Goal: Task Accomplishment & Management: Use online tool/utility

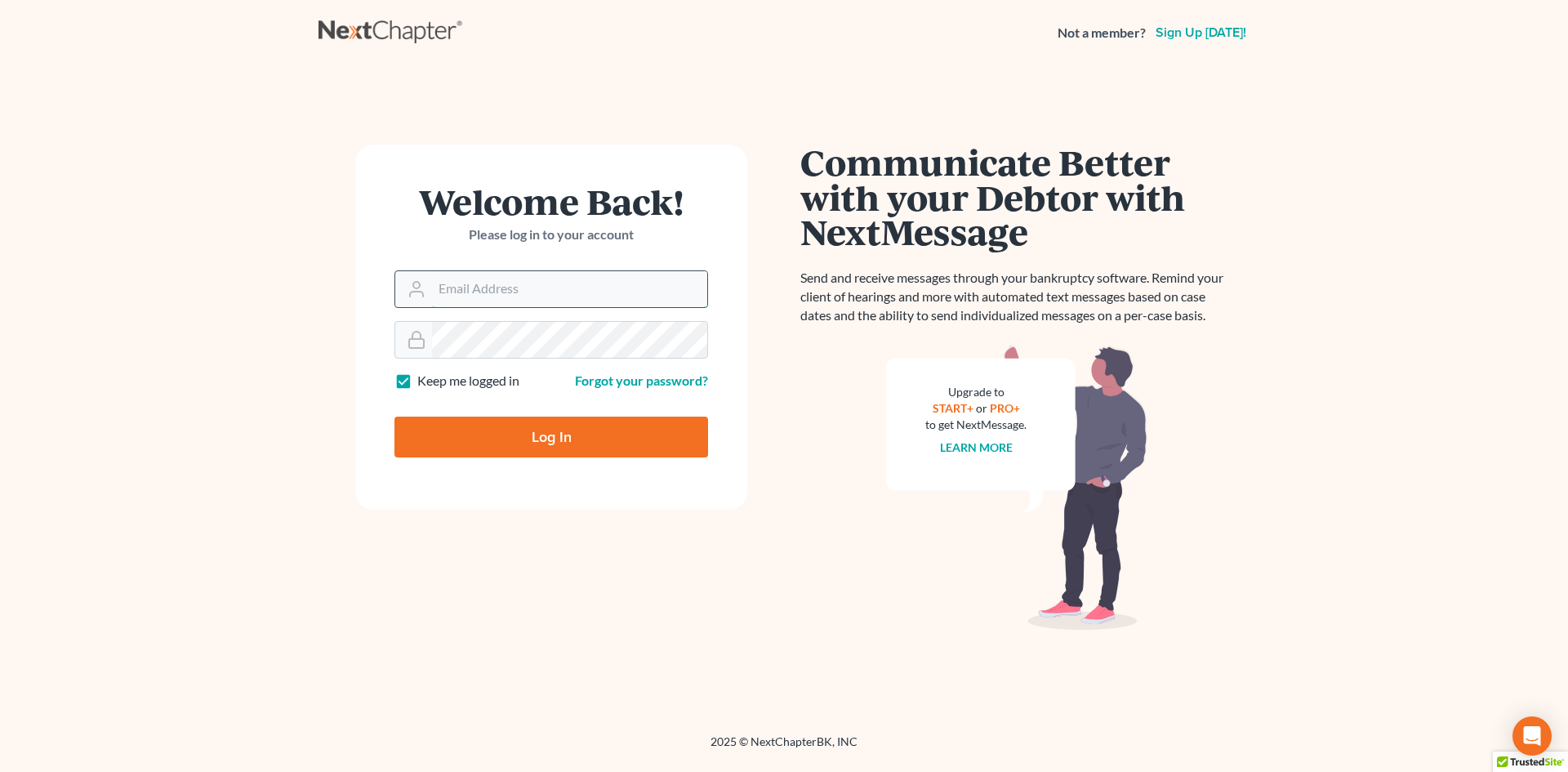
click at [478, 305] on input "Email Address" at bounding box center [570, 290] width 275 height 36
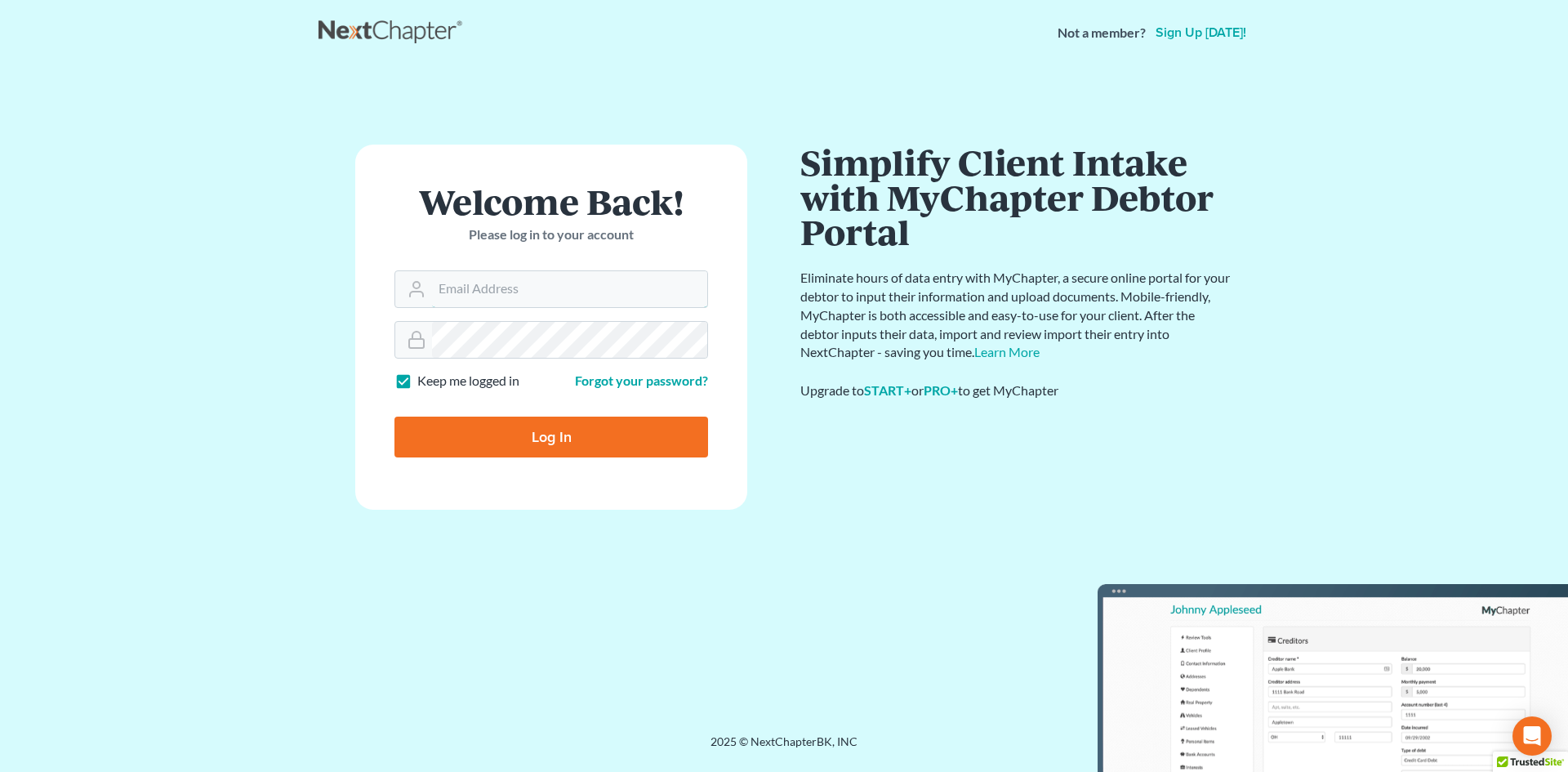
type input "sean@lawyersean.com"
click at [491, 426] on input "Log In" at bounding box center [551, 436] width 313 height 41
type input "Thinking..."
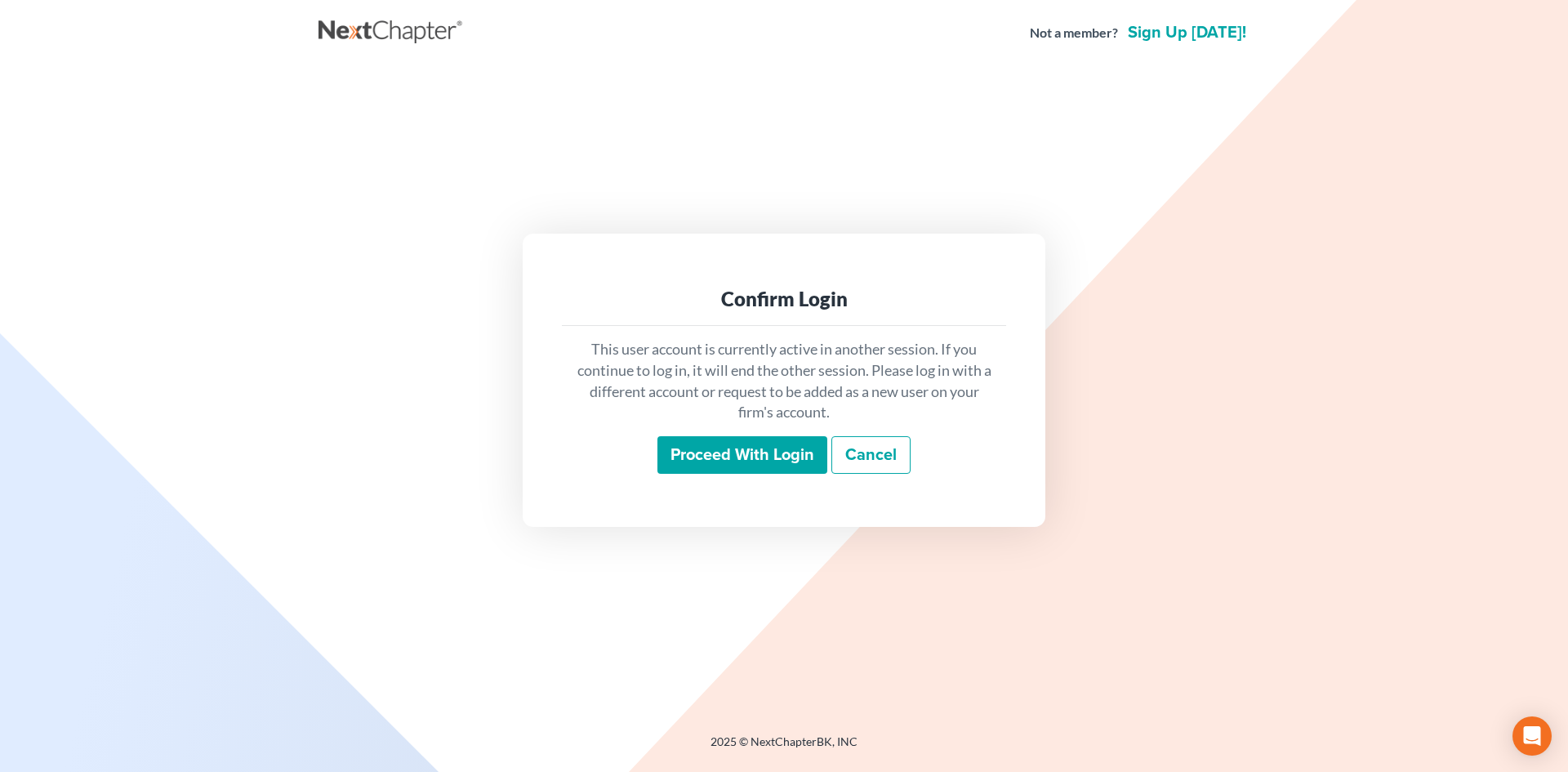
click at [778, 446] on input "Proceed with login" at bounding box center [743, 455] width 170 height 38
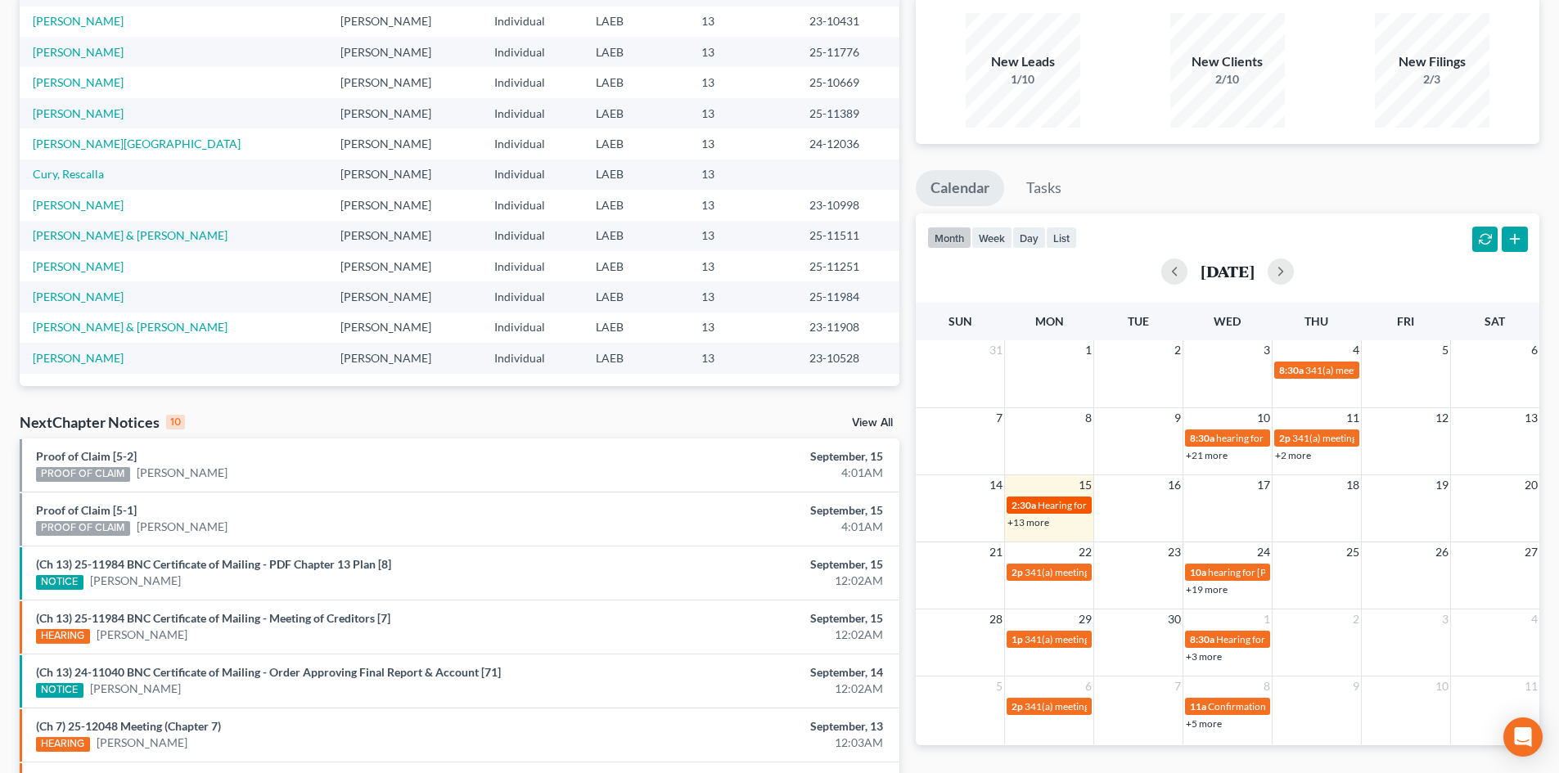
scroll to position [164, 0]
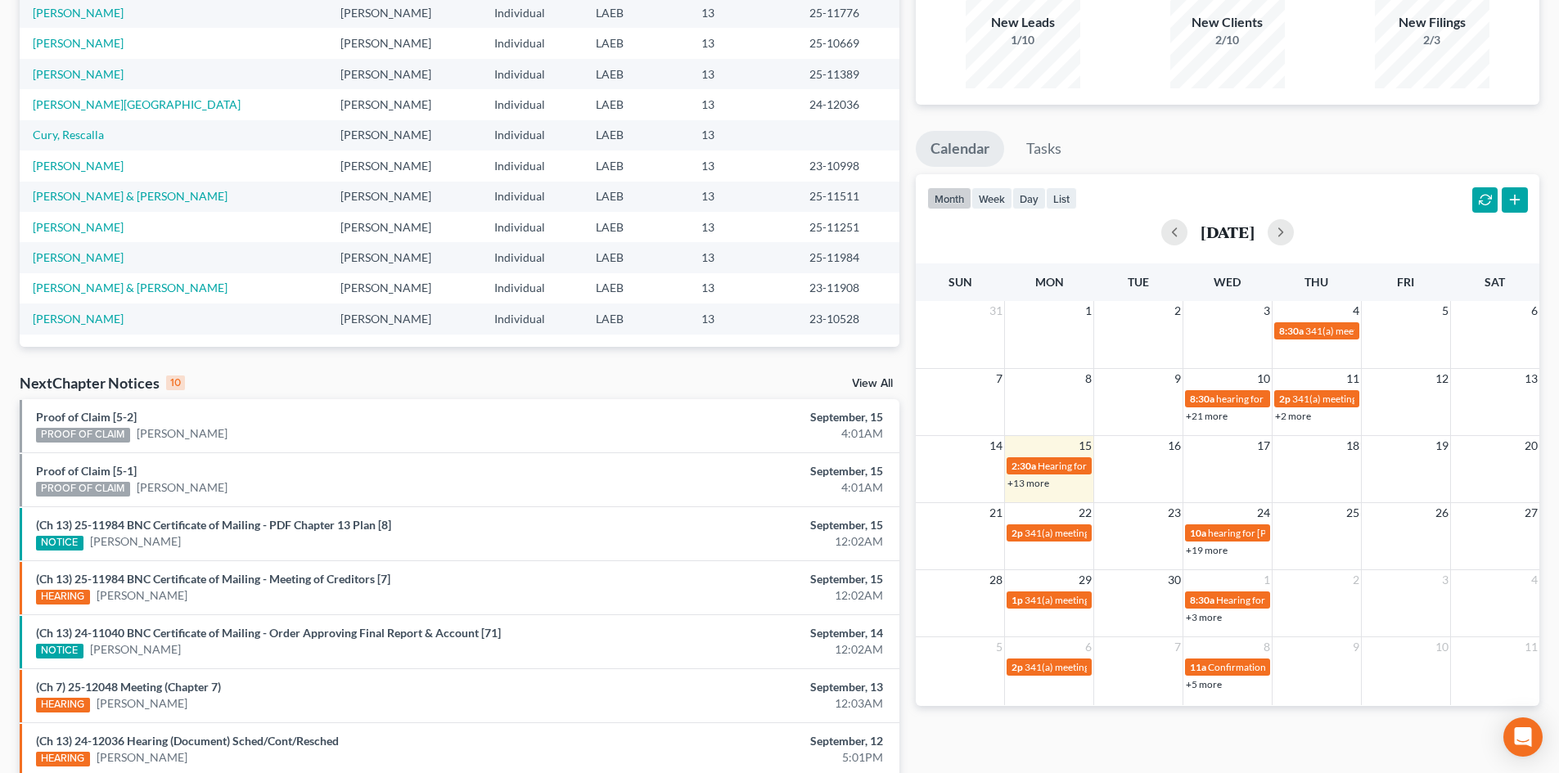
click at [1210, 555] on link "+19 more" at bounding box center [1206, 550] width 42 height 12
click at [1289, 146] on ul "Calendar Tasks" at bounding box center [1227, 152] width 623 height 43
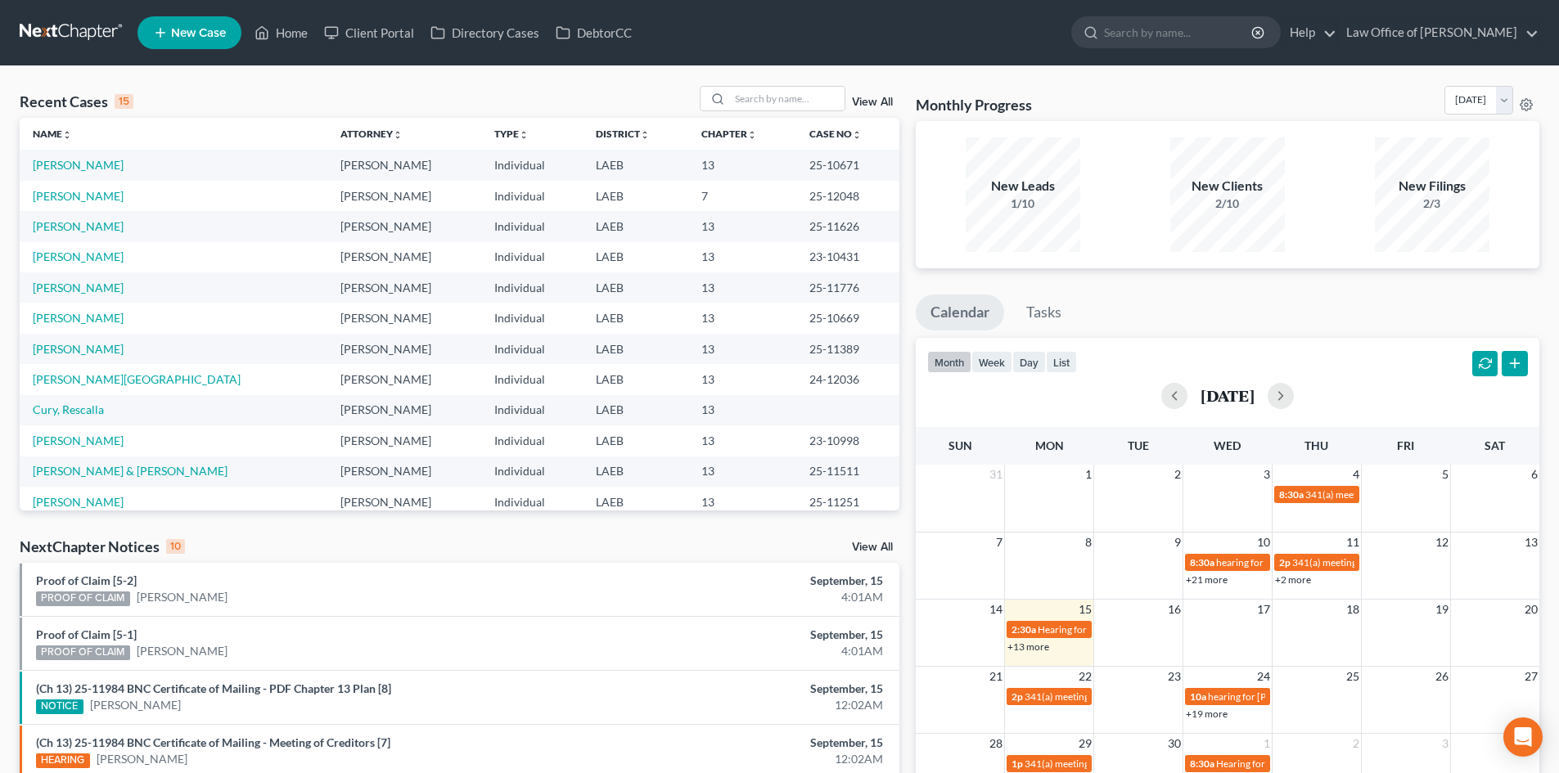
scroll to position [0, 0]
click at [75, 256] on link "[PERSON_NAME]" at bounding box center [78, 257] width 91 height 14
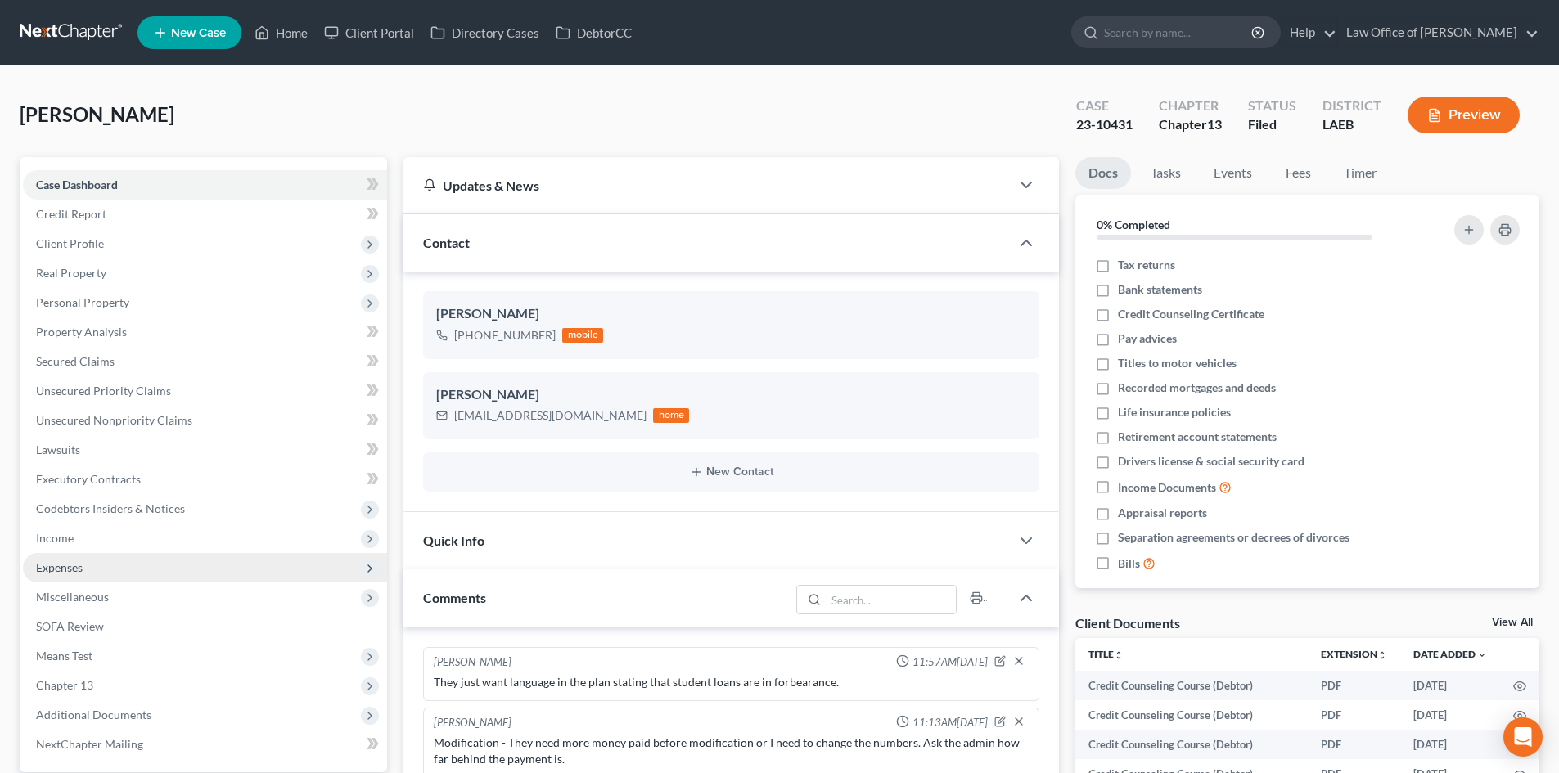
scroll to position [164, 0]
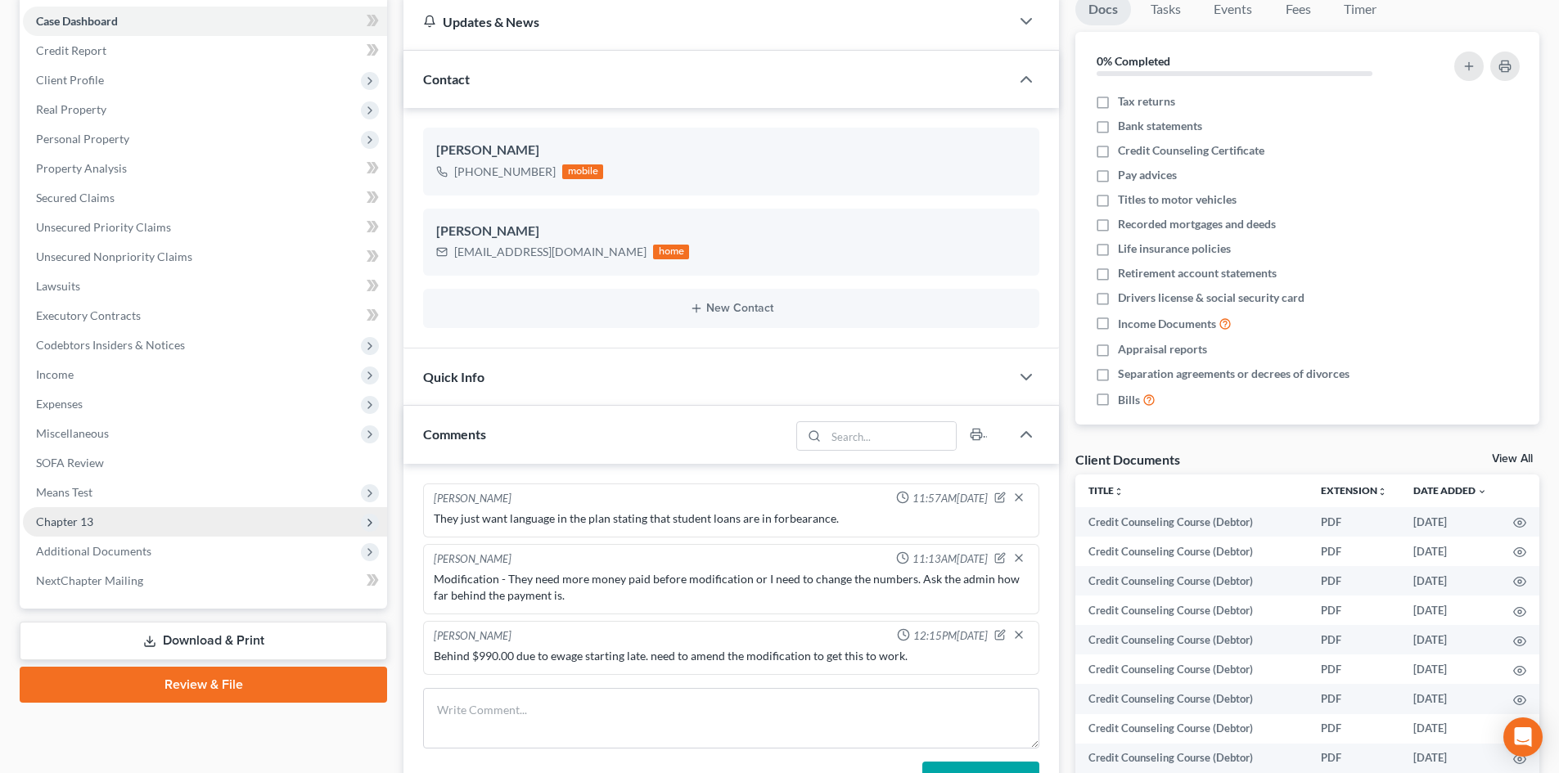
click at [75, 527] on span "Chapter 13" at bounding box center [64, 522] width 57 height 14
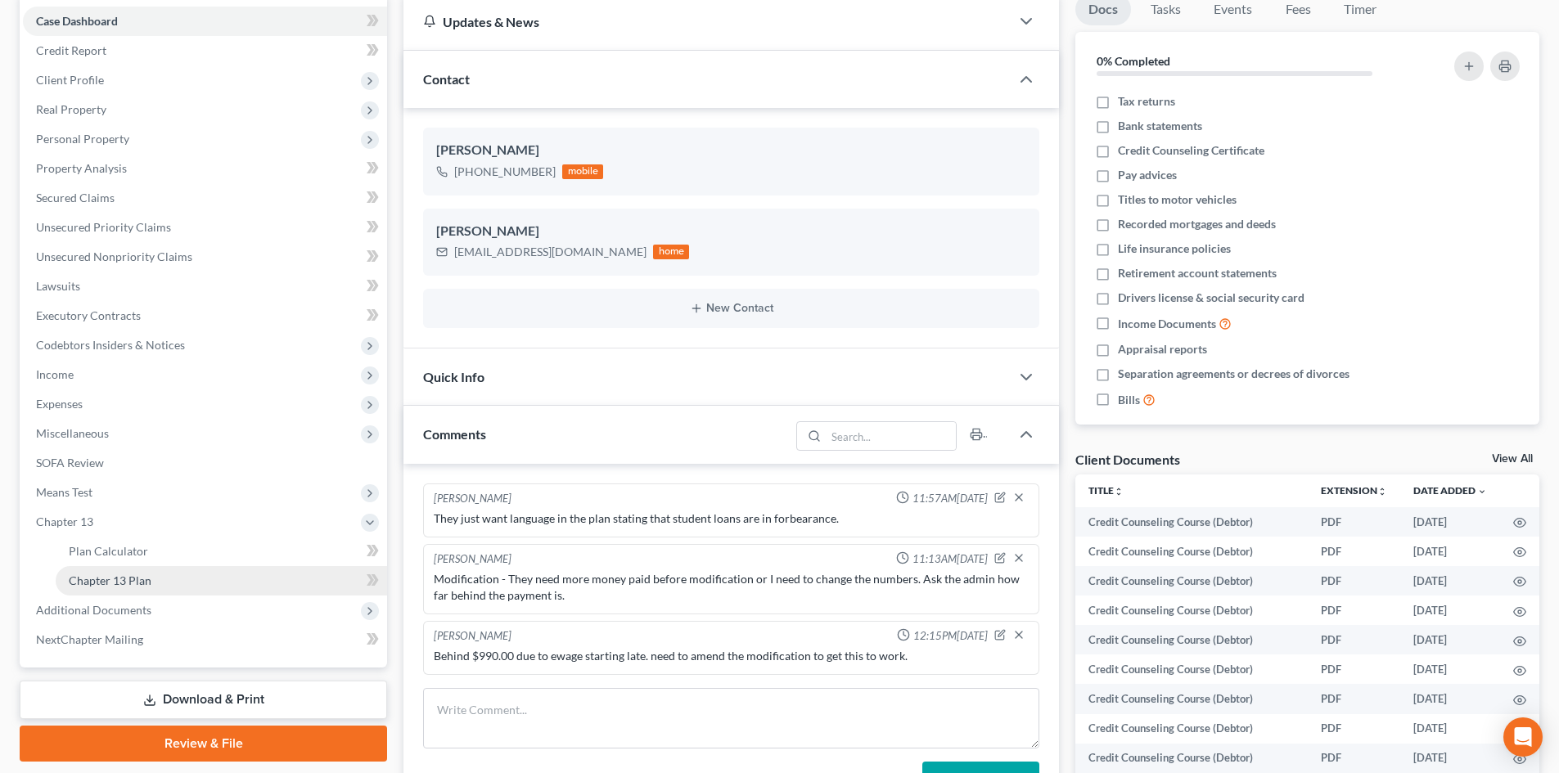
click at [122, 586] on span "Chapter 13 Plan" at bounding box center [110, 581] width 83 height 14
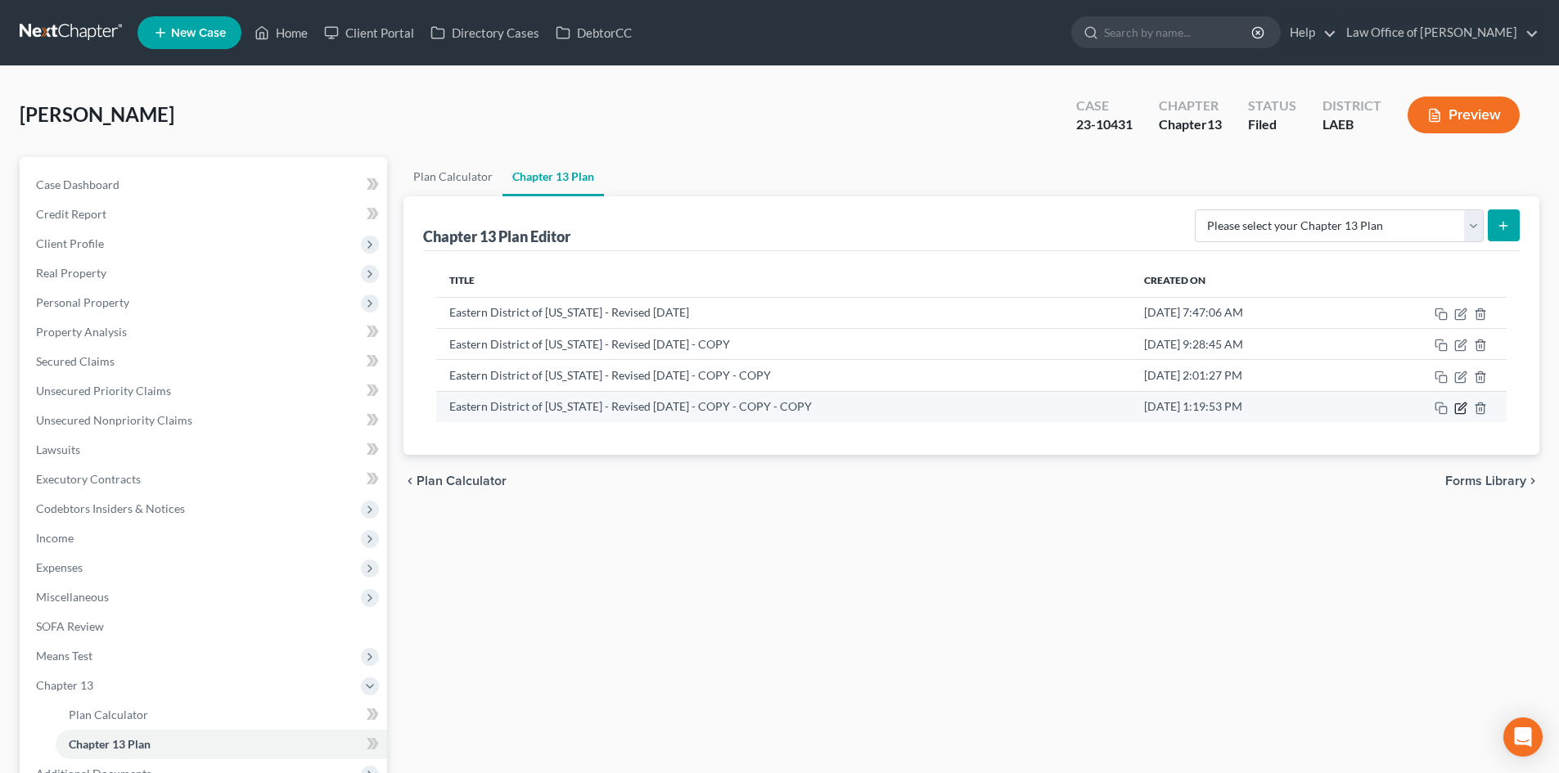
click at [1460, 412] on icon "button" at bounding box center [1460, 408] width 13 height 13
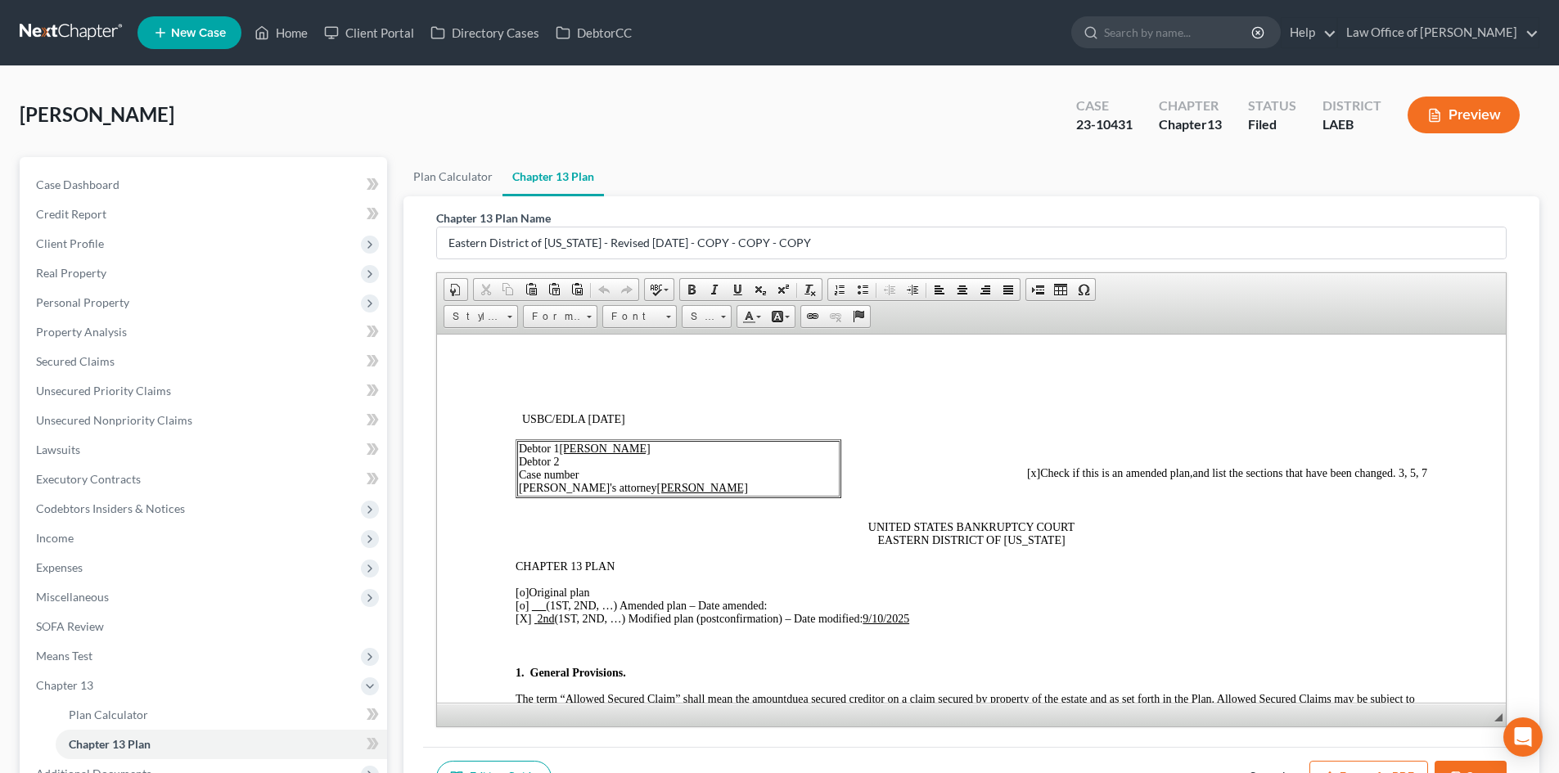
click at [542, 617] on u "2nd" at bounding box center [545, 618] width 17 height 12
click at [897, 613] on u "9/10 /2 025" at bounding box center [893, 618] width 47 height 12
click at [1196, 595] on p "[o] Original plan [o] (1ST, 2ND, …) Amended plan – Date amended: [X] 3rd (1ST, …" at bounding box center [970, 605] width 911 height 39
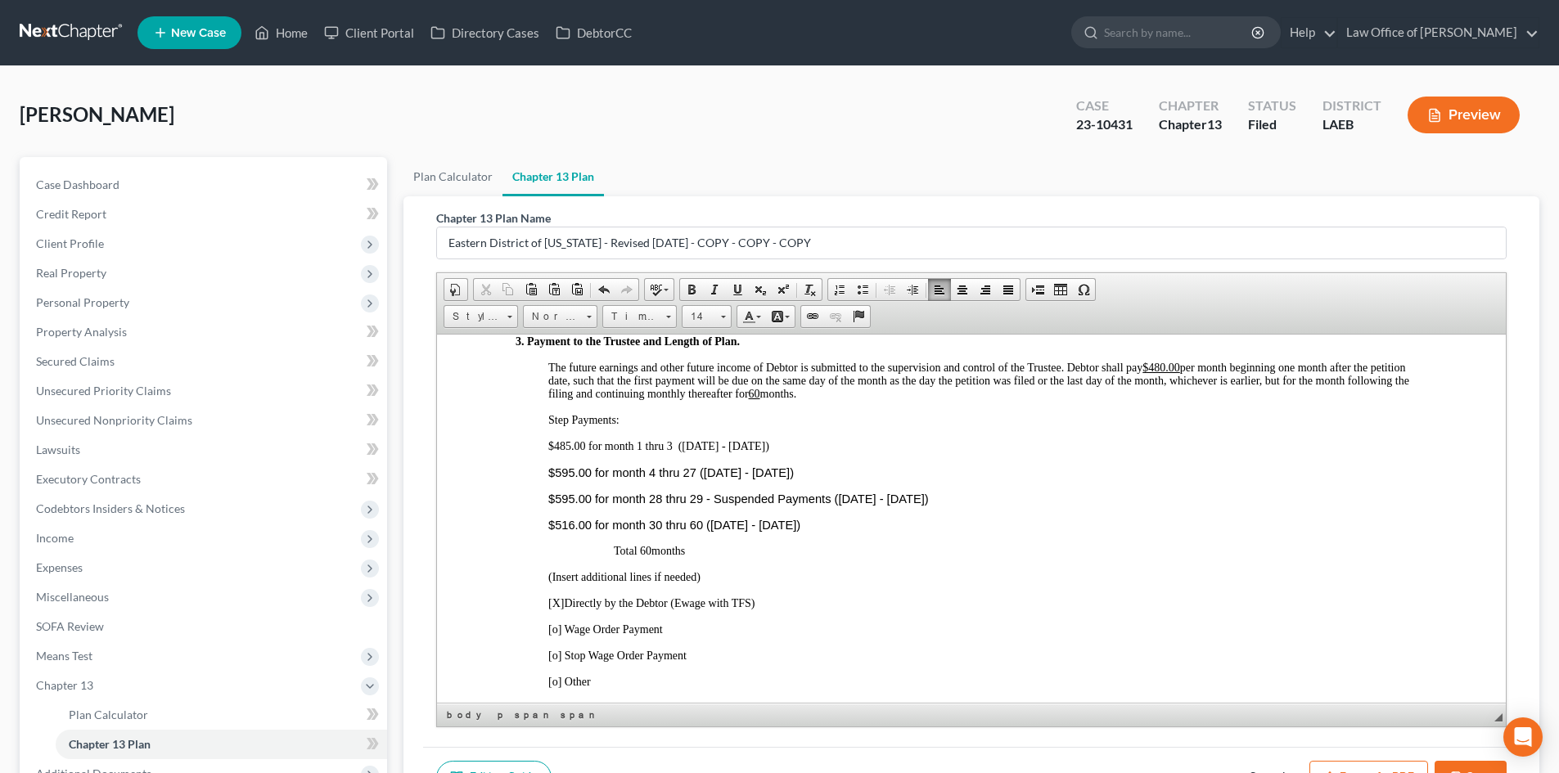
scroll to position [982, 0]
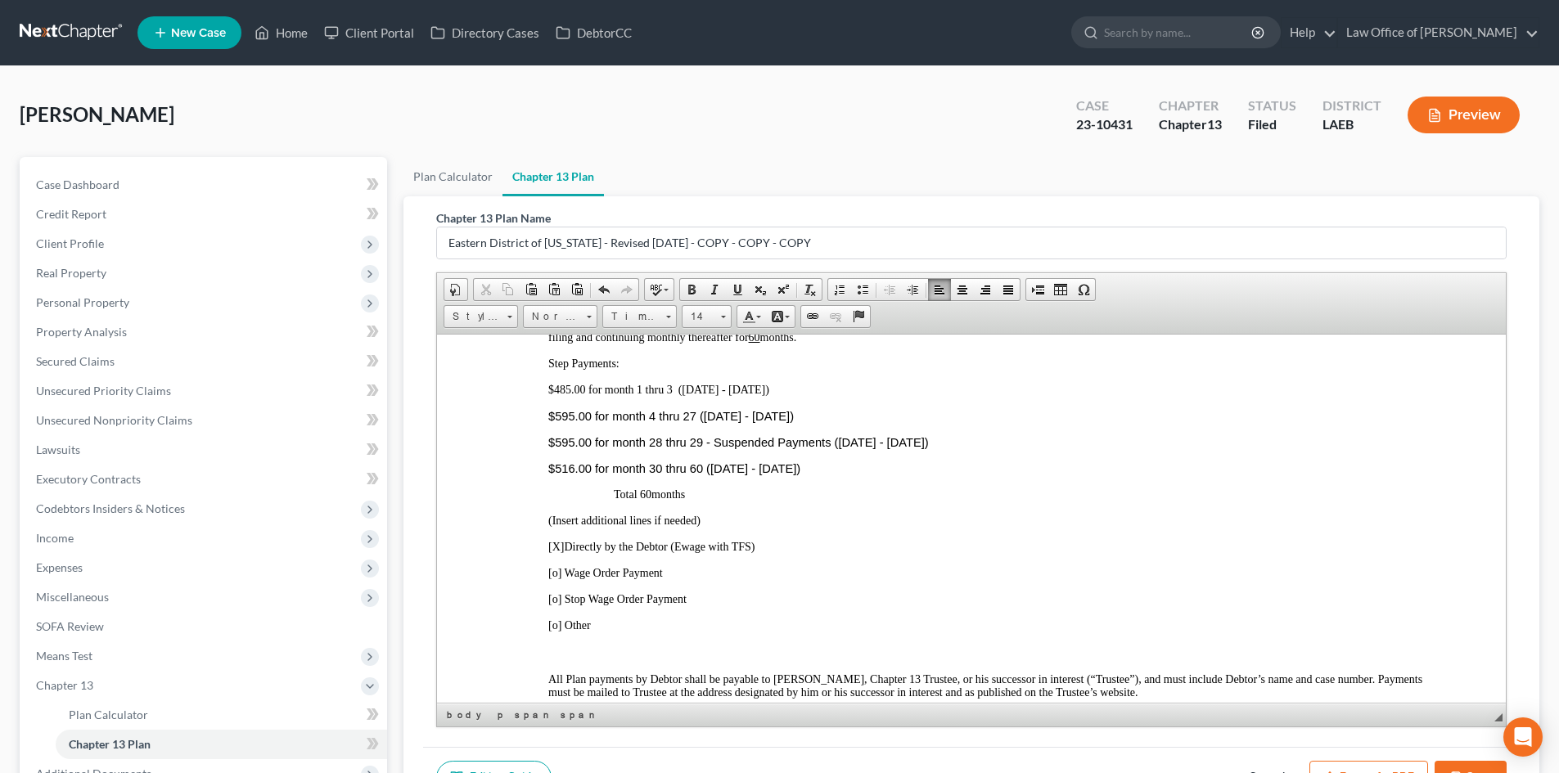
click at [569, 445] on span "$595.00 for month 28 thru 29 - Suspended Payments (July 2023 - September 2025)" at bounding box center [738, 441] width 380 height 13
click at [887, 458] on div "3. Payment to the Trustee and Length of Plan. The future earnings and other fut…" at bounding box center [970, 734] width 911 height 912
click at [920, 483] on div "3. Payment to the Trustee and Length of Plan. The future earnings and other fut…" at bounding box center [970, 734] width 911 height 912
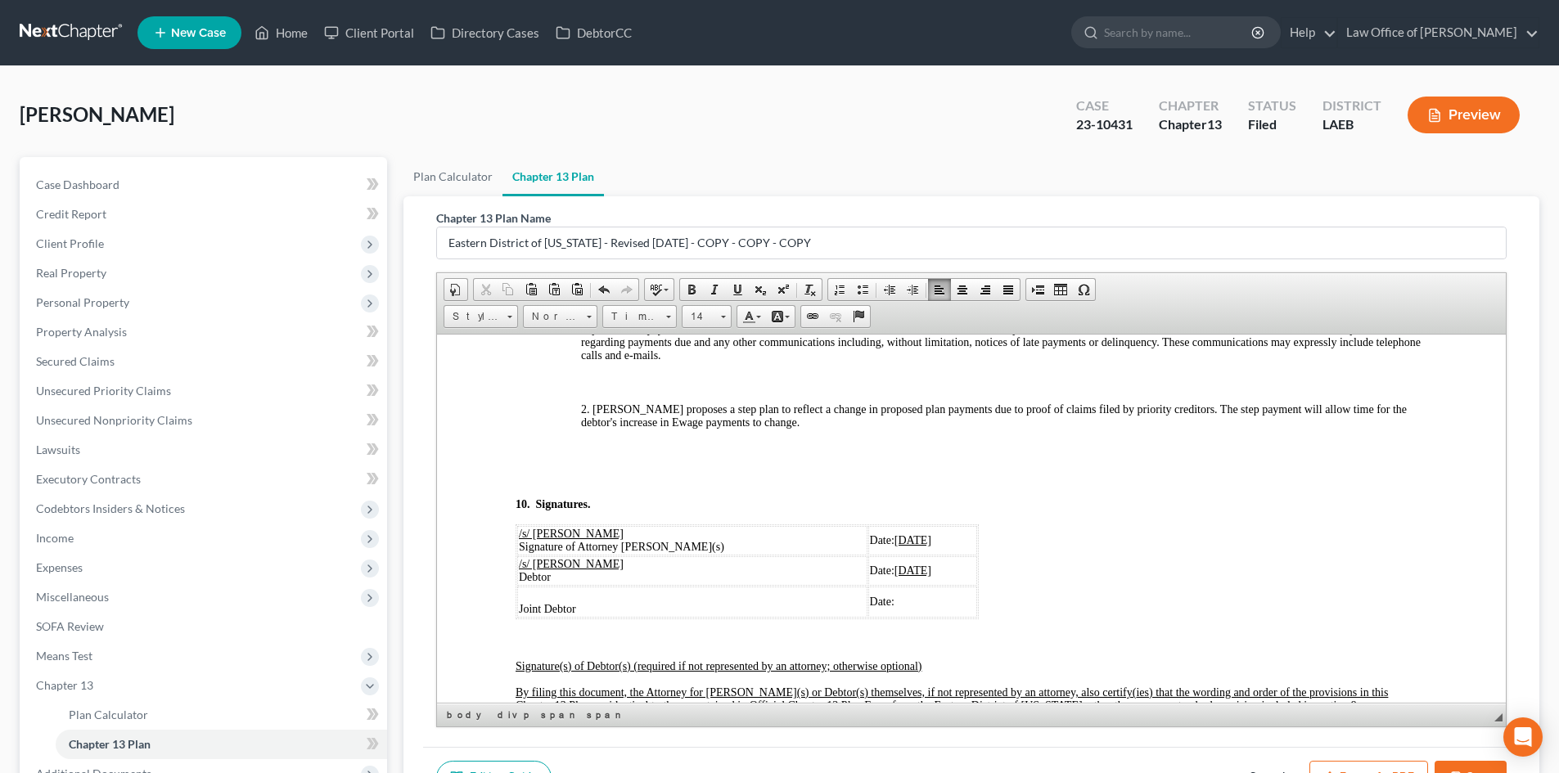
scroll to position [5727, 0]
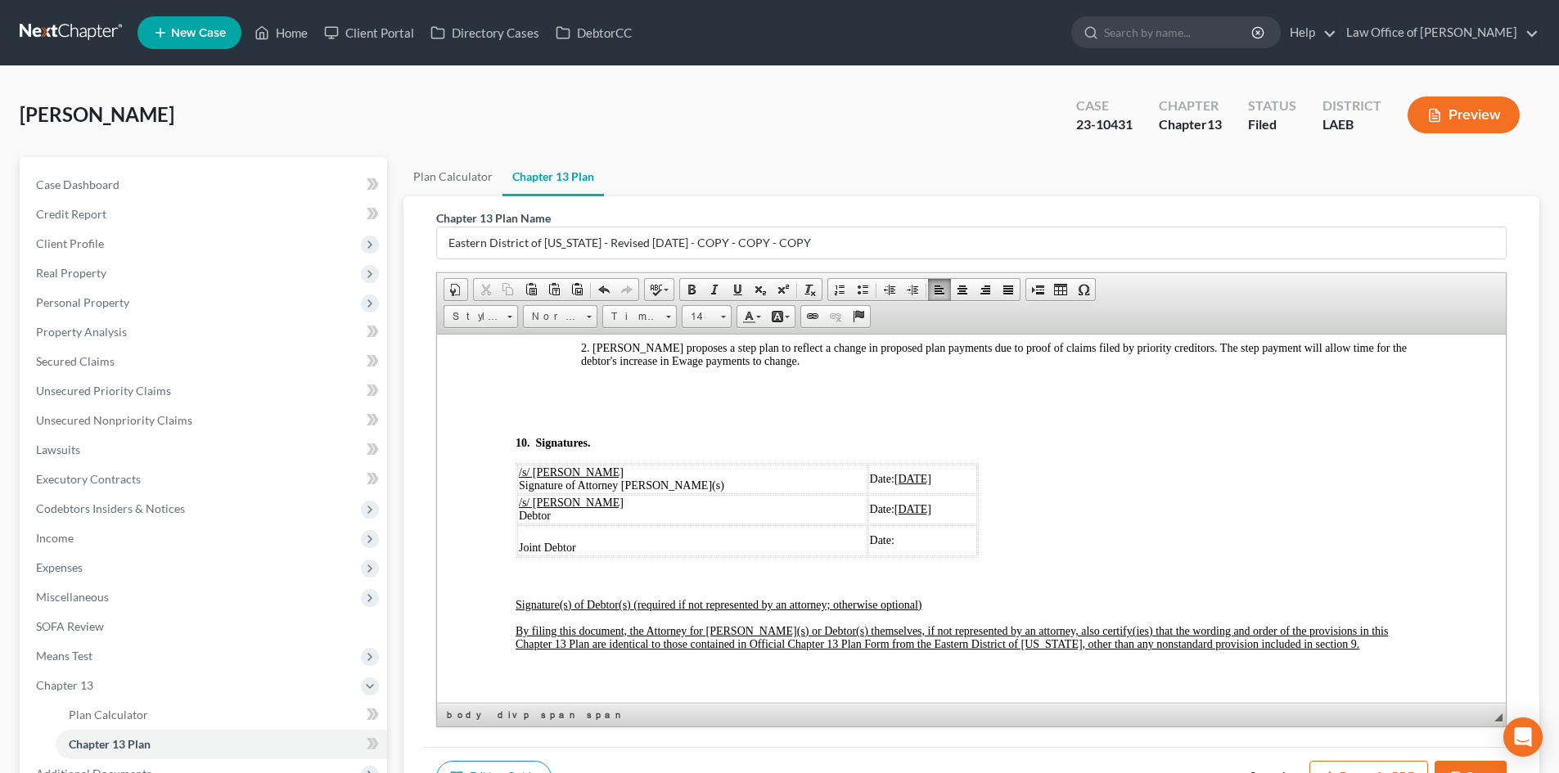
click at [894, 484] on u "09/10/2025" at bounding box center [912, 478] width 37 height 12
click at [894, 515] on span "09/10/2025" at bounding box center [912, 508] width 37 height 12
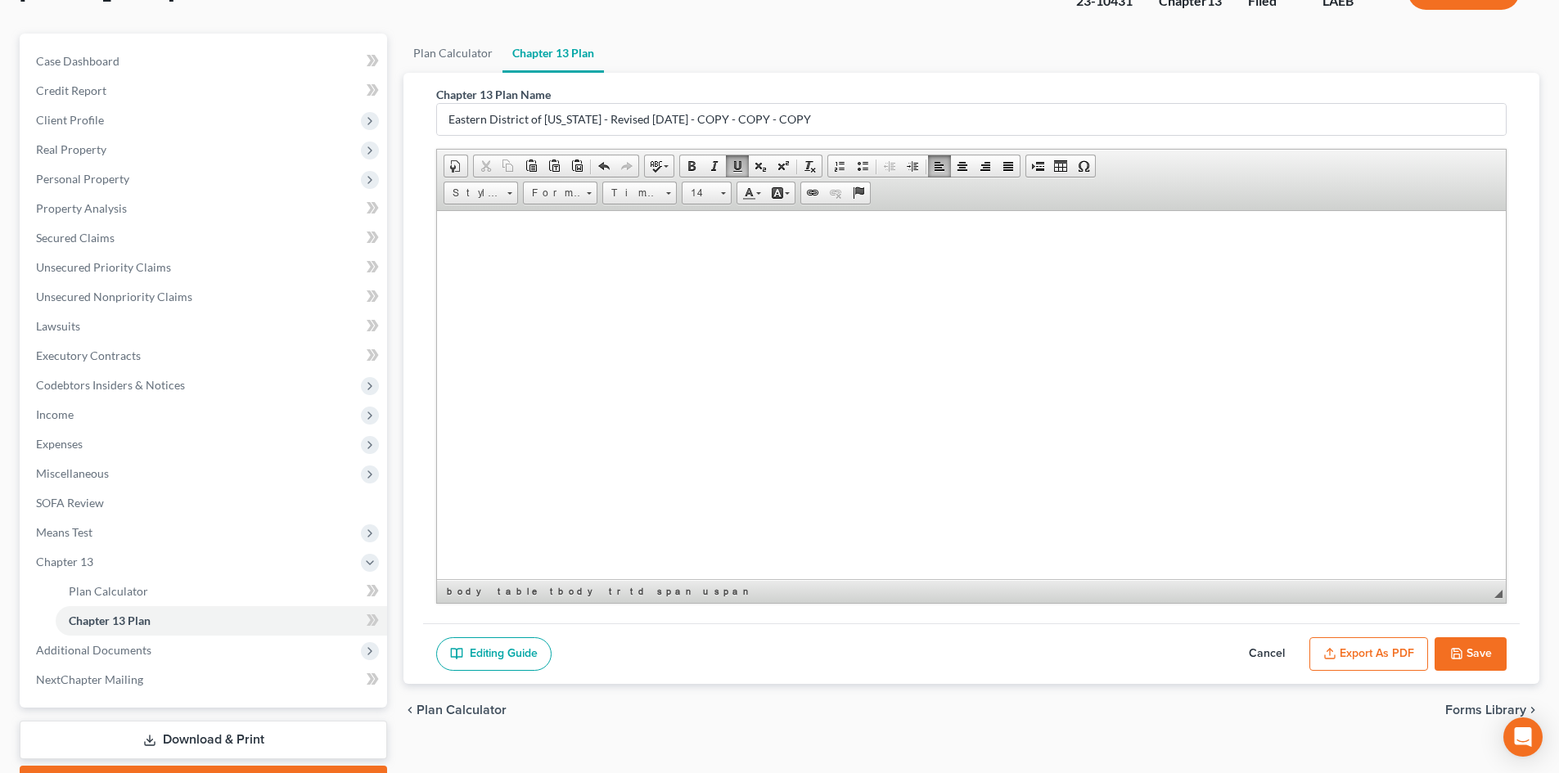
scroll to position [164, 0]
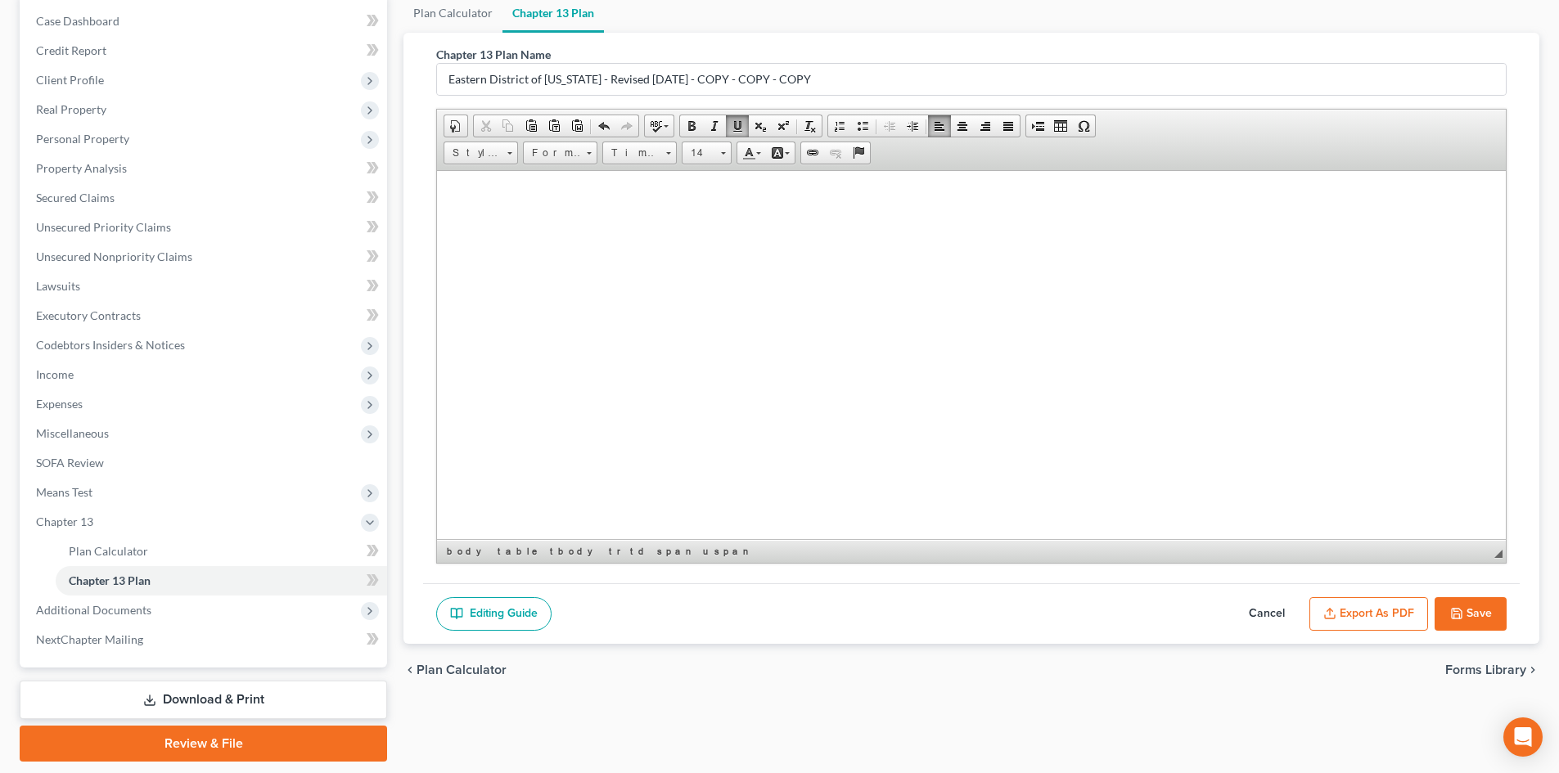
click at [1477, 626] on button "Save" at bounding box center [1470, 614] width 72 height 34
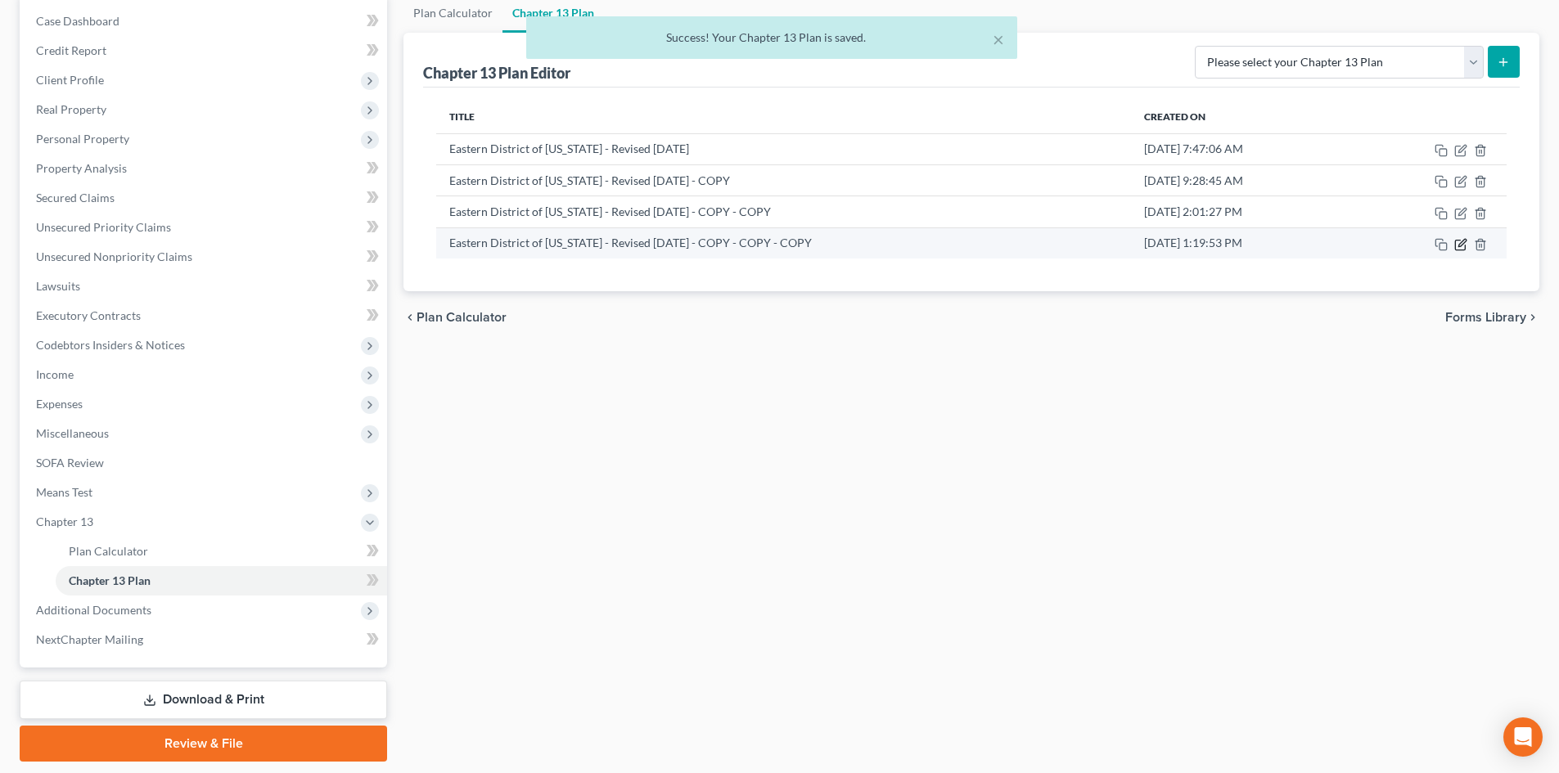
click at [1457, 245] on icon "button" at bounding box center [1460, 244] width 13 height 13
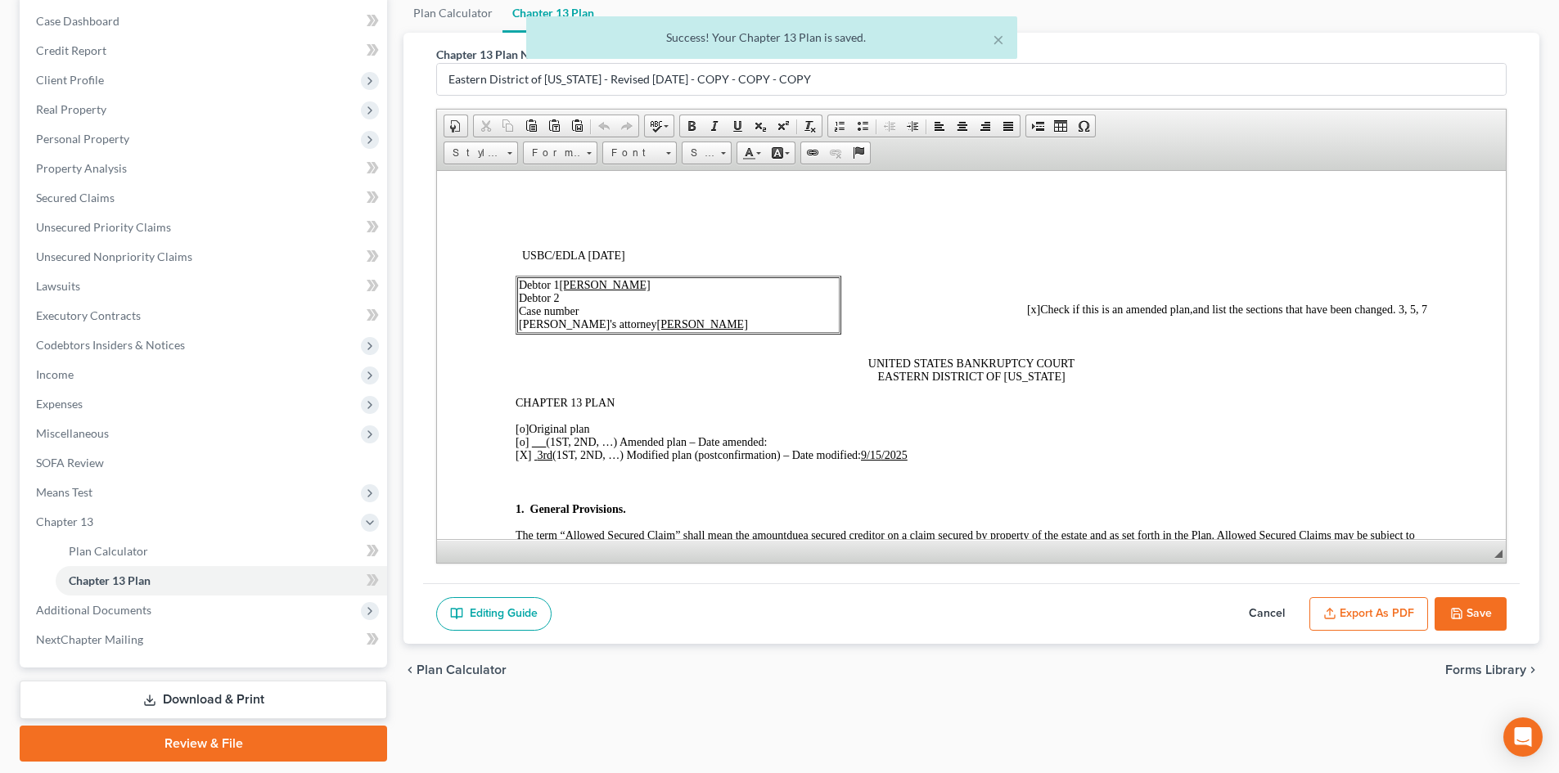
scroll to position [0, 0]
click at [1386, 610] on button "Export as PDF" at bounding box center [1368, 614] width 119 height 34
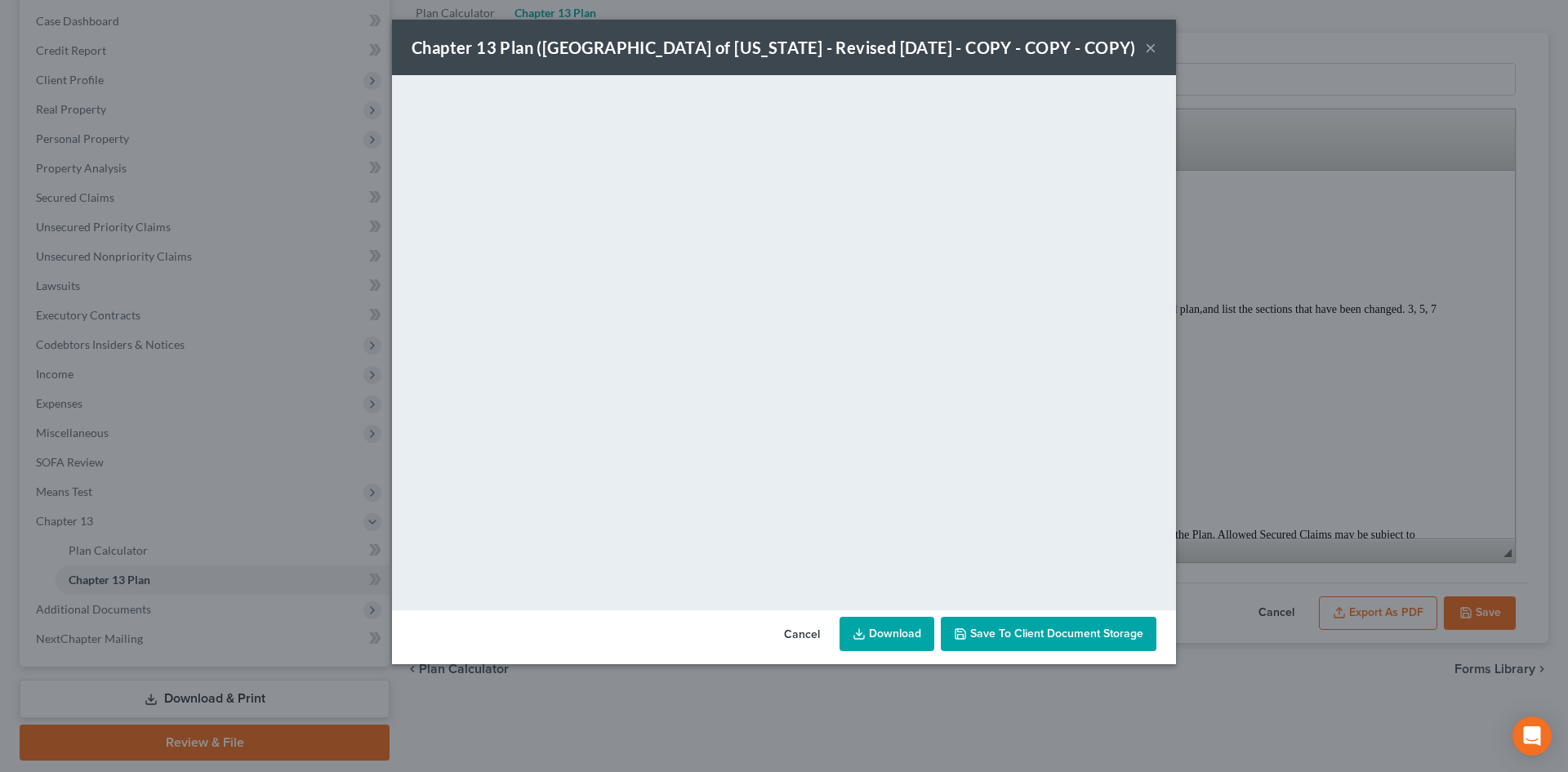
click at [882, 640] on link "Download" at bounding box center [886, 634] width 95 height 34
click at [1157, 52] on div "Chapter 13 Plan (Eastern District of Louisiana - Revised 05/05/2020 - COPY - CO…" at bounding box center [784, 48] width 784 height 56
click at [1151, 43] on button "×" at bounding box center [1150, 48] width 11 height 20
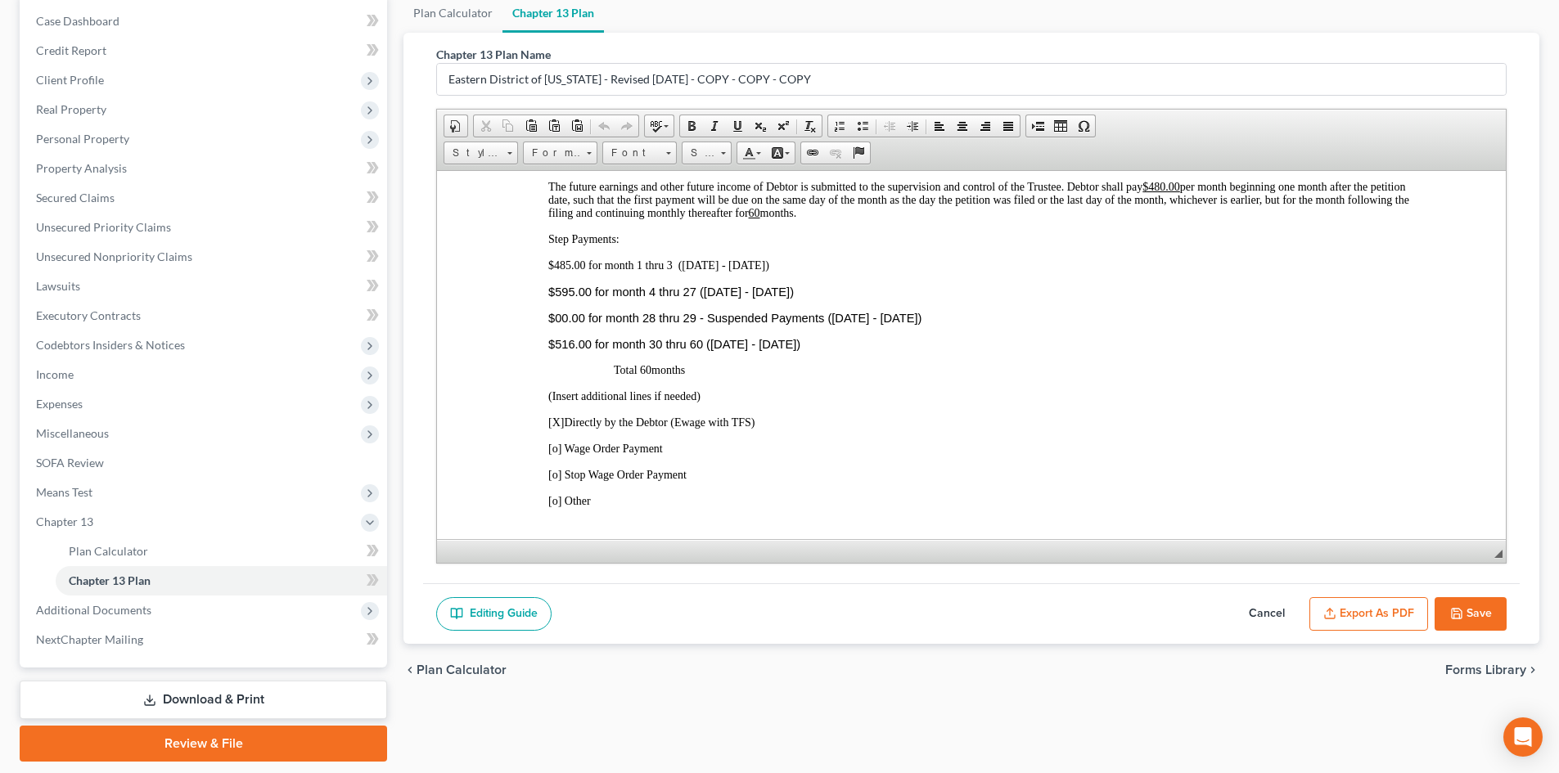
scroll to position [982, 0]
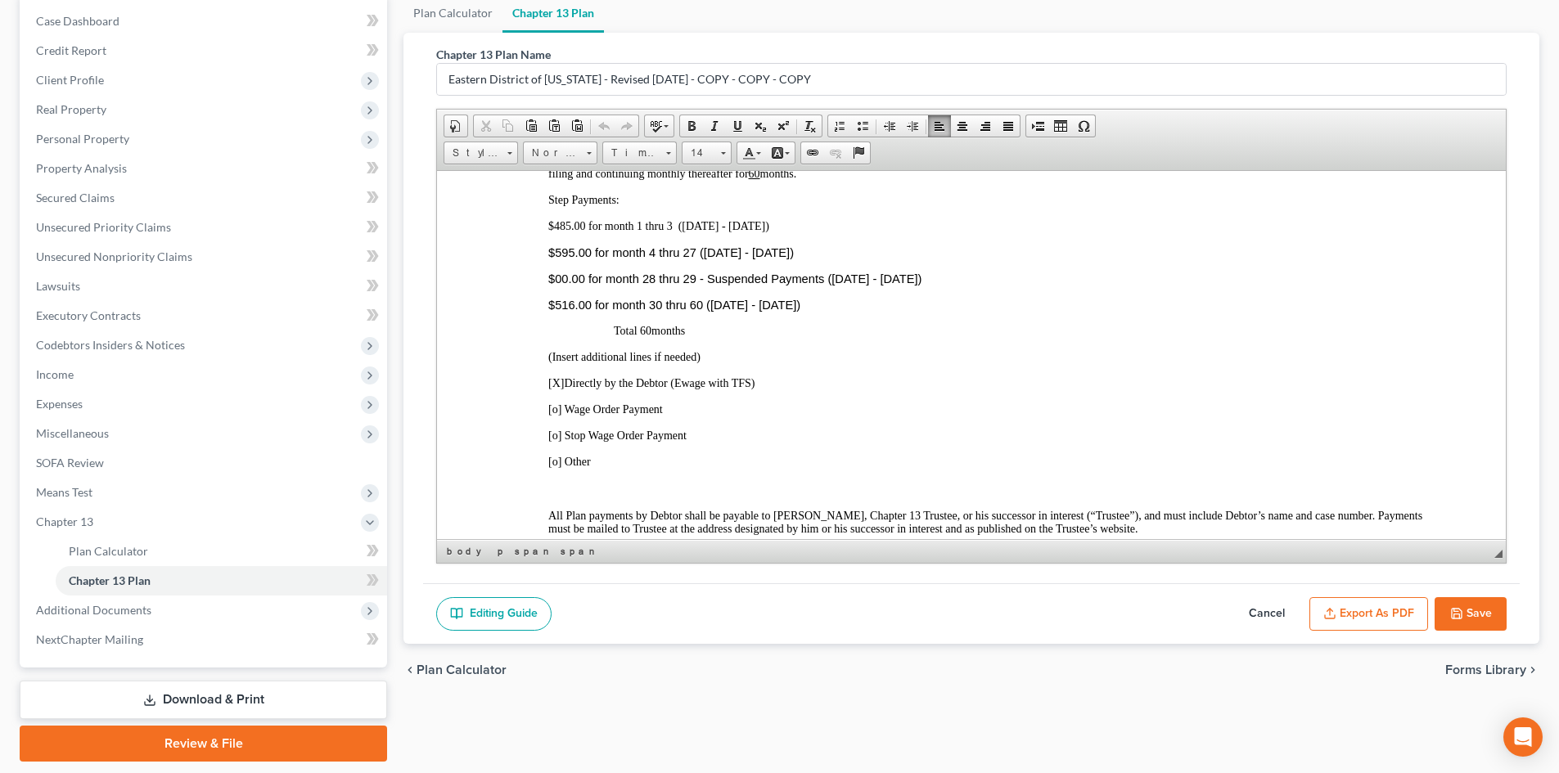
click at [794, 245] on span "$595.00 for month 4 thru 27 (June 2023 - September 2025)" at bounding box center [670, 251] width 245 height 13
click at [794, 247] on span "$595.00 for month 4 thru 27 (June 2023 - September 2025)" at bounding box center [670, 251] width 245 height 13
drag, startPoint x: 803, startPoint y: 250, endPoint x: 749, endPoint y: 250, distance: 54.8
click at [749, 250] on span "$595.00 for month 4 thru 27 (June 2023 - September 2025)" at bounding box center [670, 251] width 245 height 13
click at [950, 300] on p "$516.00 for month 30 thru 60 (September 2025 - March 2028)" at bounding box center [987, 304] width 879 height 13
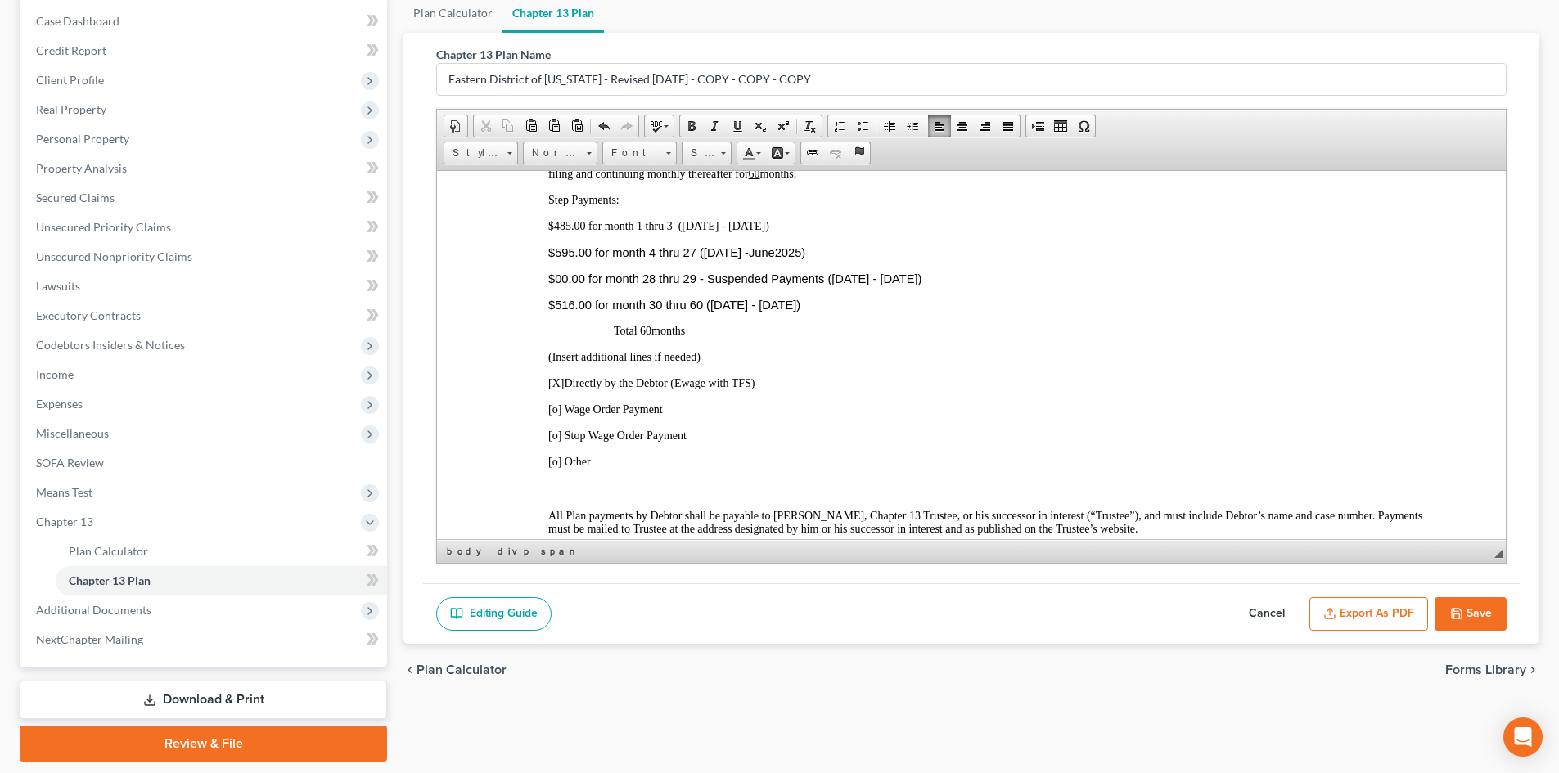
drag, startPoint x: 911, startPoint y: 280, endPoint x: 862, endPoint y: 284, distance: 49.3
click at [862, 284] on span "$00.00 for month 28 thru 29 - Suspended Payments (July 2023 - September 2025)" at bounding box center [734, 278] width 373 height 13
click at [1060, 362] on p "(Insert additional lines if needed)" at bounding box center [987, 356] width 879 height 13
click at [1045, 336] on p "Total 60 months" at bounding box center [1020, 330] width 813 height 13
click at [857, 310] on p "$516.00 for month 30 thru 60 (September 2025 - March 2028)" at bounding box center [987, 304] width 879 height 13
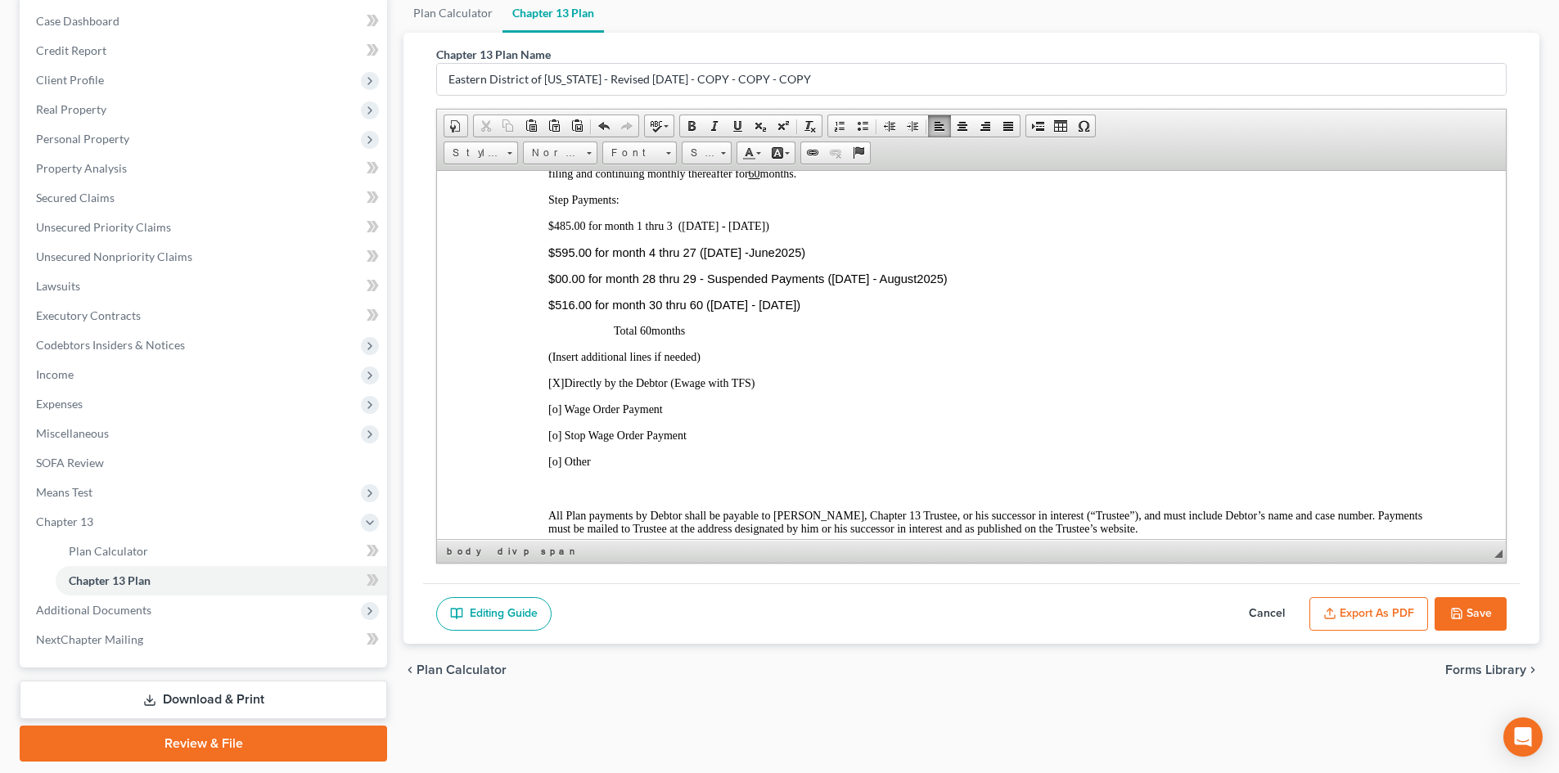
click at [1477, 624] on button "Save" at bounding box center [1470, 614] width 72 height 34
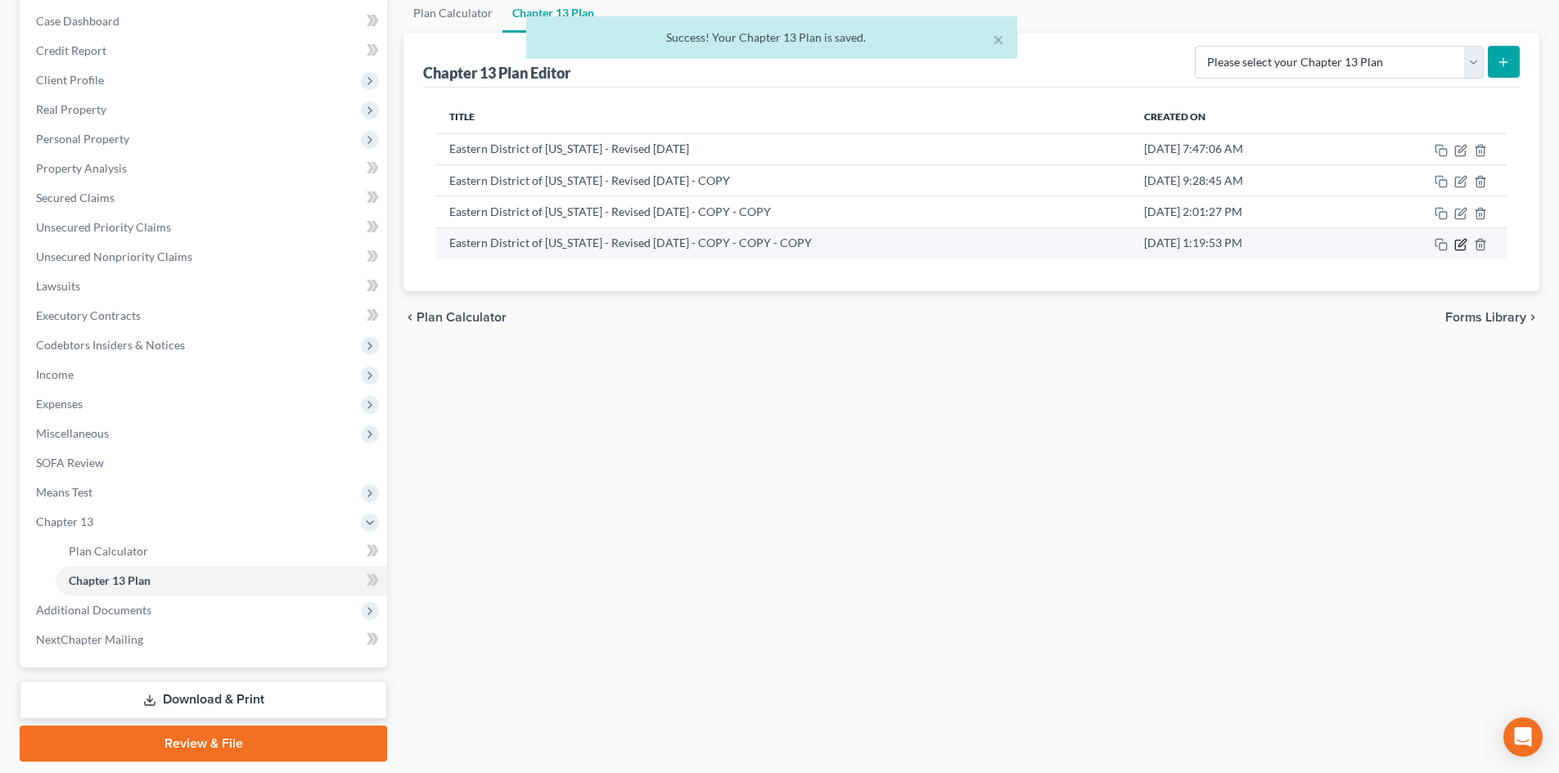
click at [1460, 245] on icon "button" at bounding box center [1460, 244] width 13 height 13
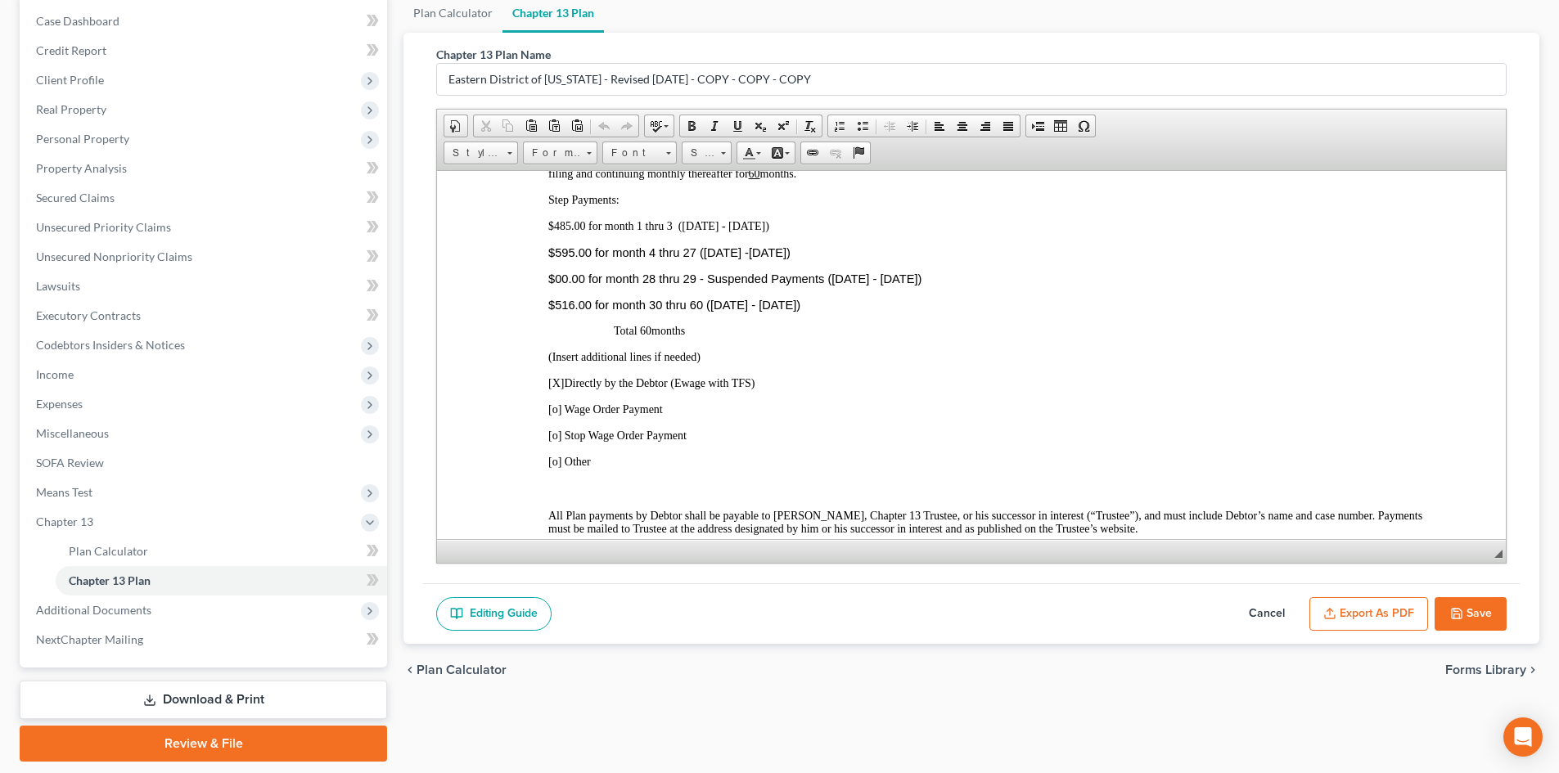
click at [1350, 612] on button "Export as PDF" at bounding box center [1368, 614] width 119 height 34
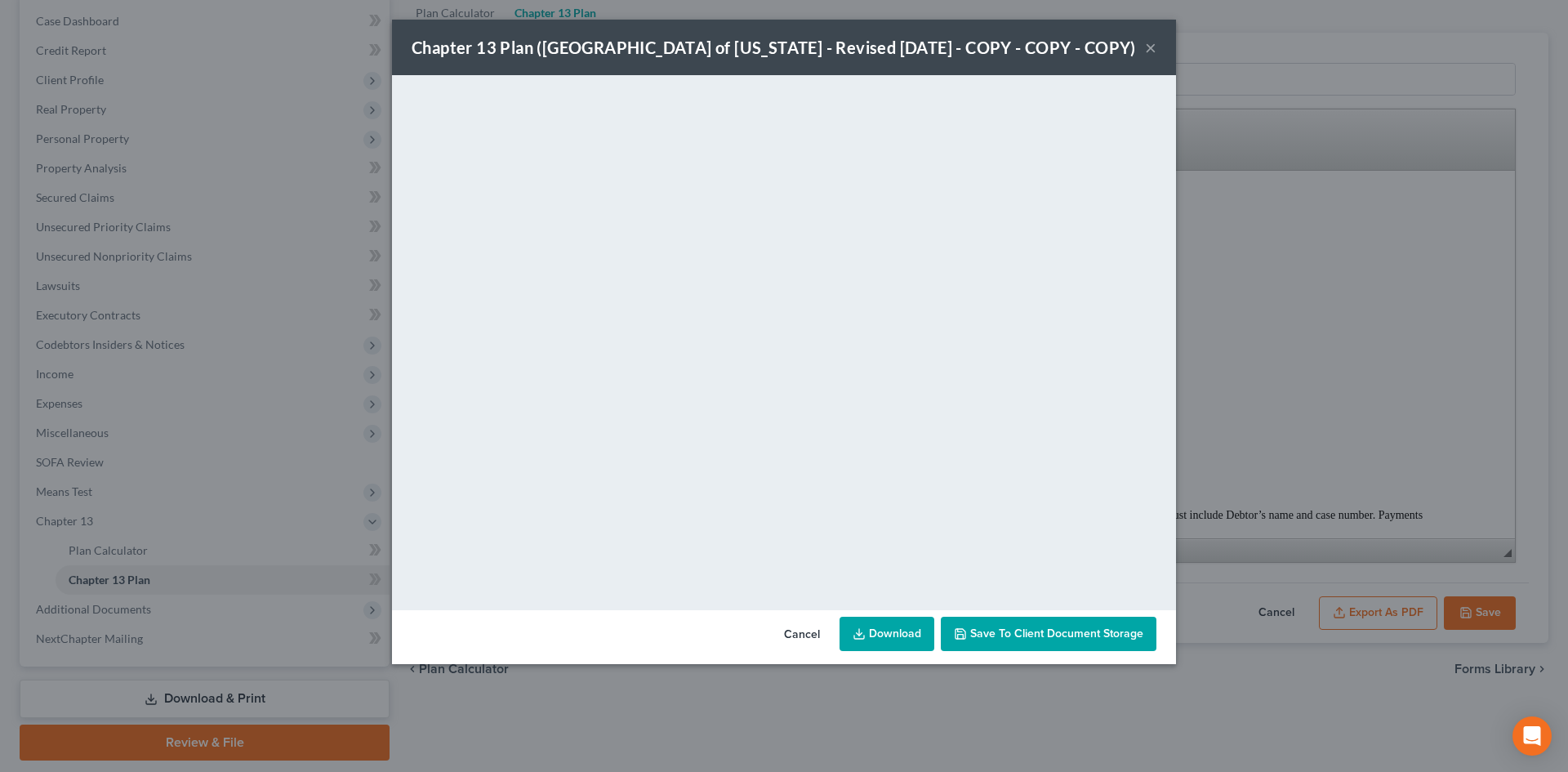
click at [878, 631] on link "Download" at bounding box center [886, 634] width 95 height 34
click at [1149, 47] on button "×" at bounding box center [1150, 48] width 11 height 20
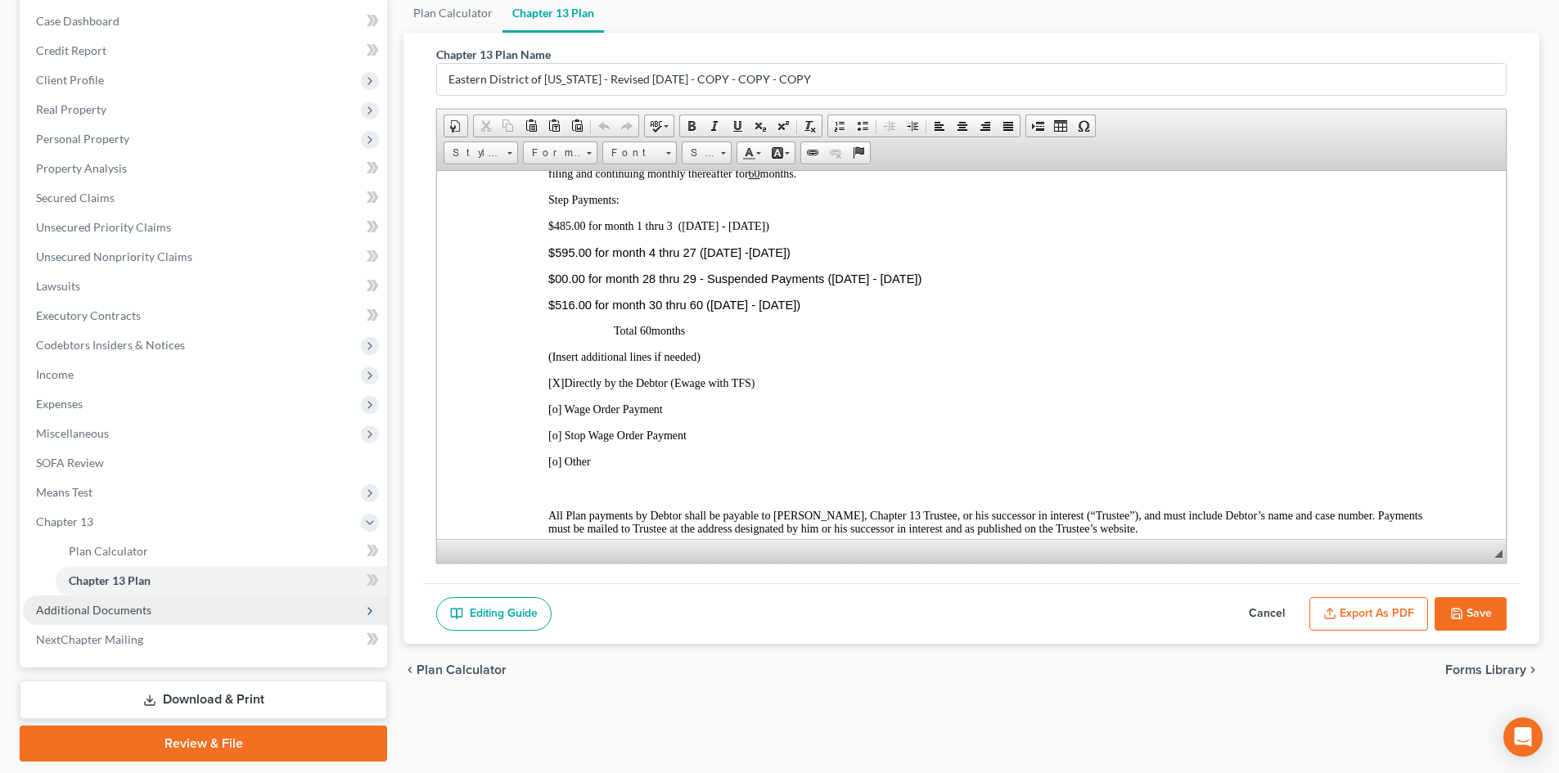
click at [110, 622] on span "Additional Documents" at bounding box center [205, 610] width 364 height 29
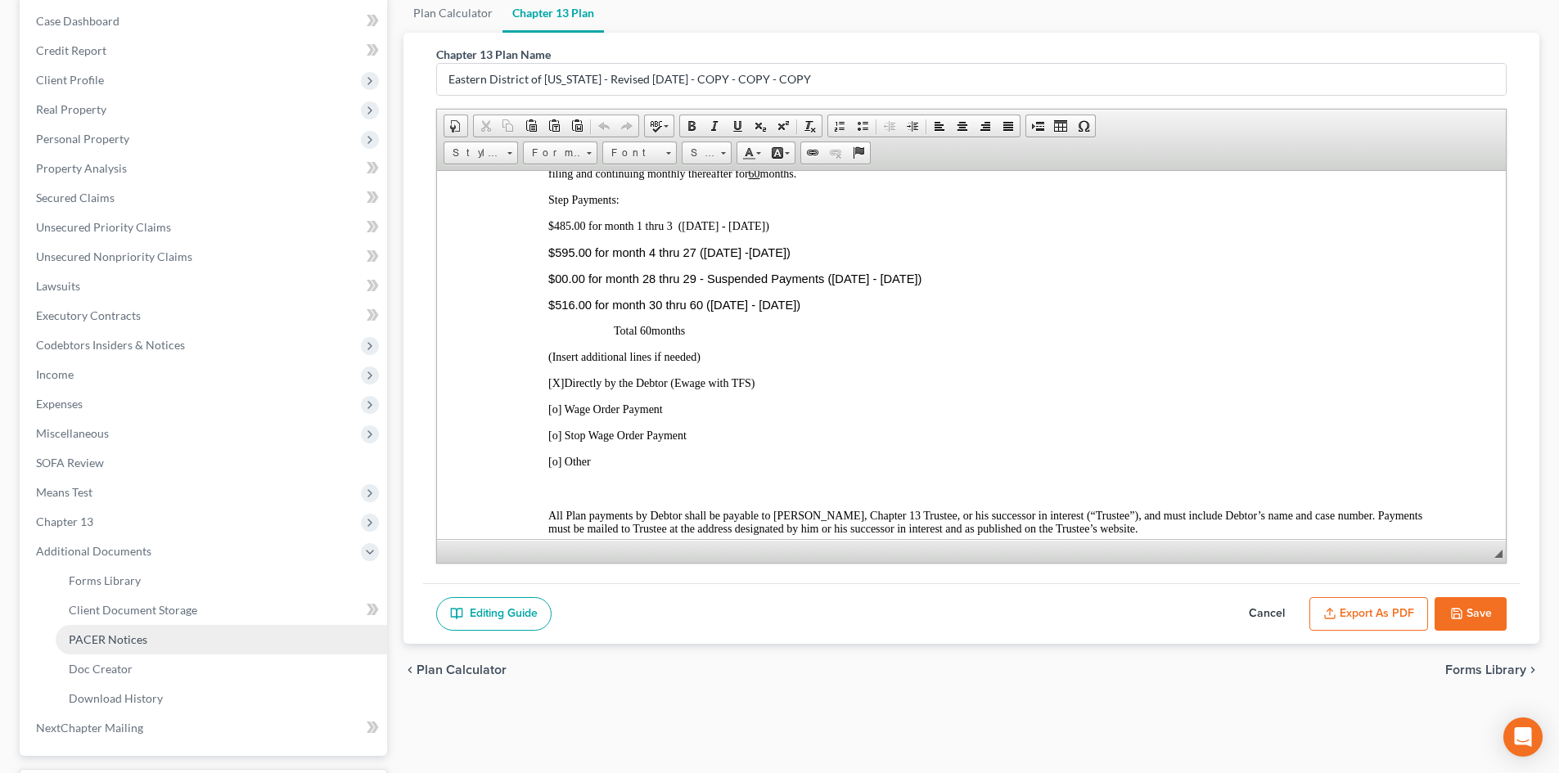
click at [98, 649] on link "PACER Notices" at bounding box center [221, 639] width 331 height 29
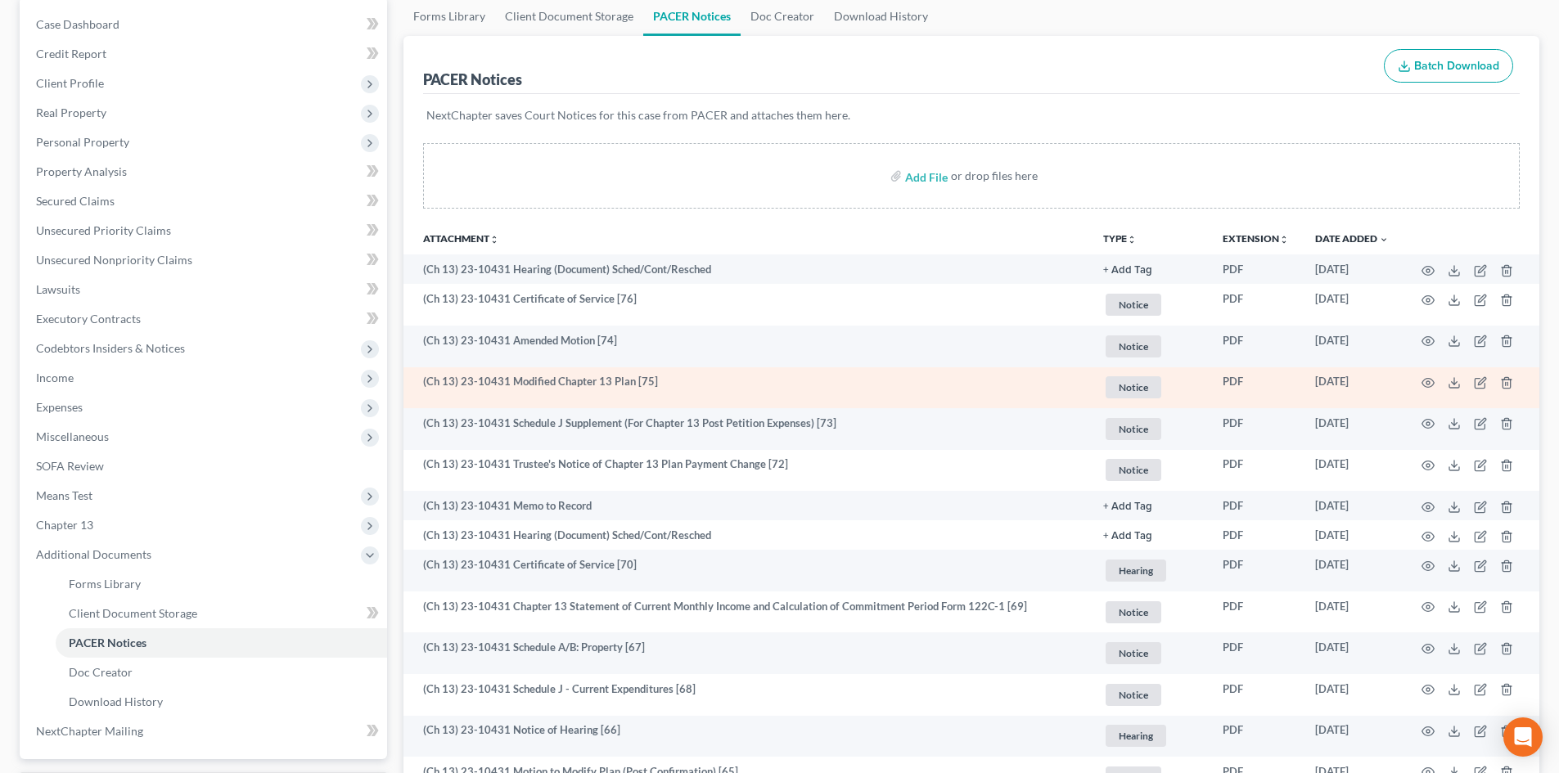
scroll to position [164, 0]
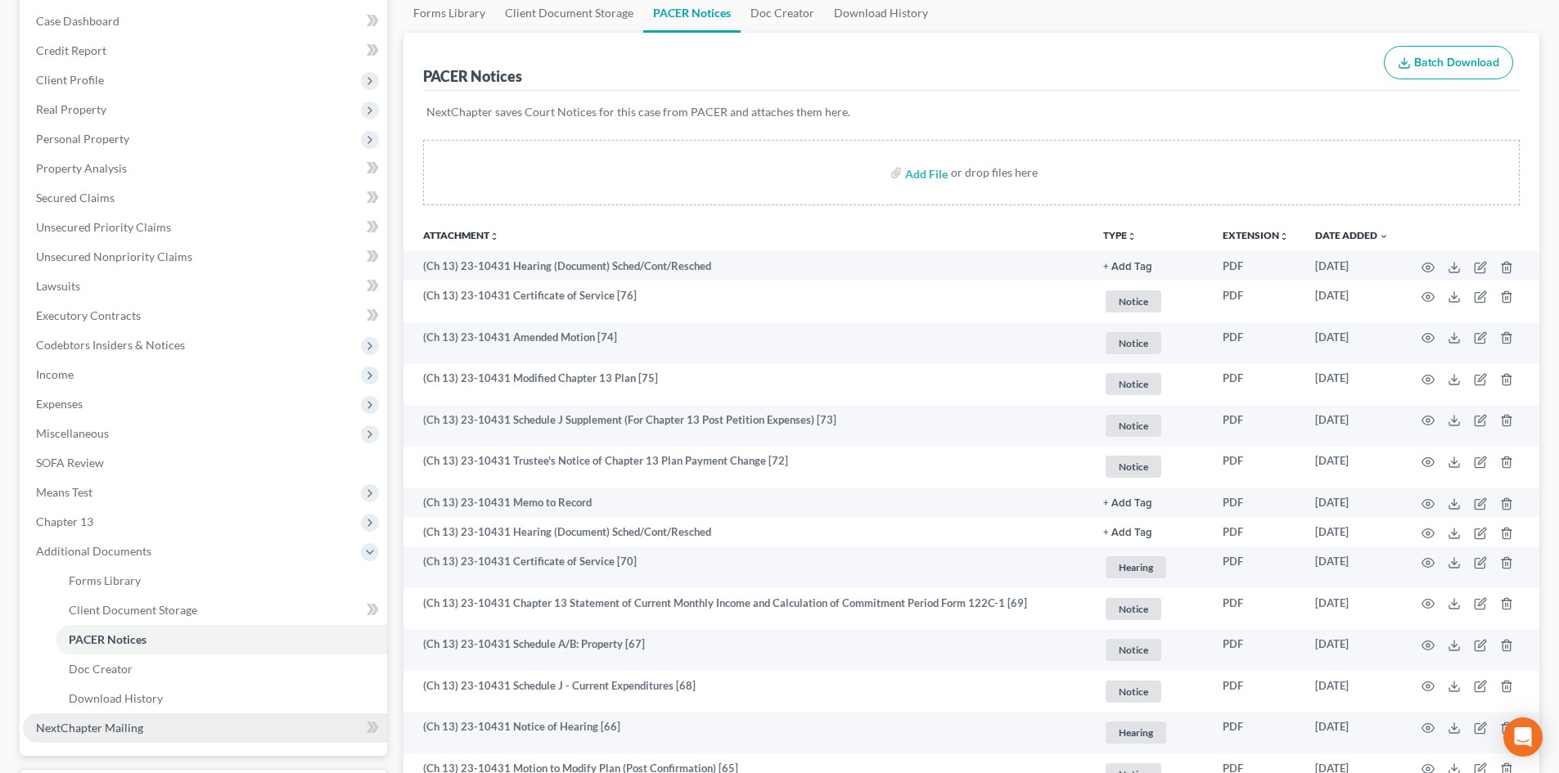
click at [120, 724] on span "NextChapter Mailing" at bounding box center [89, 728] width 107 height 14
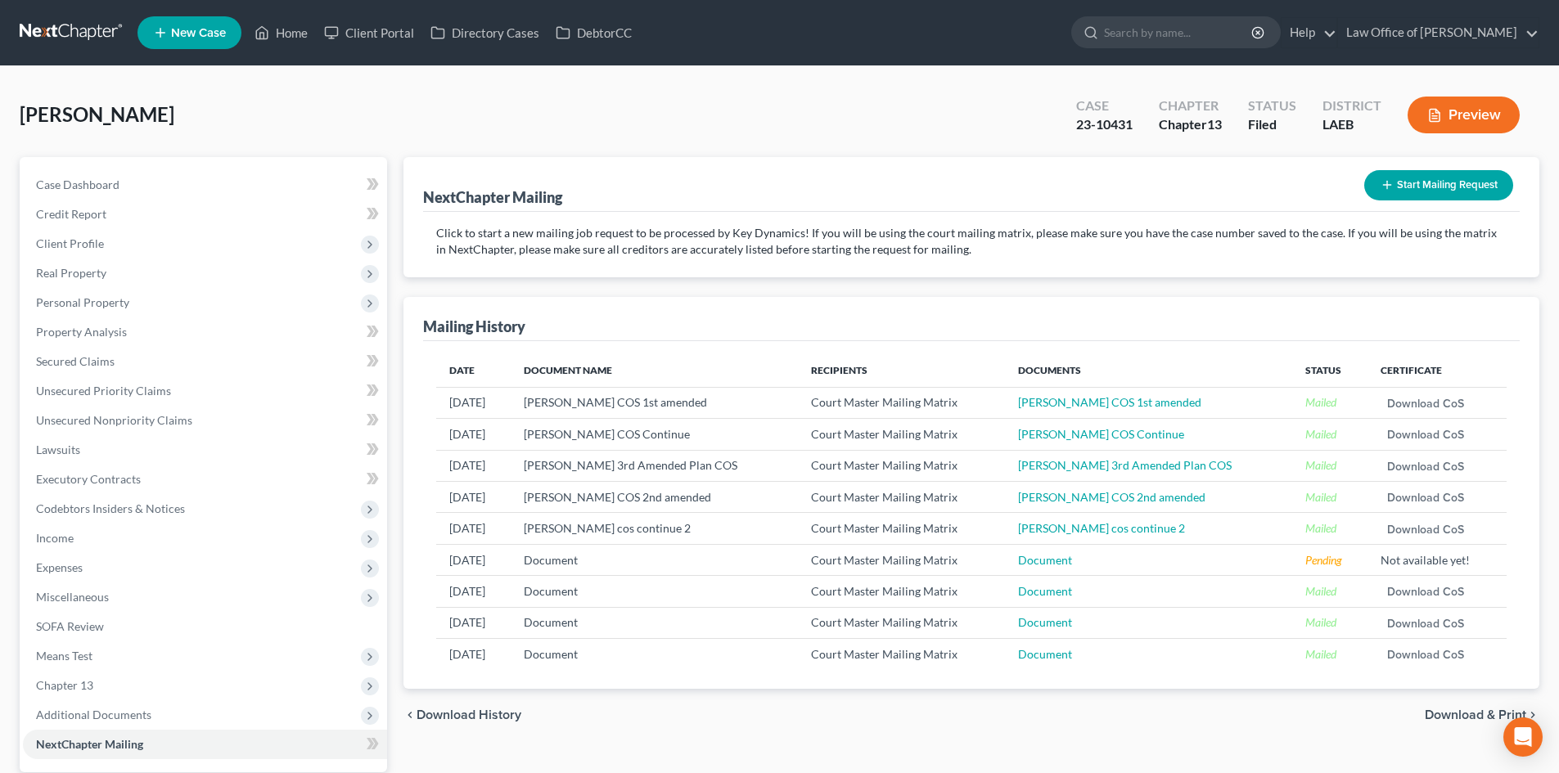
click at [1401, 194] on button "Start Mailing Request" at bounding box center [1438, 185] width 149 height 30
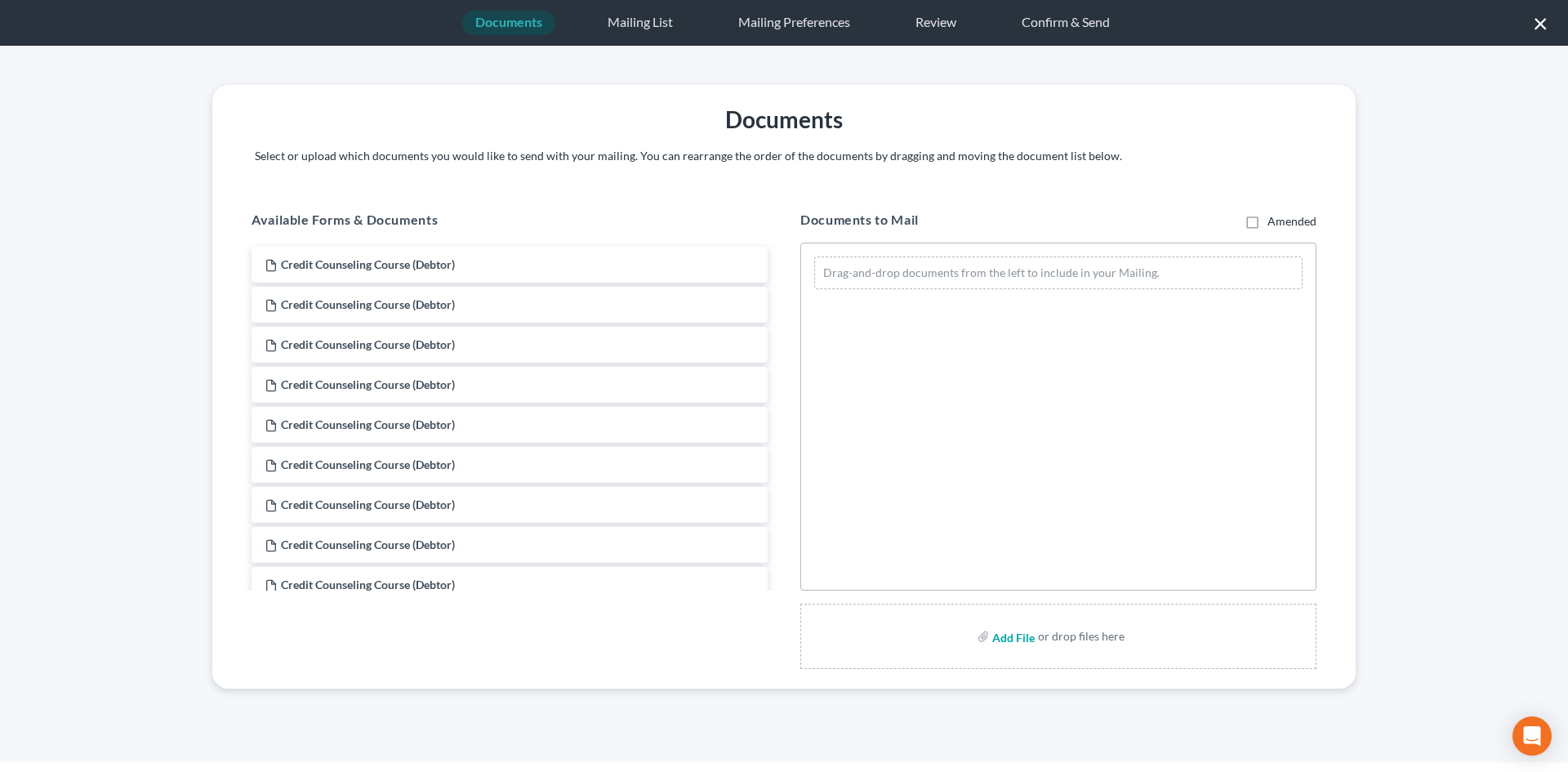
click at [1009, 639] on input "file" at bounding box center [1011, 636] width 39 height 29
type input "C:\fakepath\Patton 3rd modified mailing.pdf"
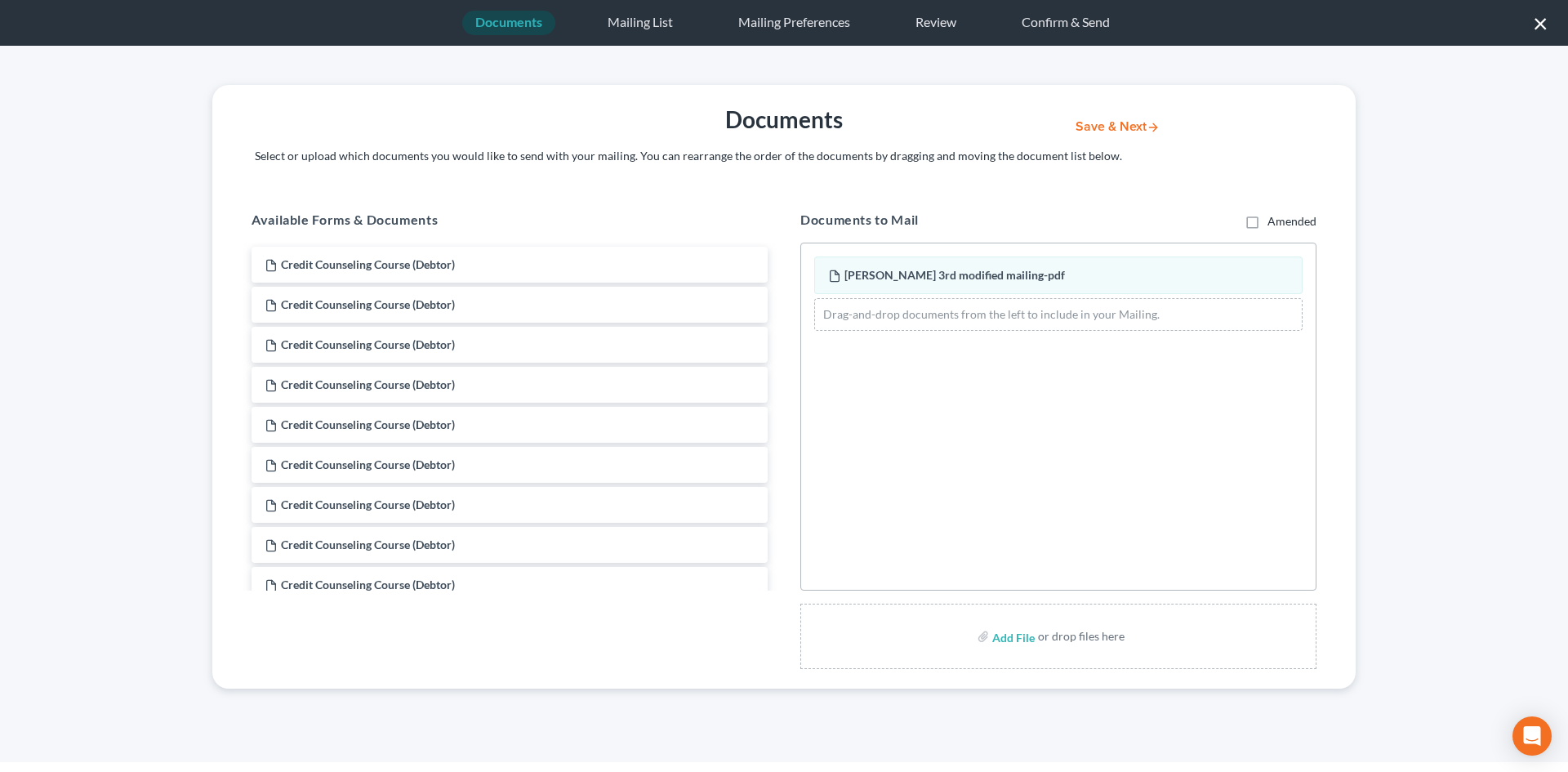
click at [1124, 129] on button "Save & Next" at bounding box center [1117, 127] width 110 height 14
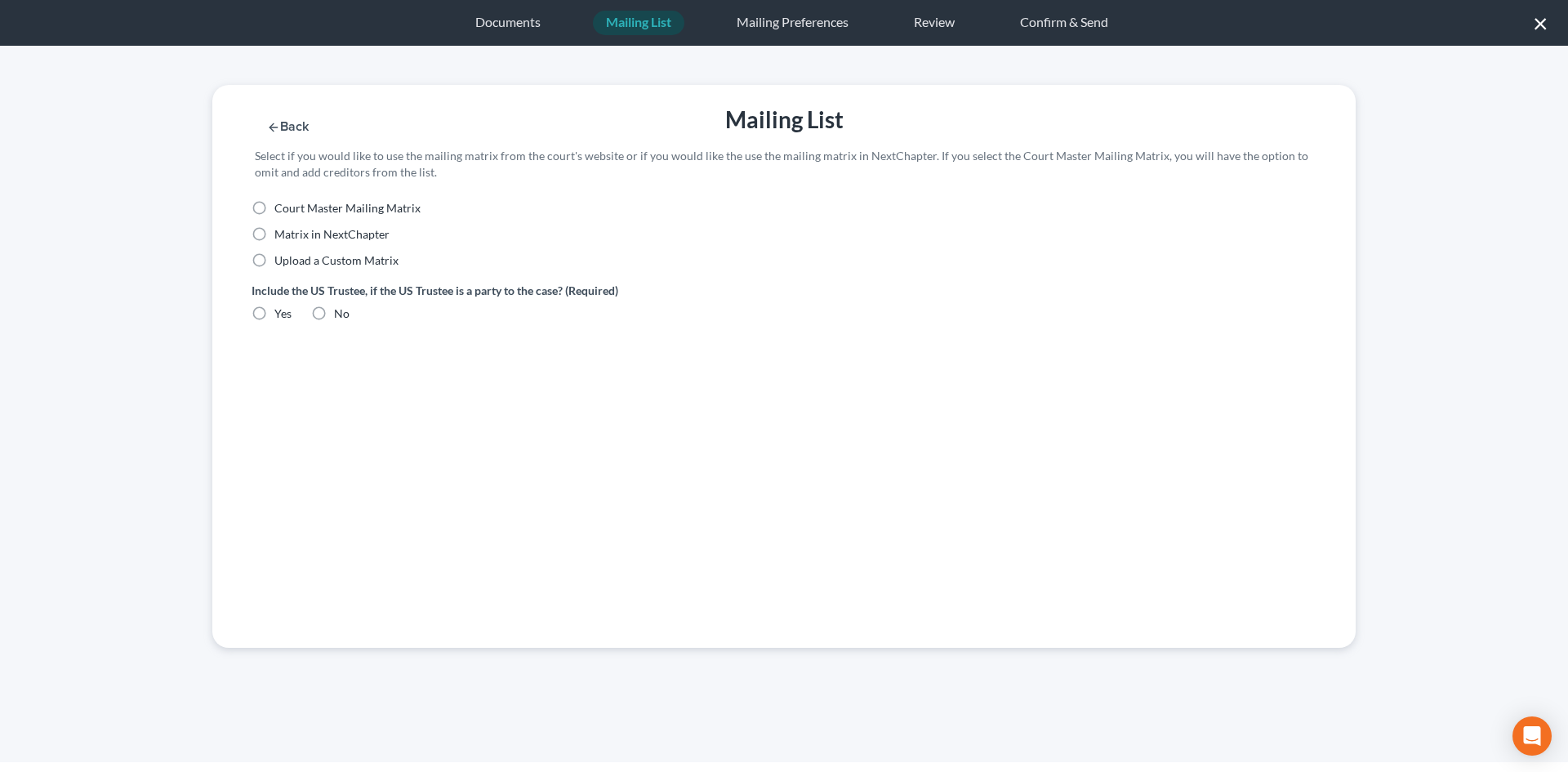
click at [325, 209] on span "Court Master Mailing Matrix" at bounding box center [347, 208] width 146 height 14
click at [291, 209] on input "Court Master Mailing Matrix" at bounding box center [285, 205] width 11 height 11
radio input "true"
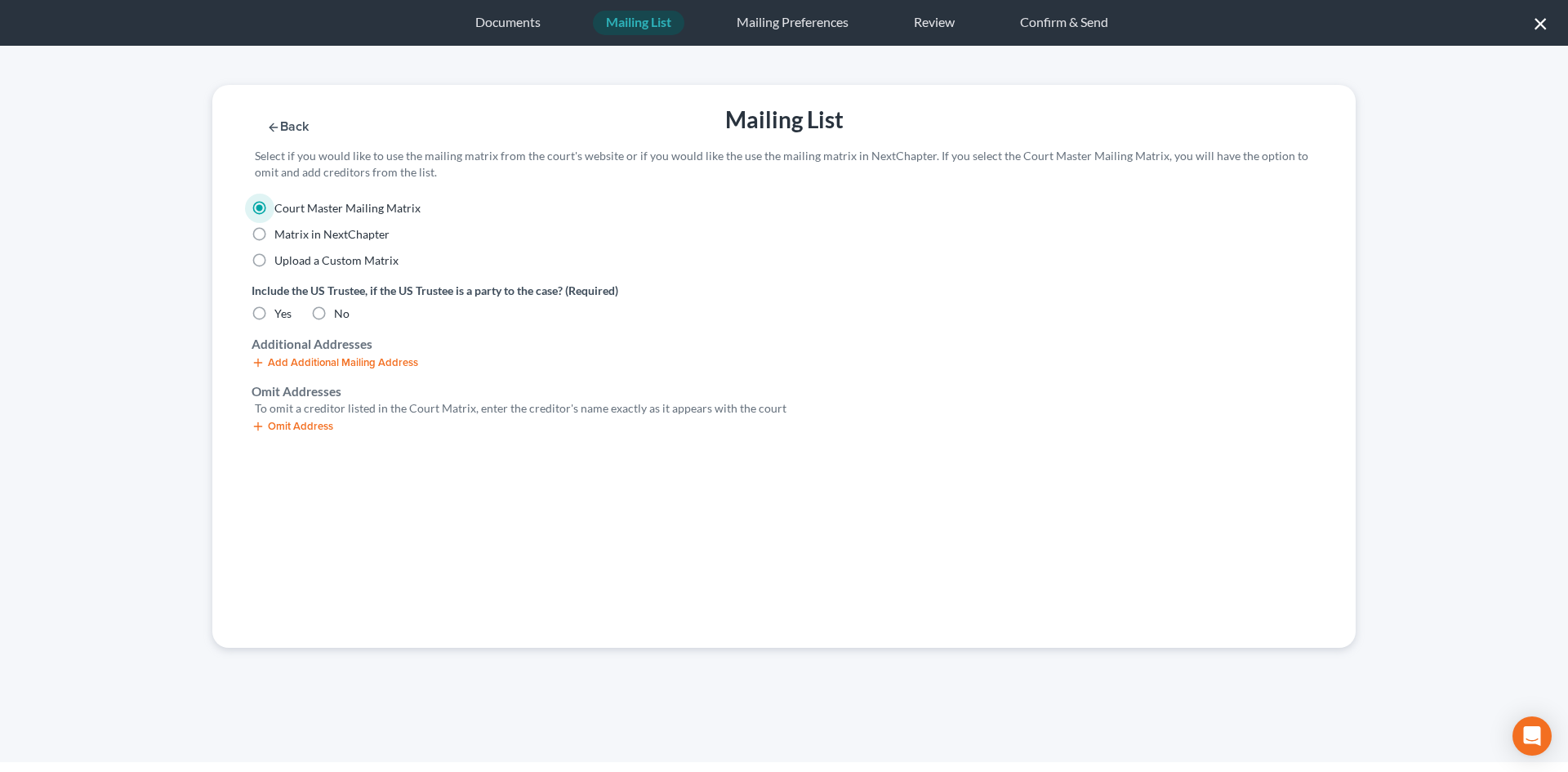
click at [290, 417] on div "Omit Address" at bounding box center [784, 424] width 1065 height 16
click at [284, 423] on button "Omit Address" at bounding box center [292, 426] width 82 height 13
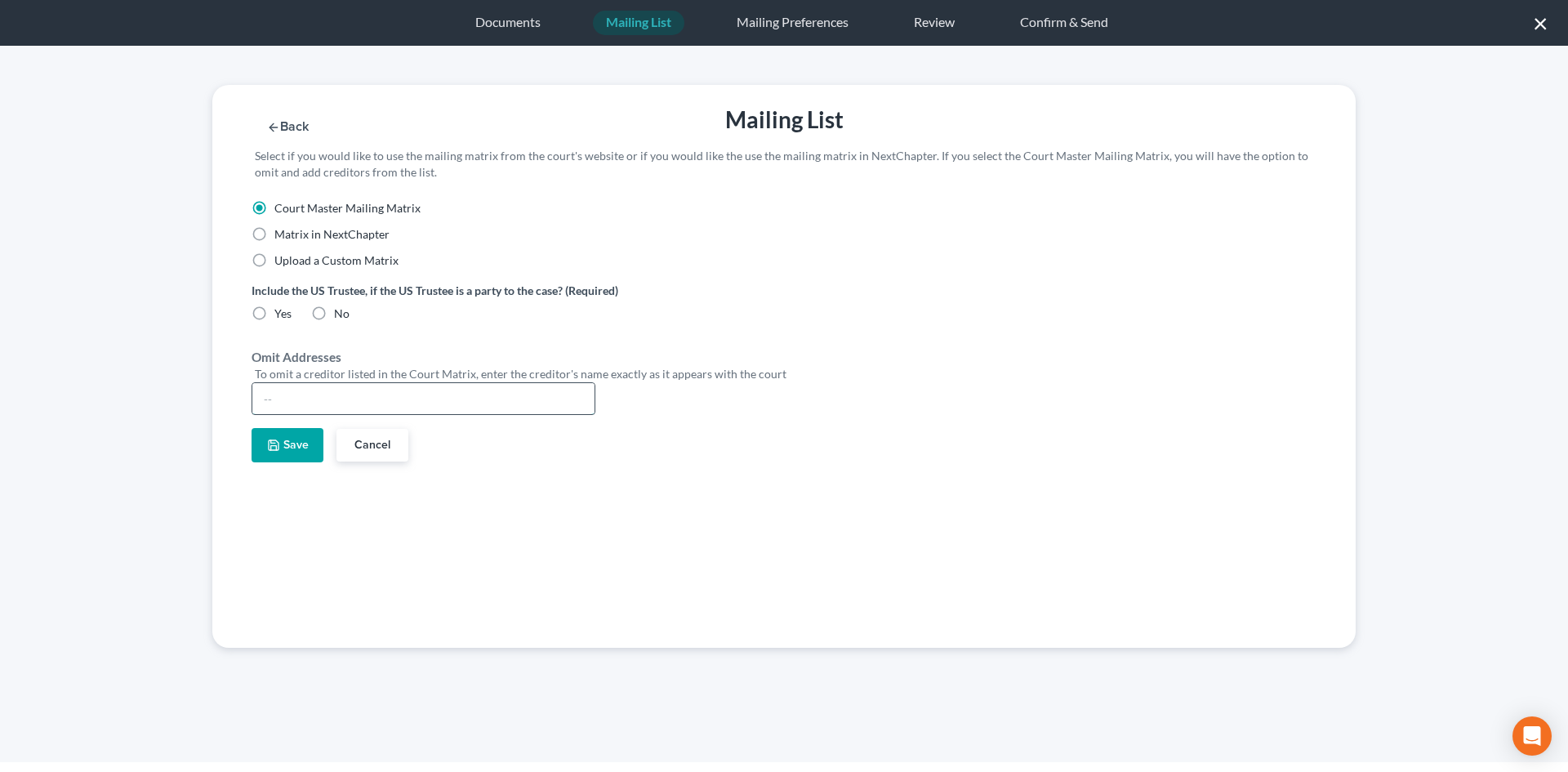
click at [281, 401] on input "text" at bounding box center [423, 398] width 342 height 31
type input "[PERSON_NAME]"
click at [281, 449] on button "Save" at bounding box center [287, 445] width 72 height 34
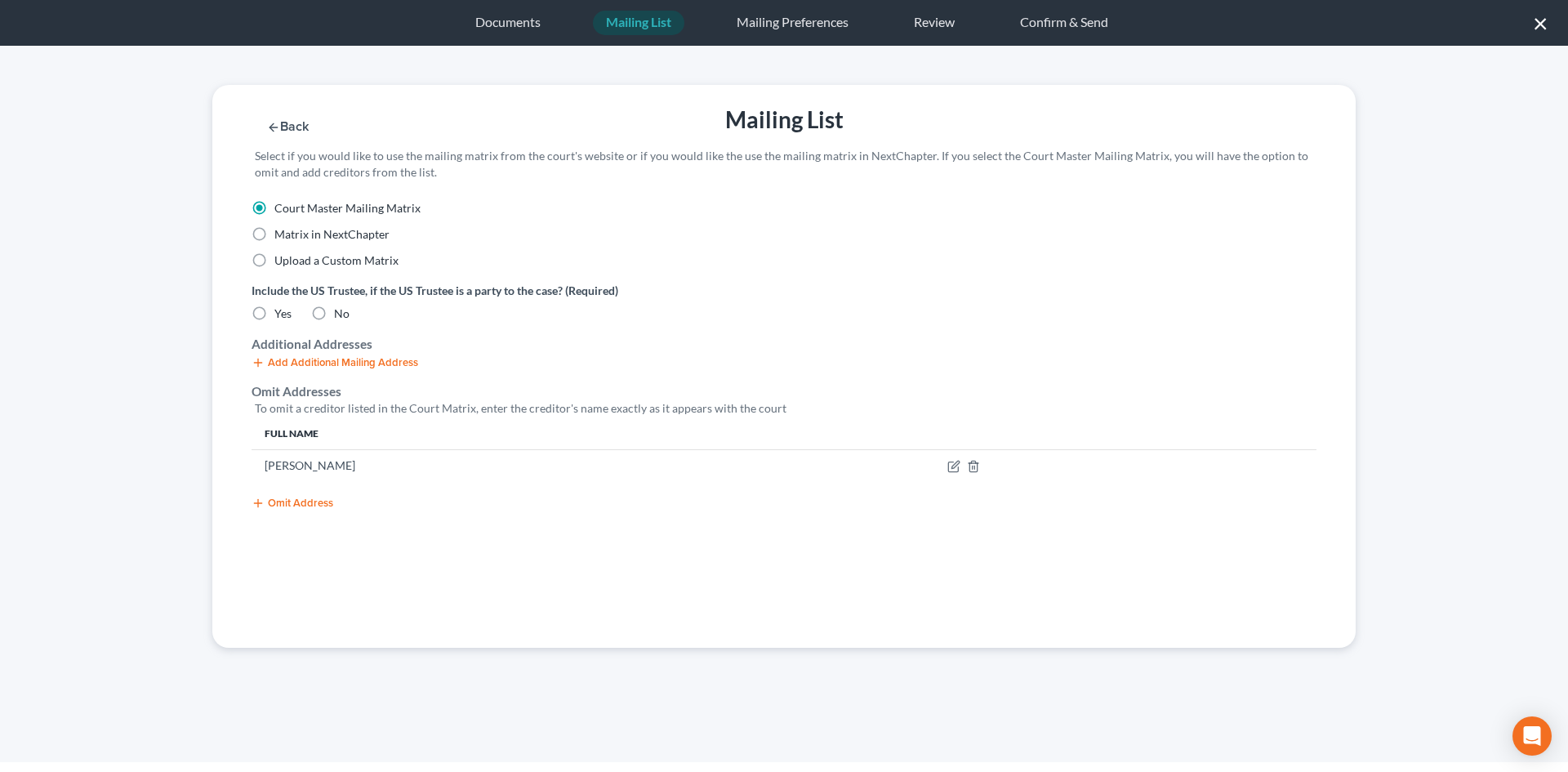
click at [334, 322] on label "No" at bounding box center [342, 314] width 16 height 16
click at [340, 317] on input "No" at bounding box center [345, 311] width 11 height 11
radio input "true"
drag, startPoint x: 1118, startPoint y: 118, endPoint x: 1116, endPoint y: 132, distance: 14.1
click at [1118, 120] on div "Save & Next" at bounding box center [1189, 126] width 270 height 16
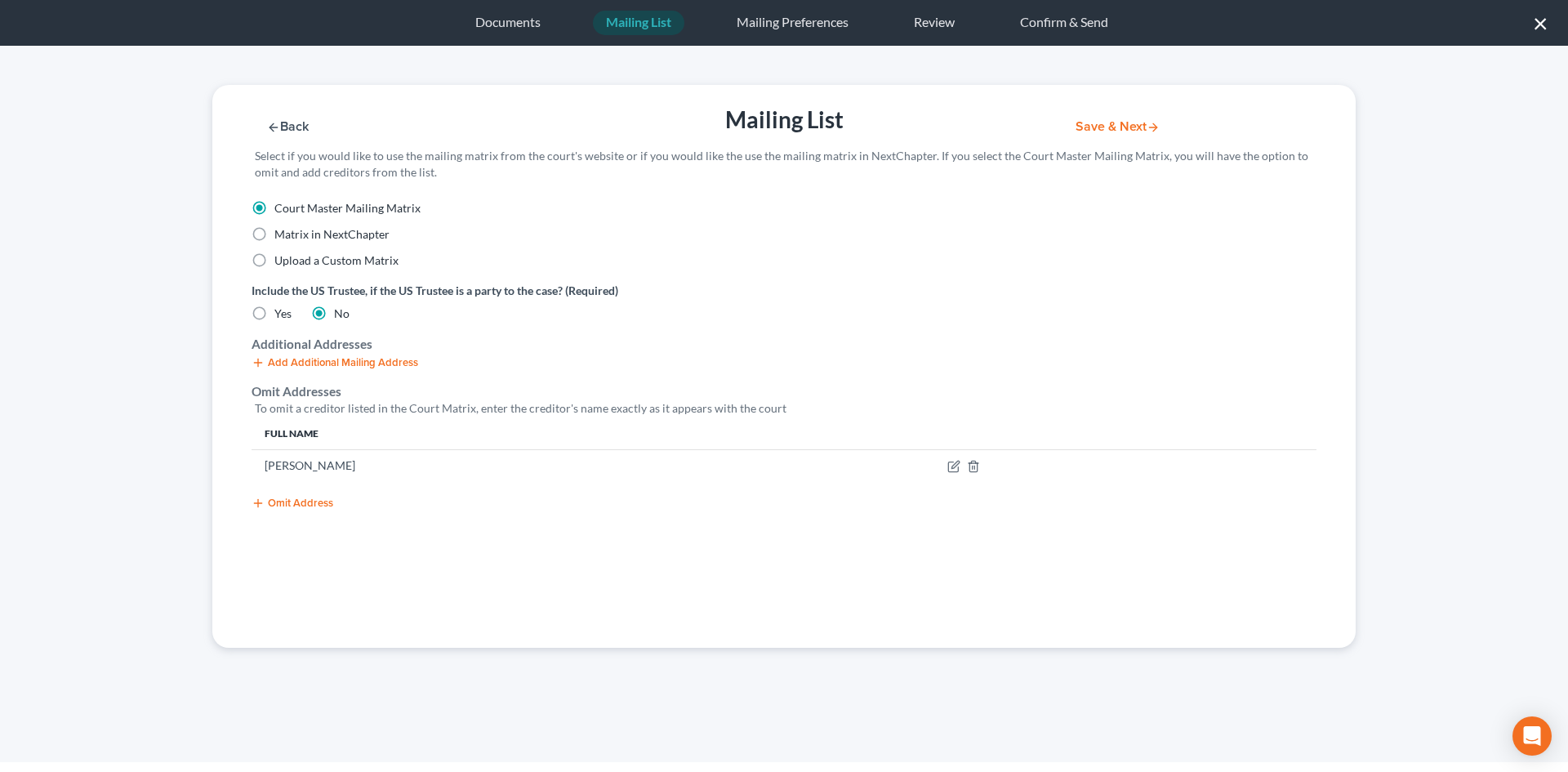
click at [1116, 132] on button "Save & Next" at bounding box center [1117, 127] width 110 height 14
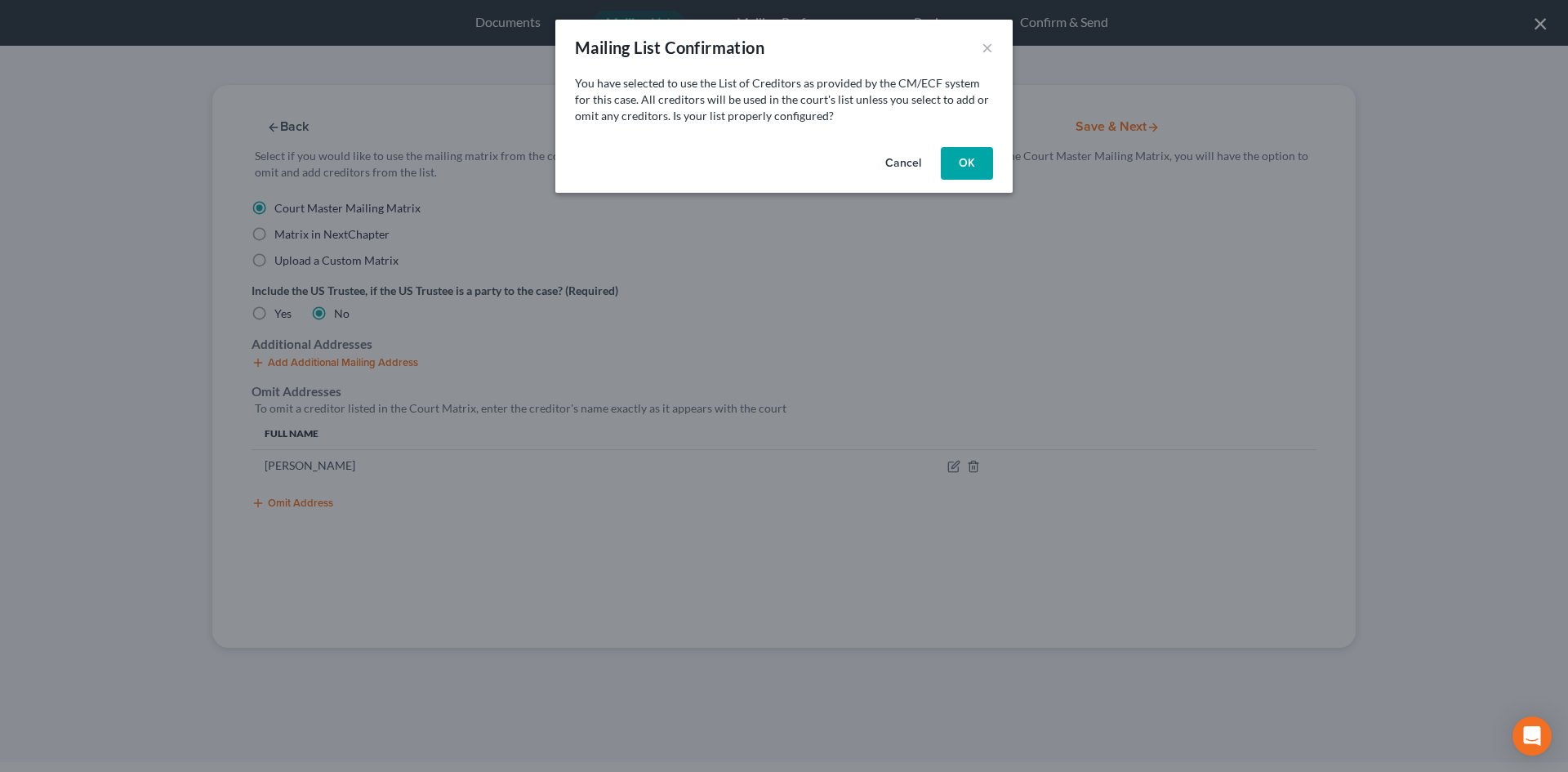
click at [965, 162] on button "OK" at bounding box center [967, 163] width 52 height 33
select select "19"
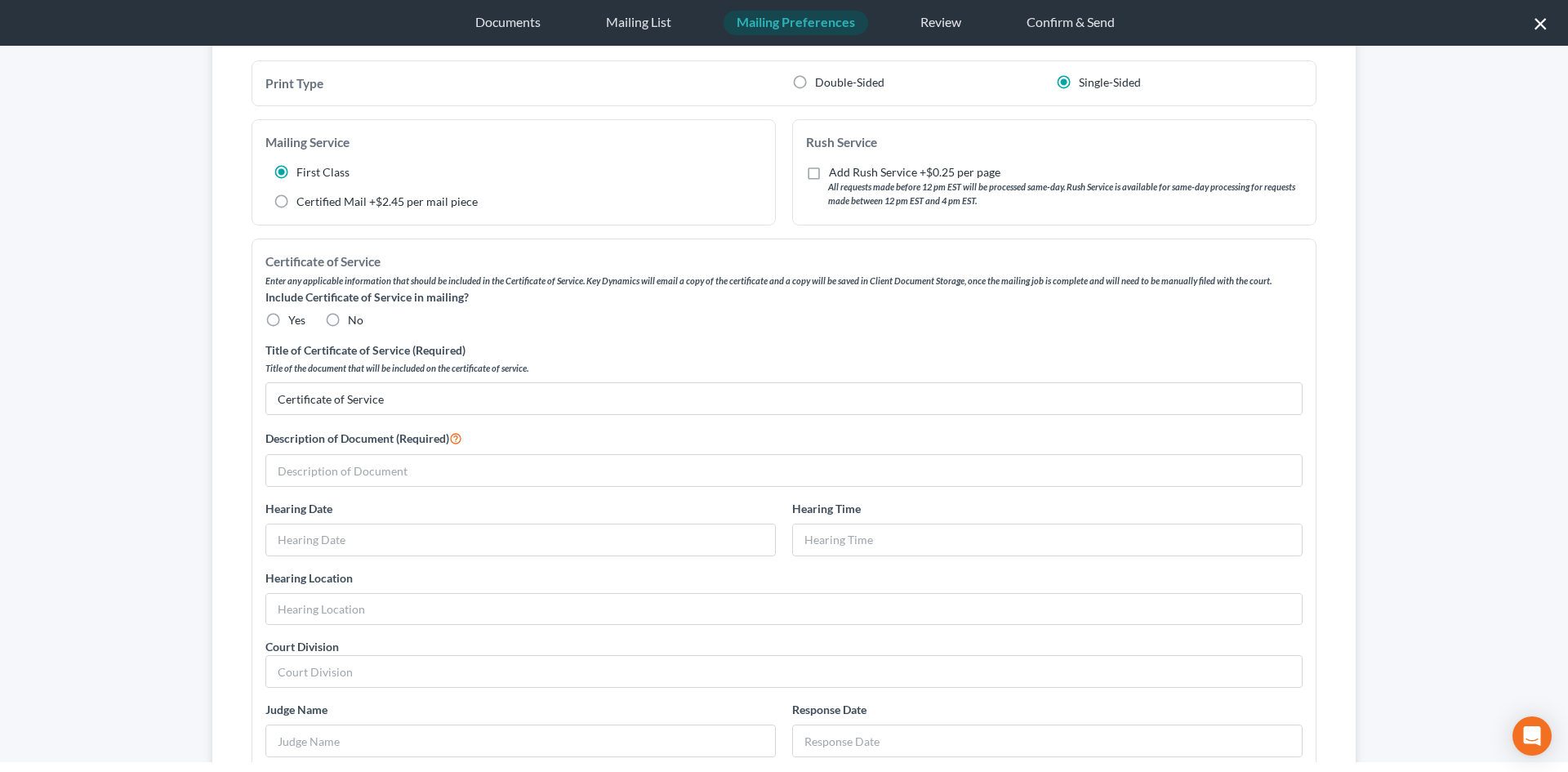
scroll to position [164, 0]
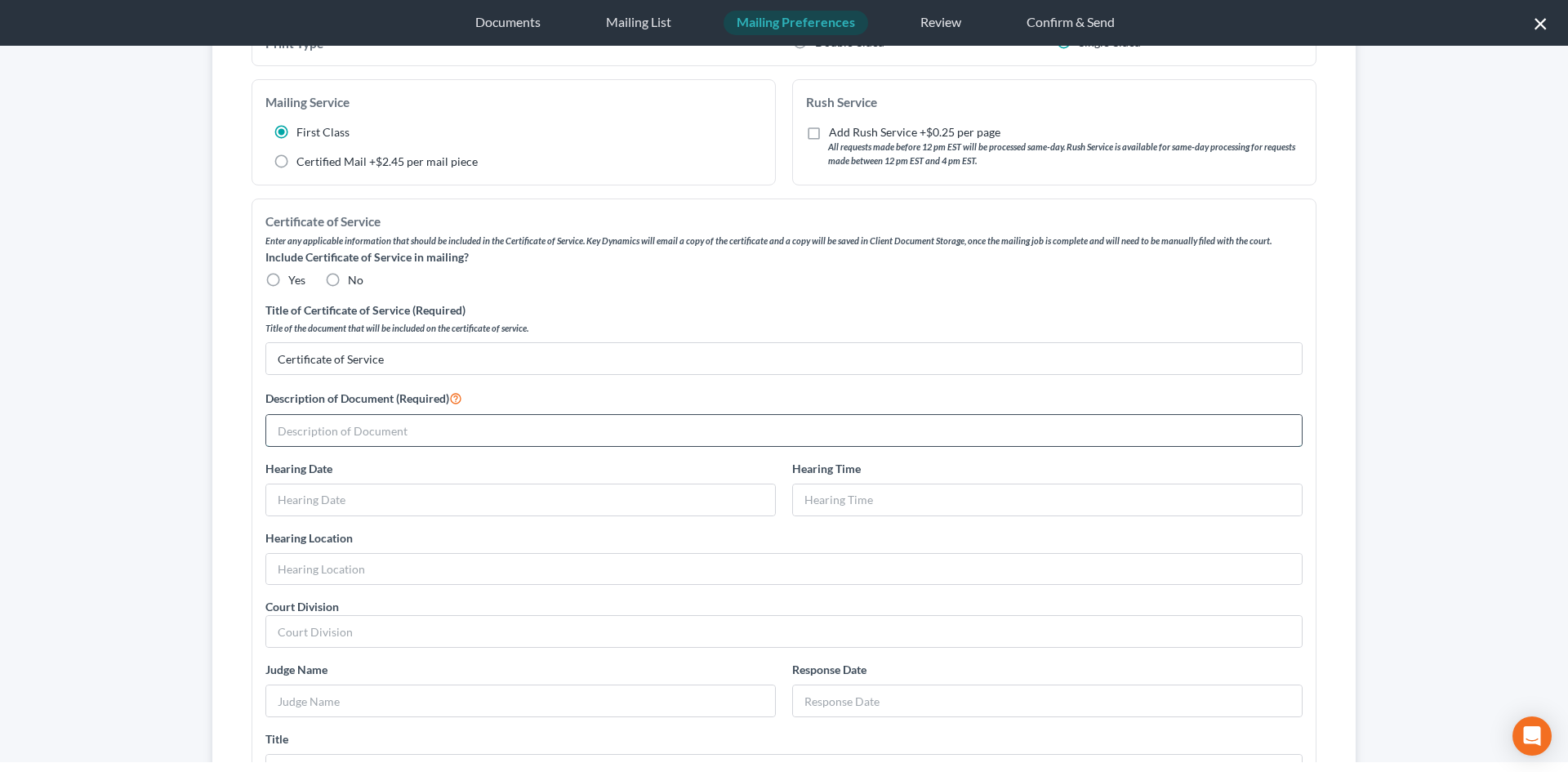
click at [288, 436] on input "text" at bounding box center [784, 430] width 1035 height 31
type input "3rd Modified Chapter 13 Plan [Doc. 77] and 2nd Amended Motion to Modify Plan [D…"
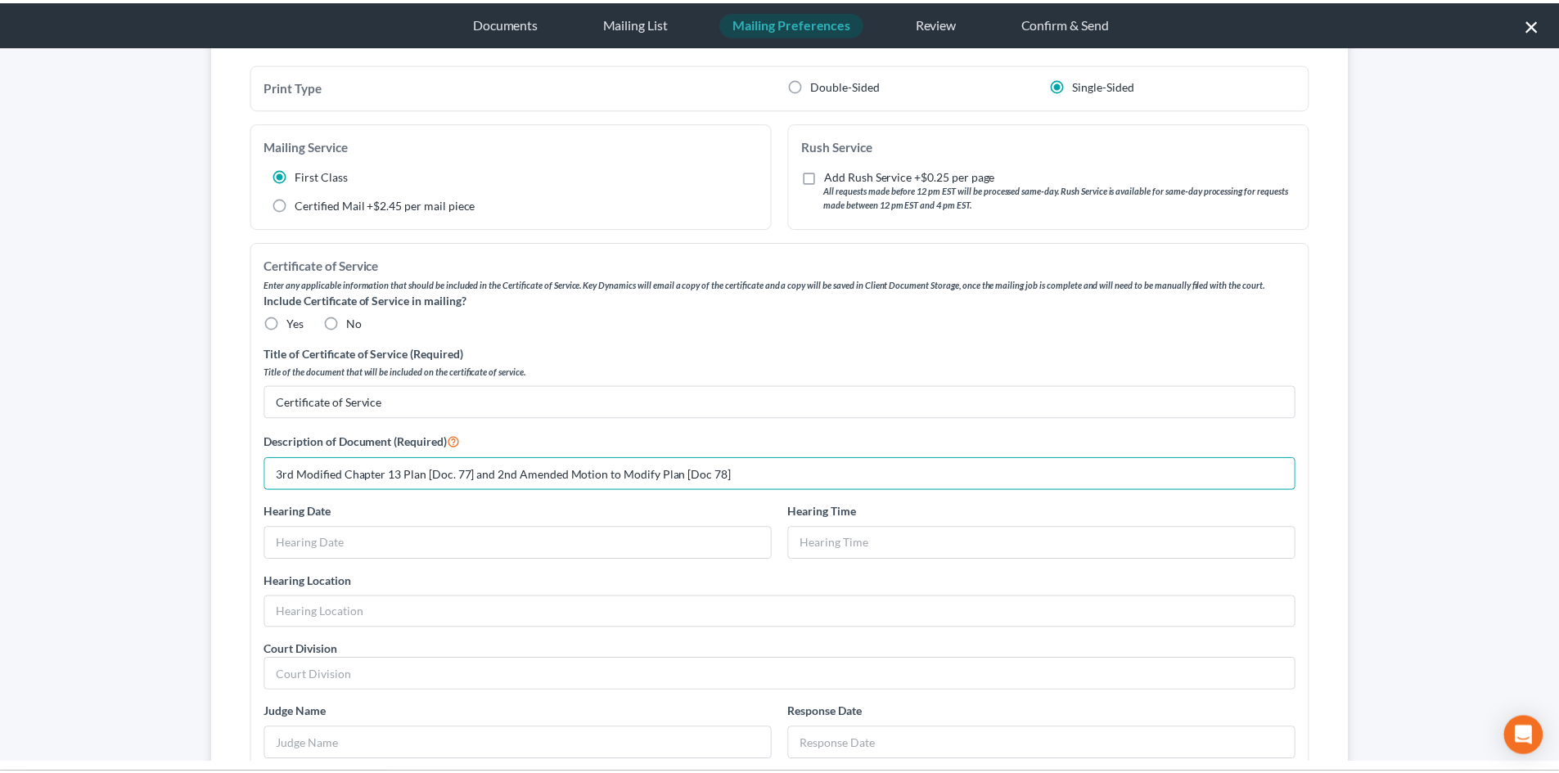
scroll to position [0, 0]
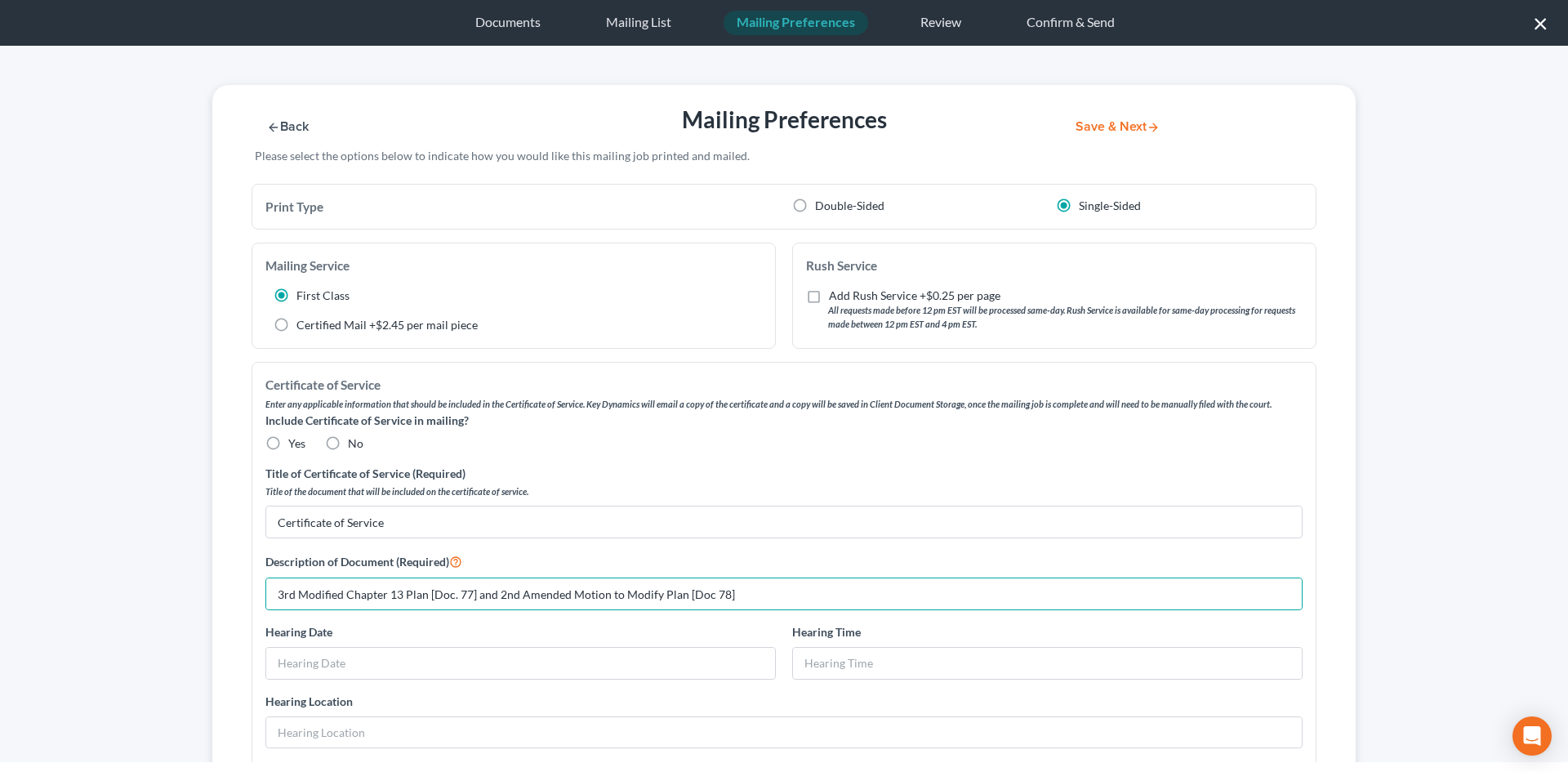
click at [348, 443] on label "No" at bounding box center [356, 443] width 16 height 16
click at [354, 443] on input "No" at bounding box center [359, 440] width 11 height 11
radio input "true"
click at [1085, 130] on button "Save & Next" at bounding box center [1117, 127] width 110 height 14
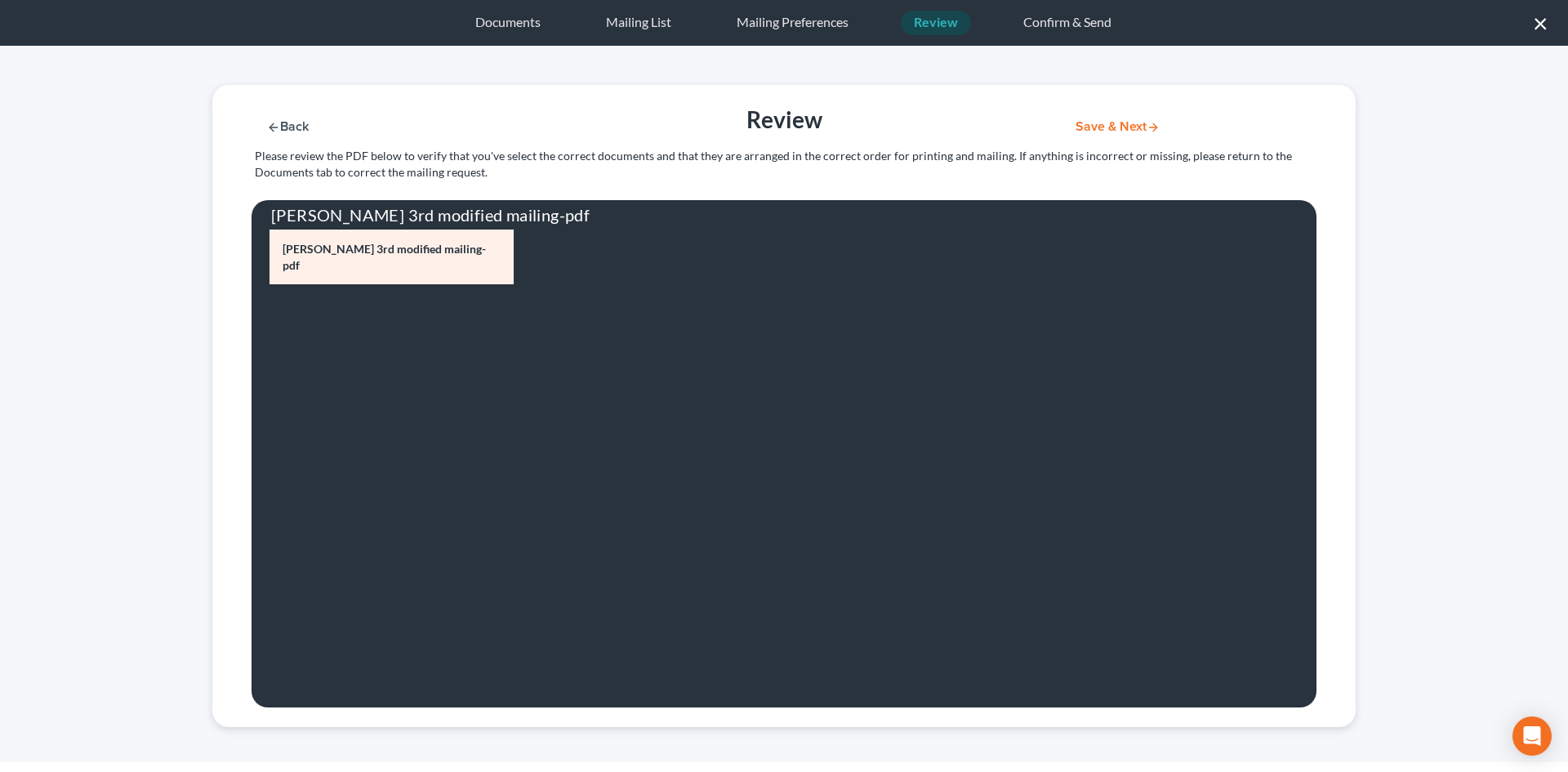
click at [1102, 125] on button "Save & Next" at bounding box center [1117, 127] width 110 height 14
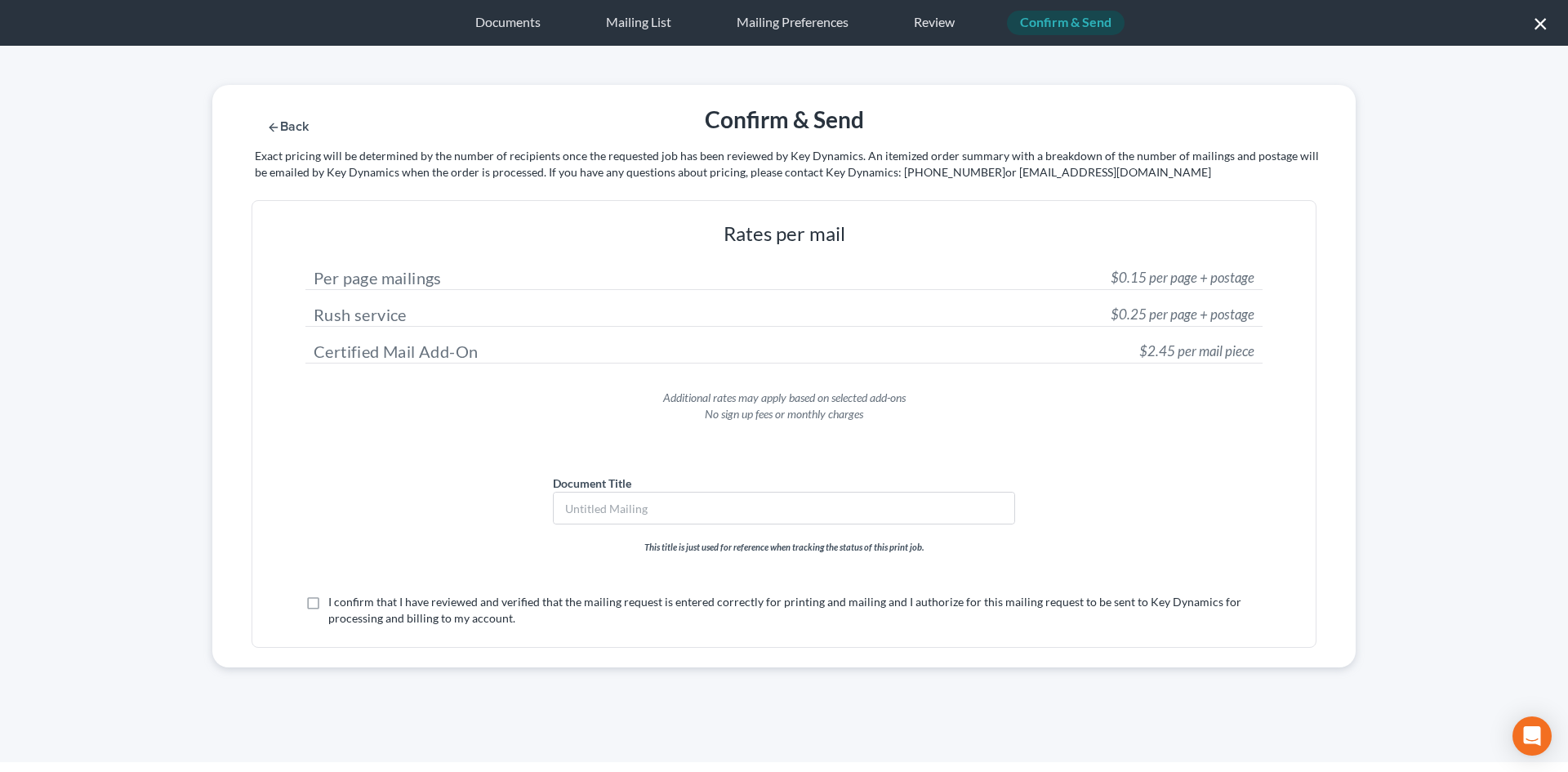
drag, startPoint x: 400, startPoint y: 610, endPoint x: 411, endPoint y: 615, distance: 12.1
click at [399, 611] on label "I confirm that I have reviewed and verified that the mailing request is entered…" at bounding box center [795, 610] width 934 height 33
click at [328, 603] on label "I confirm that I have reviewed and verified that the mailing request is entered…" at bounding box center [795, 610] width 934 height 33
click at [334, 603] on input "I confirm that I have reviewed and verified that the mailing request is entered…" at bounding box center [339, 599] width 11 height 11
checkbox input "true"
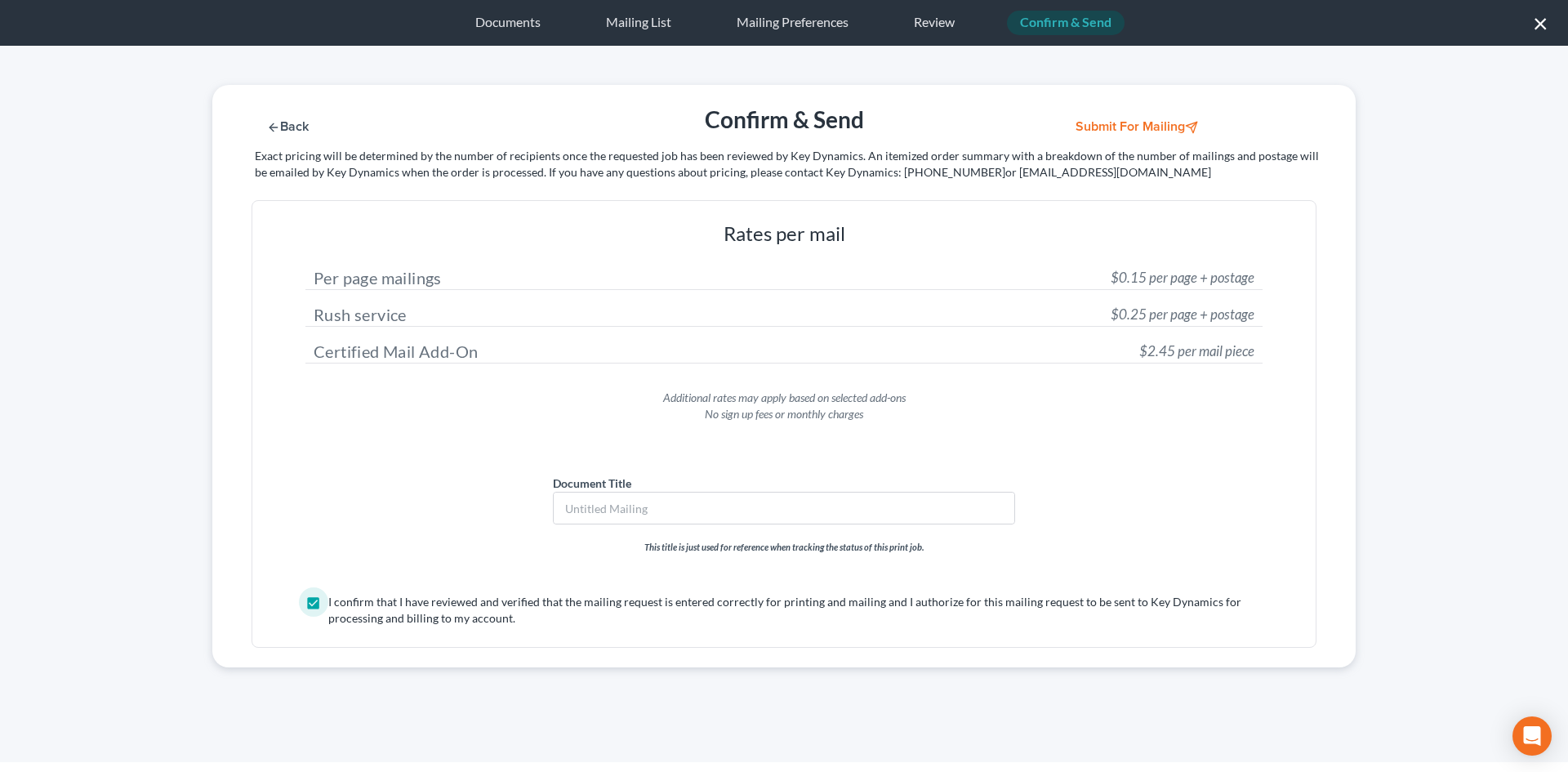
click at [1125, 127] on button "Submit for Mailing" at bounding box center [1138, 127] width 152 height 14
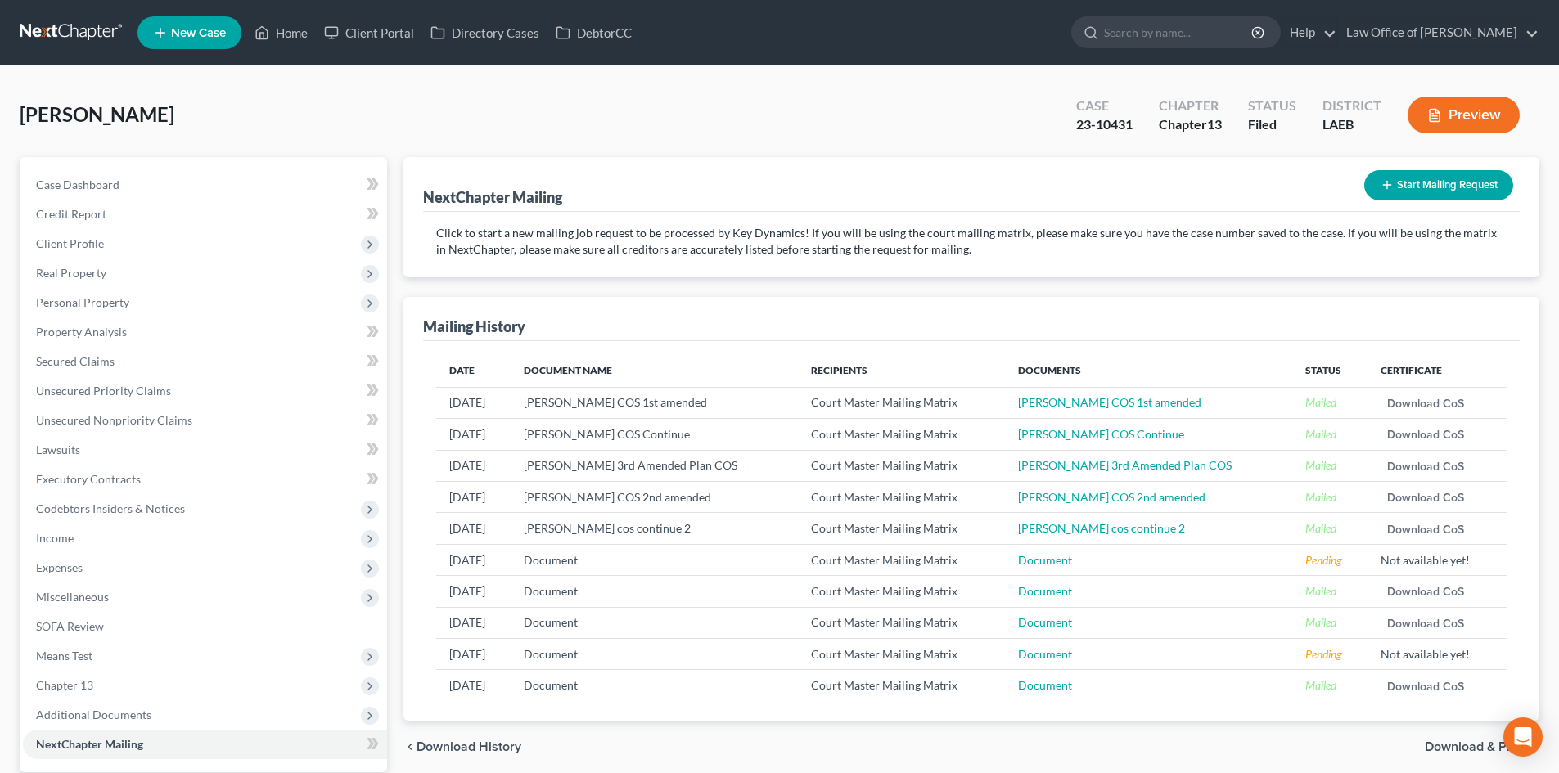
click at [72, 34] on link at bounding box center [72, 32] width 105 height 29
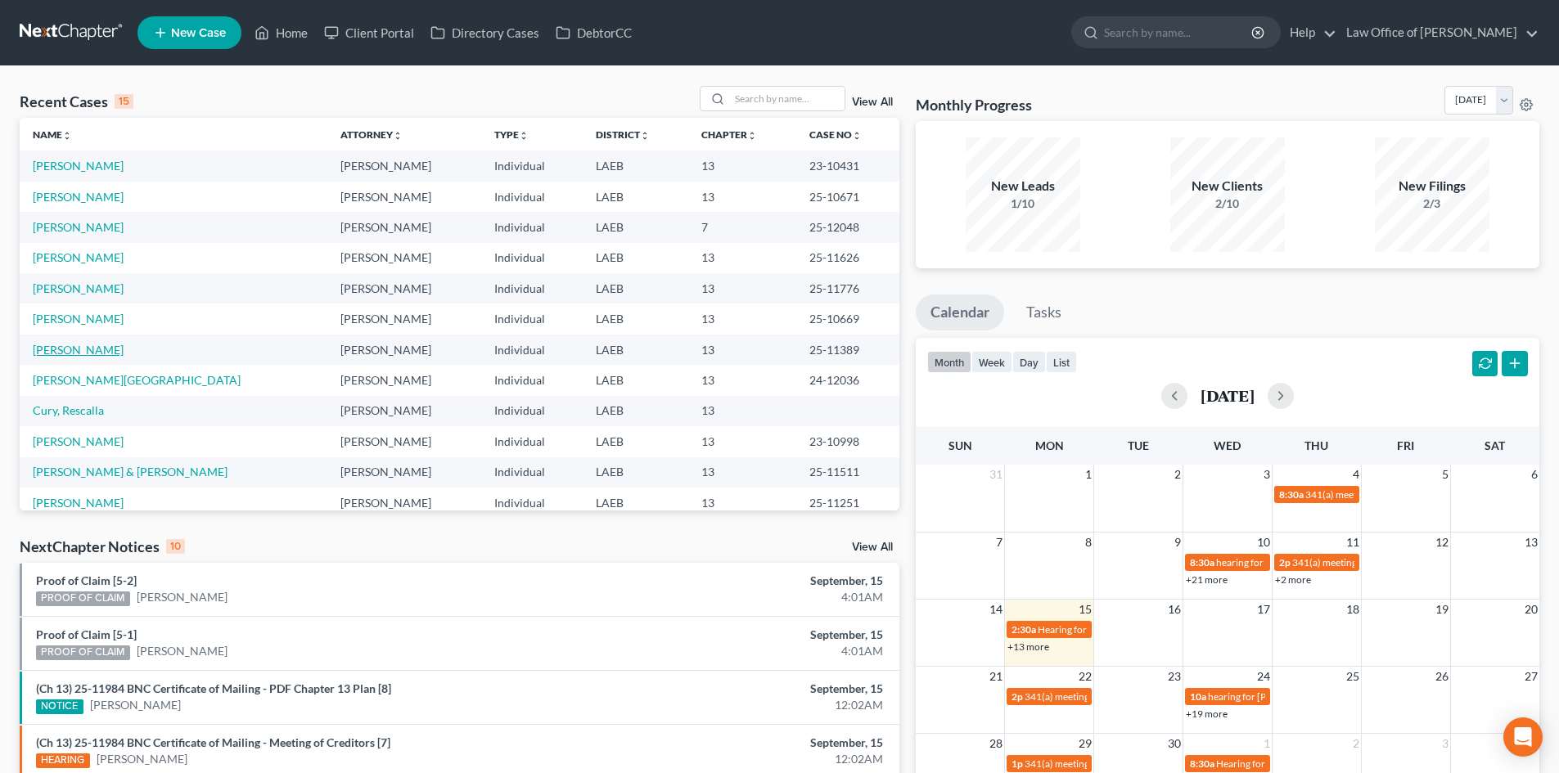
click at [66, 352] on link "[PERSON_NAME]" at bounding box center [78, 350] width 91 height 14
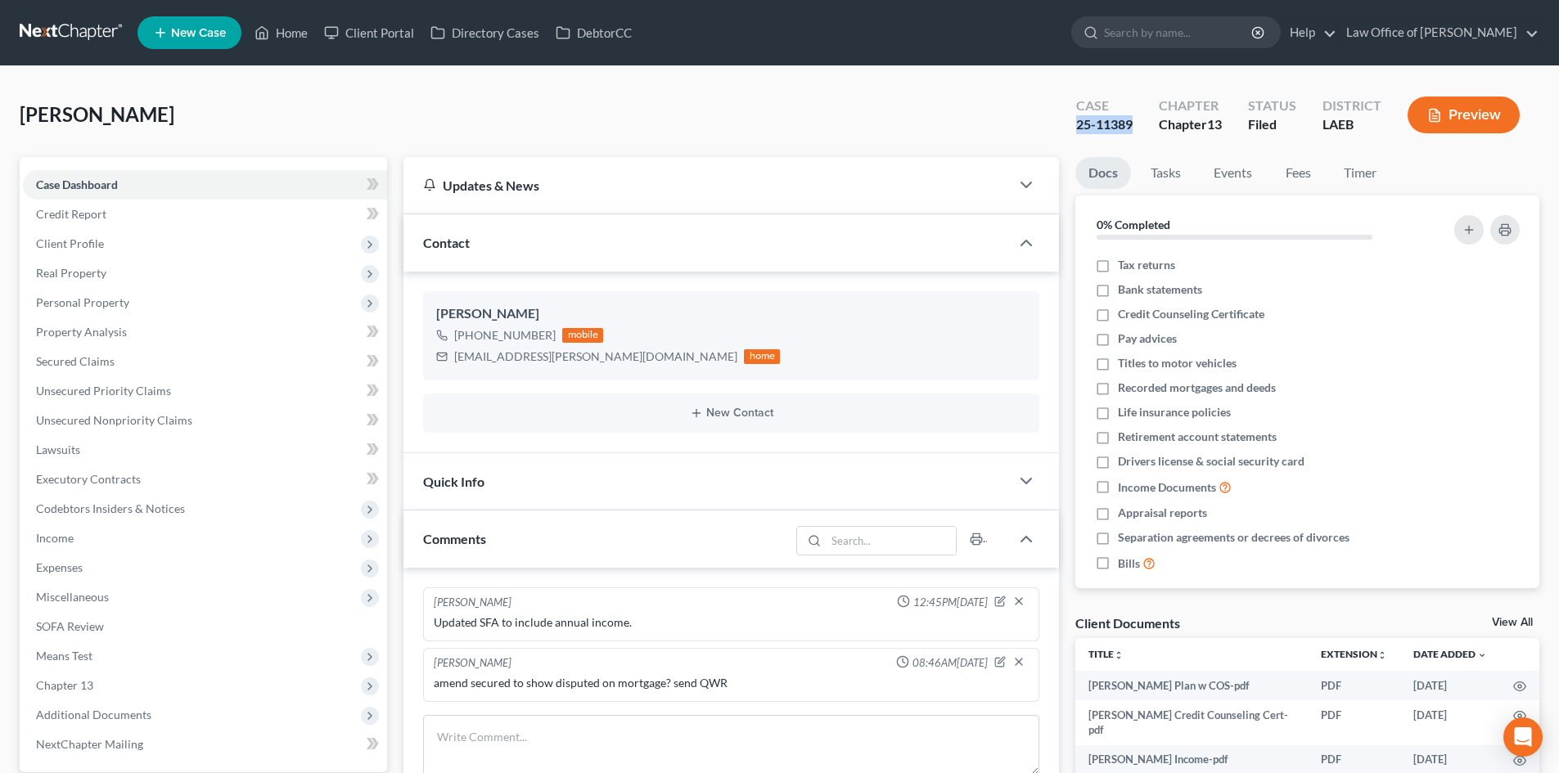
drag, startPoint x: 1134, startPoint y: 129, endPoint x: 1073, endPoint y: 128, distance: 60.5
click at [1073, 128] on div "Case 25-11389" at bounding box center [1104, 116] width 83 height 48
copy div "25-11389"
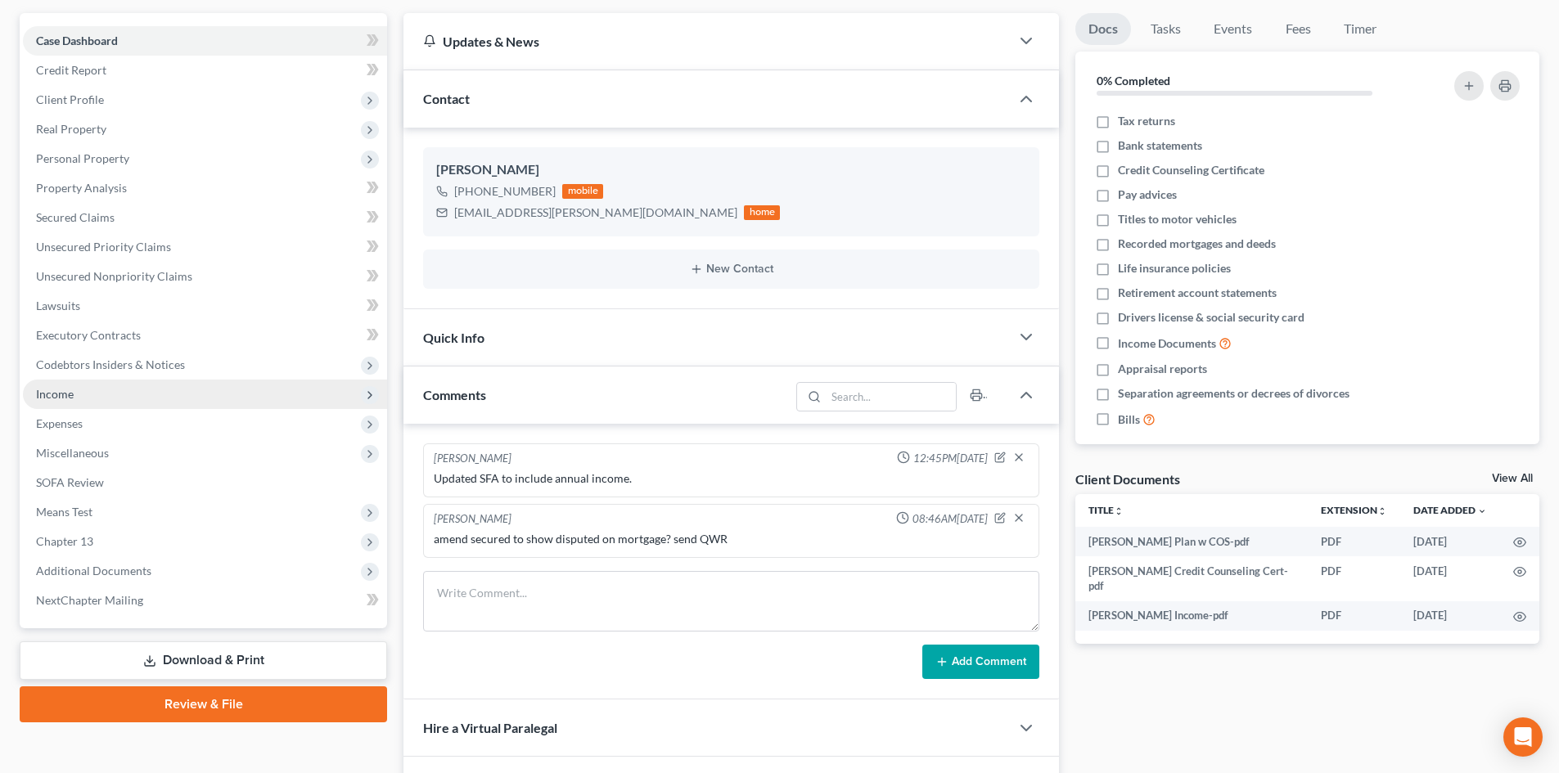
scroll to position [164, 0]
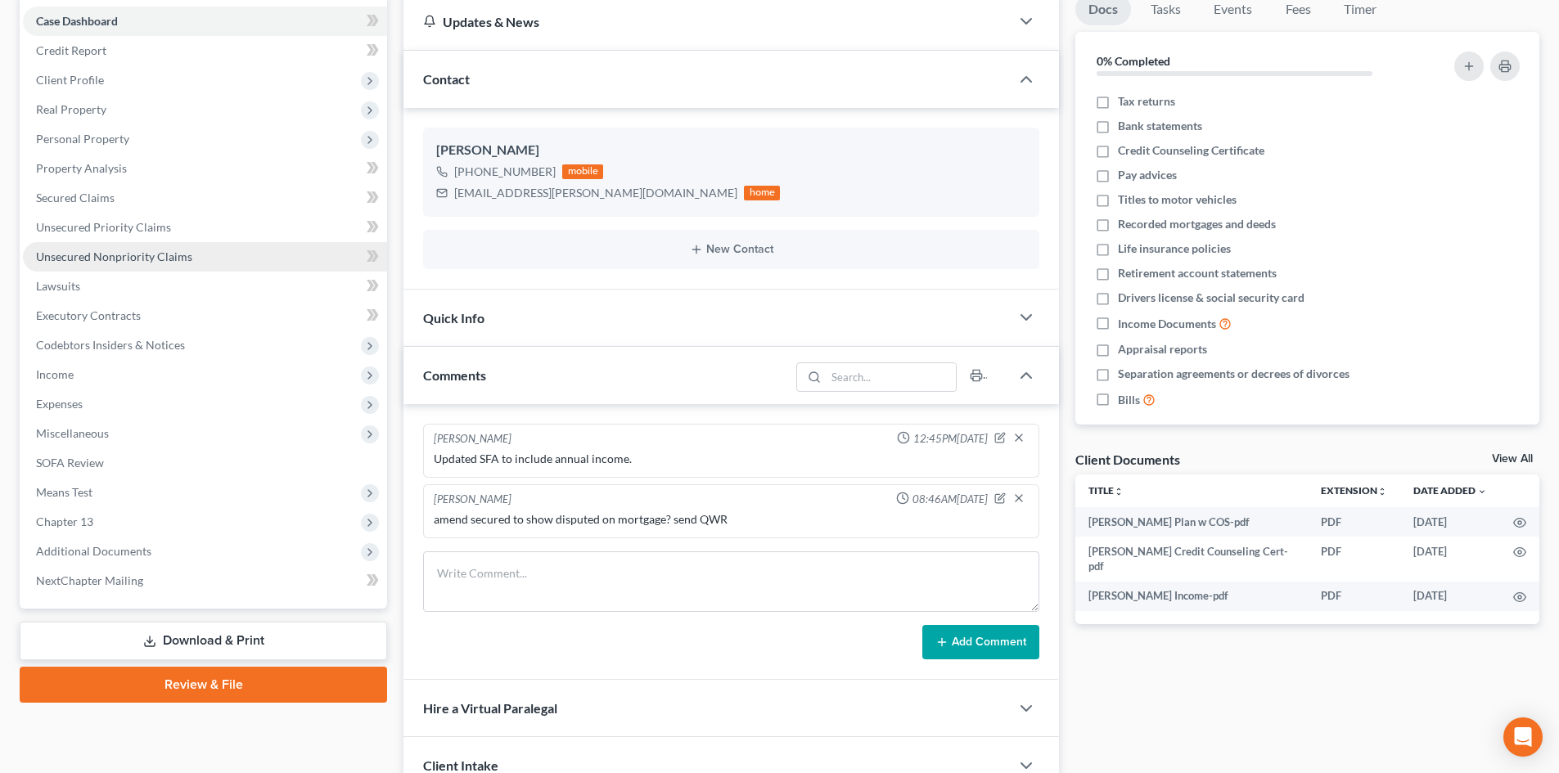
click at [79, 256] on span "Unsecured Nonpriority Claims" at bounding box center [114, 257] width 156 height 14
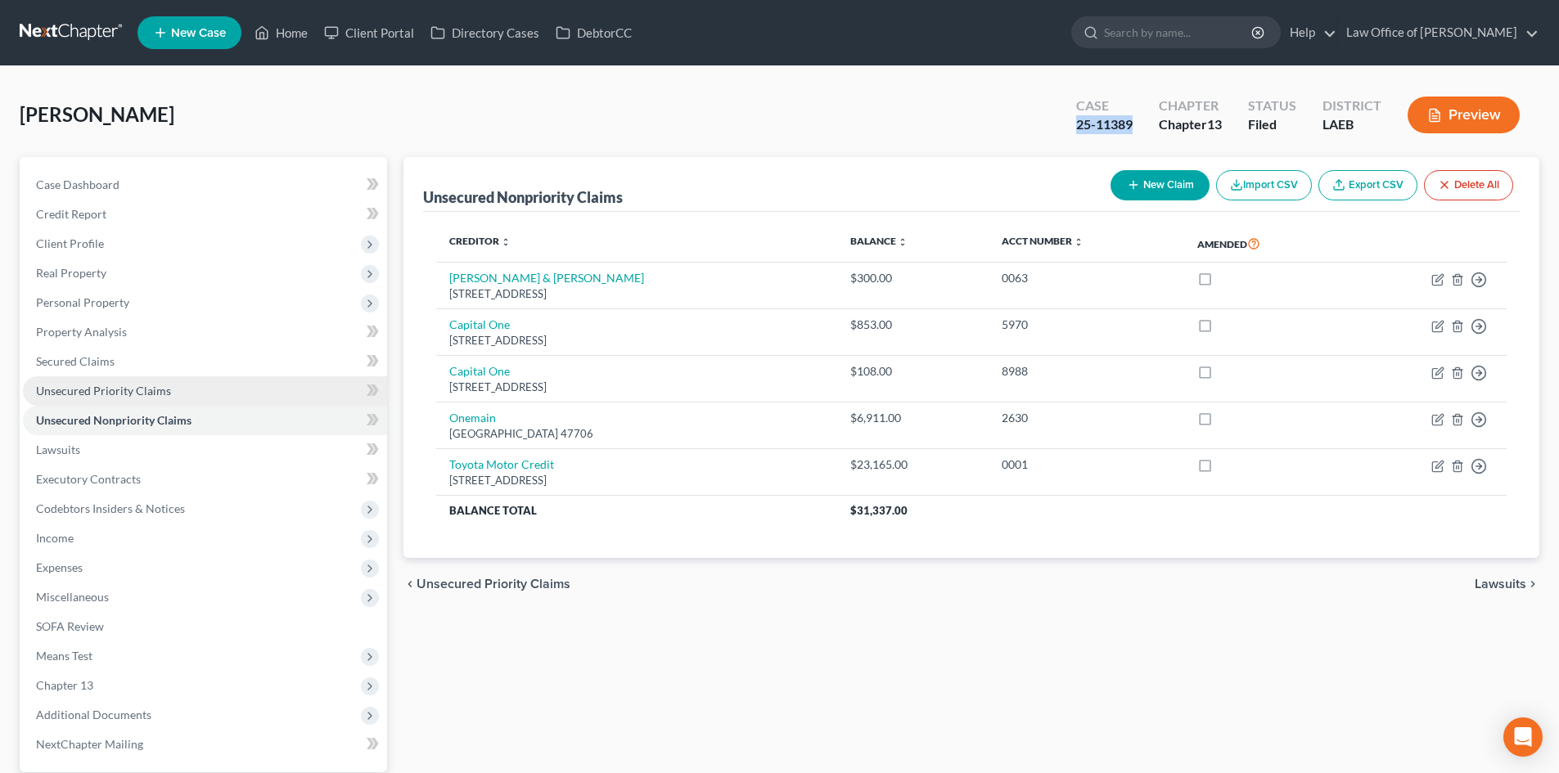
click at [92, 388] on span "Unsecured Priority Claims" at bounding box center [103, 391] width 135 height 14
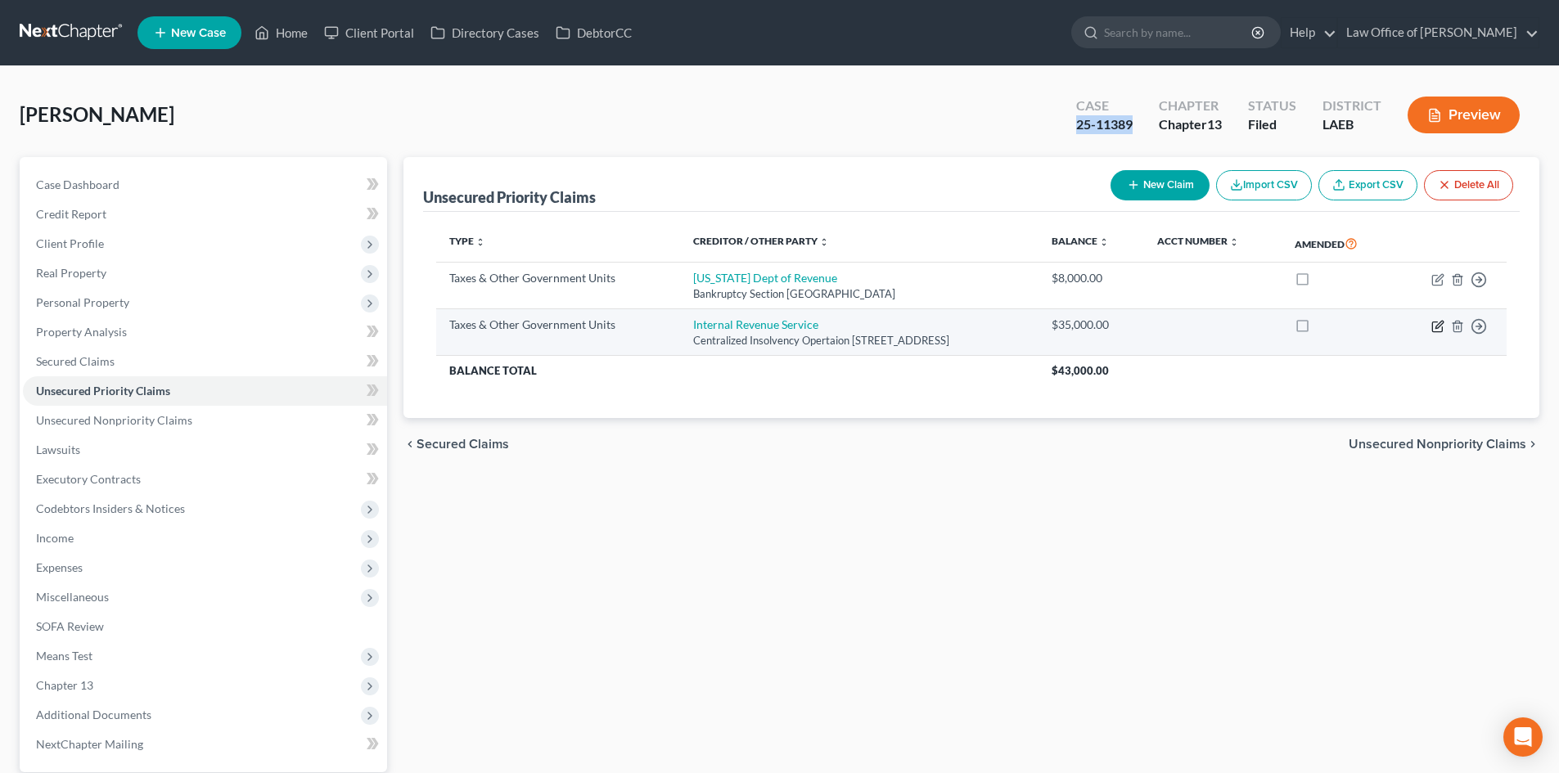
click at [1435, 325] on icon "button" at bounding box center [1437, 326] width 13 height 13
select select "0"
select select "39"
select select "0"
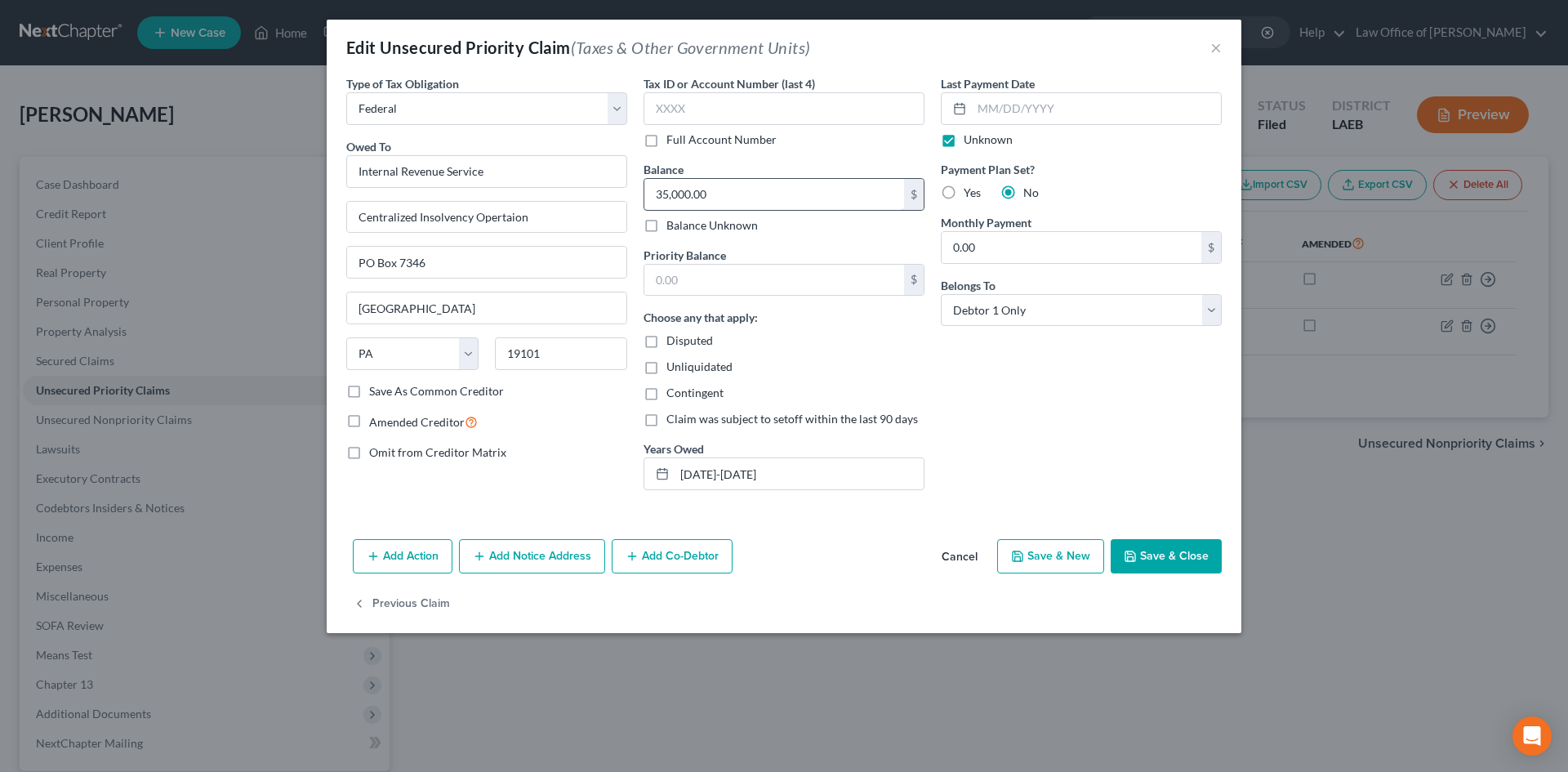
click at [815, 202] on input "35,000.00" at bounding box center [775, 194] width 260 height 31
type input "42,286"
click at [740, 277] on input "text" at bounding box center [775, 280] width 260 height 31
type input "7,219"
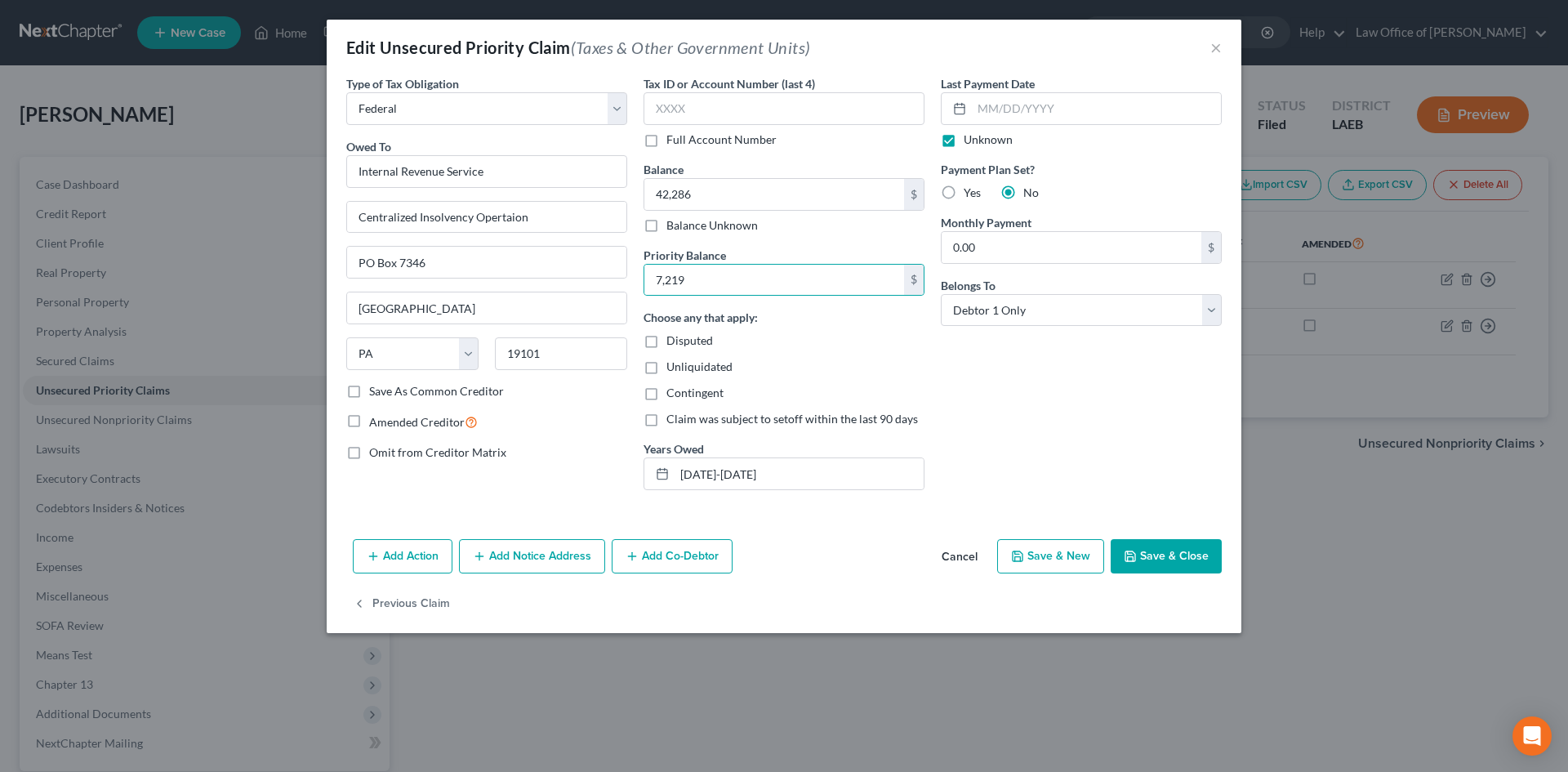
click at [1174, 548] on button "Save & Close" at bounding box center [1166, 556] width 111 height 34
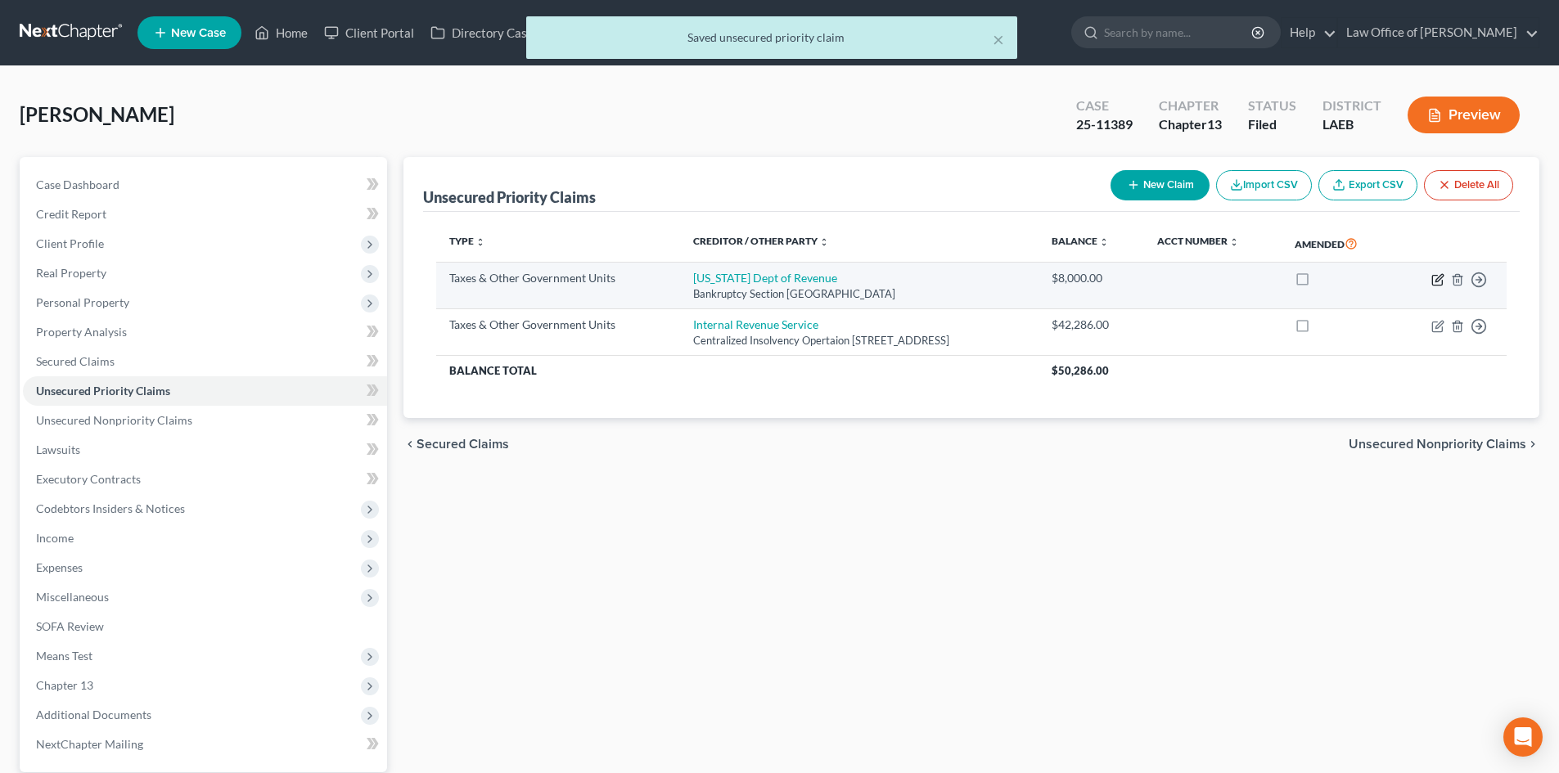
click at [1439, 277] on icon "button" at bounding box center [1437, 279] width 13 height 13
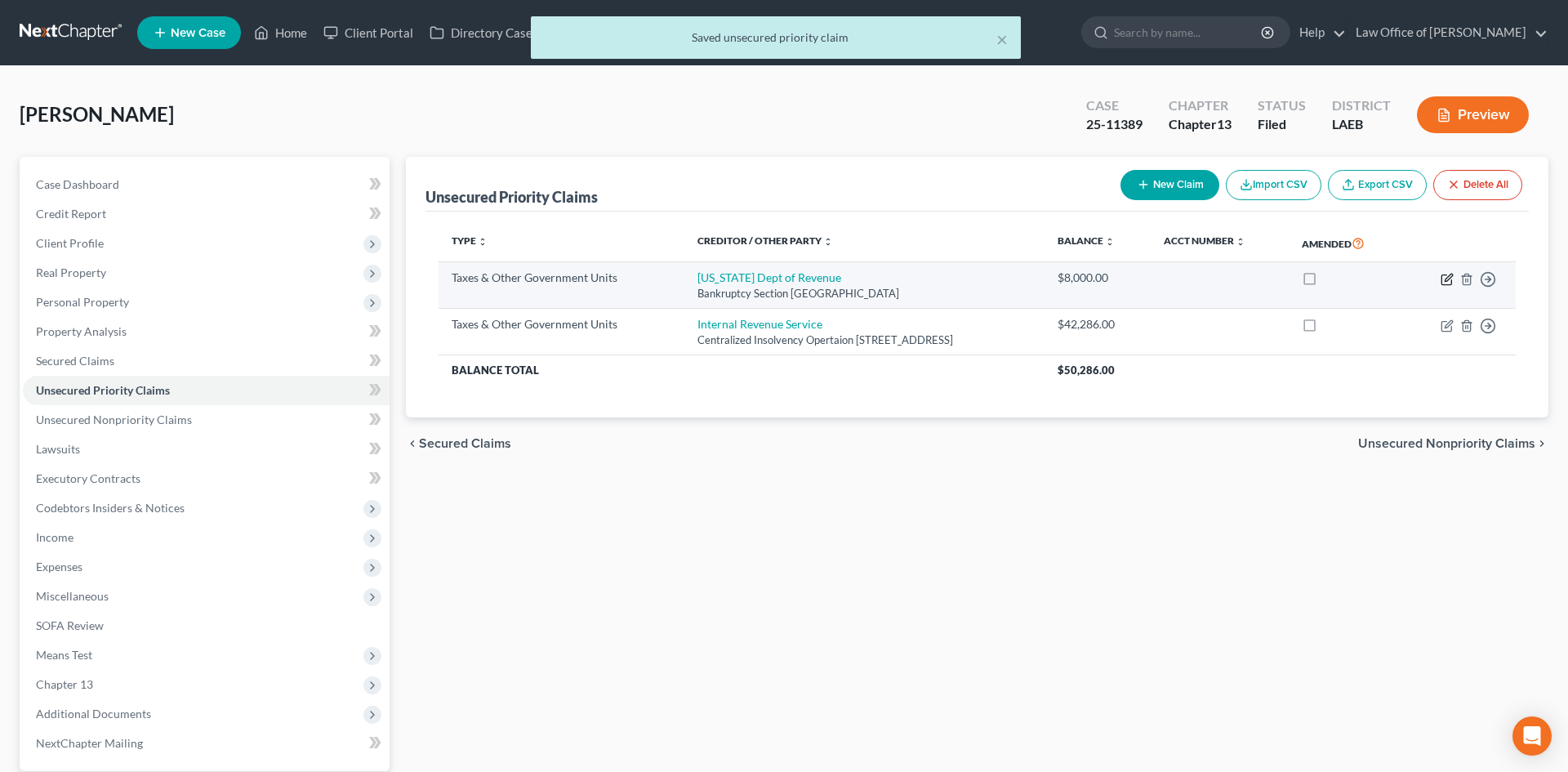
select select "2"
select select "19"
select select "0"
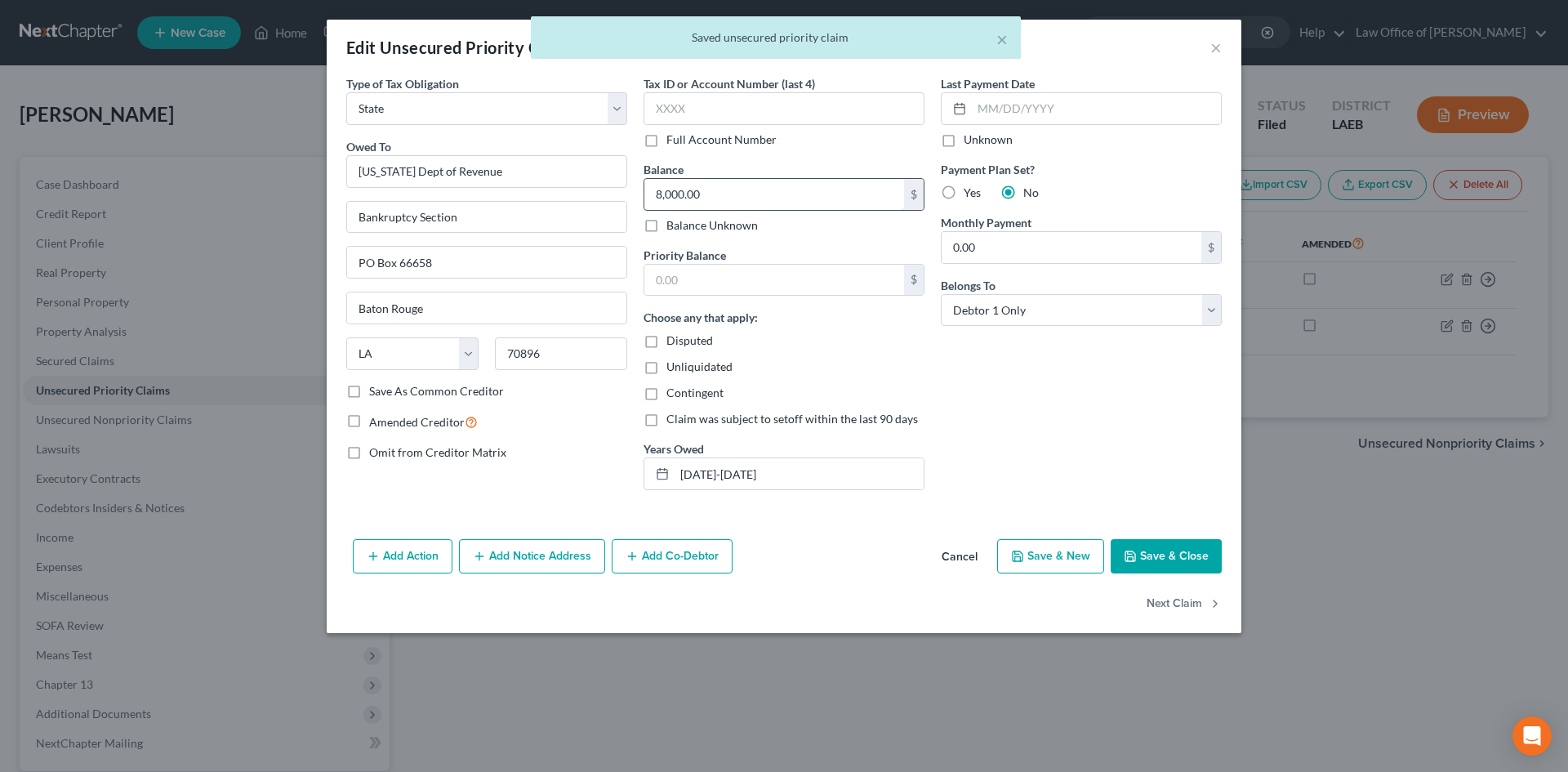
click at [778, 200] on input "8,000.00" at bounding box center [775, 194] width 260 height 31
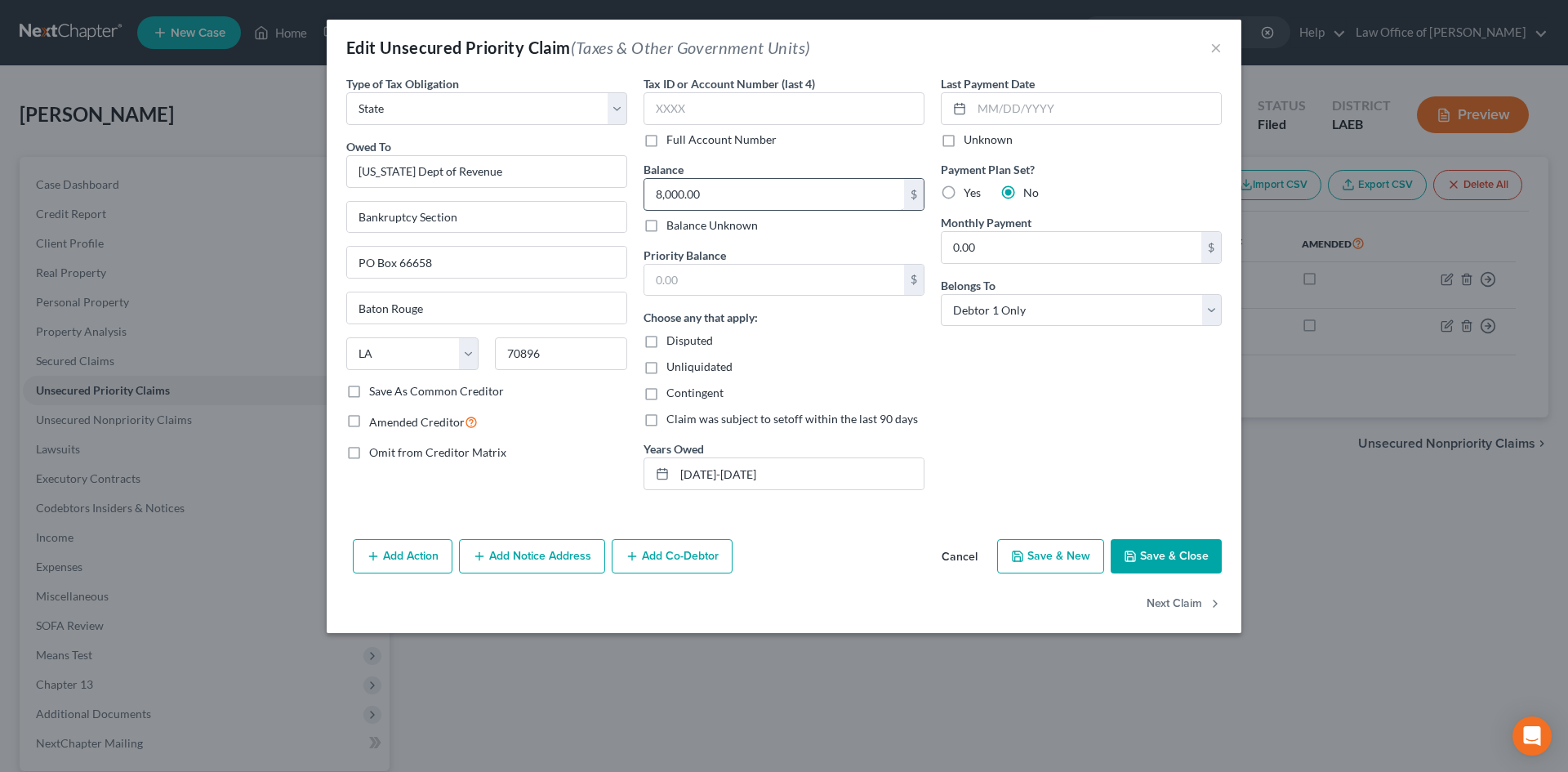
click at [775, 200] on input "8,000.00" at bounding box center [775, 194] width 260 height 31
type input "8,000.00"
click at [718, 299] on div "Priority Balance $ Choose any that apply: Disputed Unliquidated Contingent Clai…" at bounding box center [784, 369] width 280 height 245
click at [690, 279] on input "text" at bounding box center [775, 280] width 260 height 31
type input "2,487"
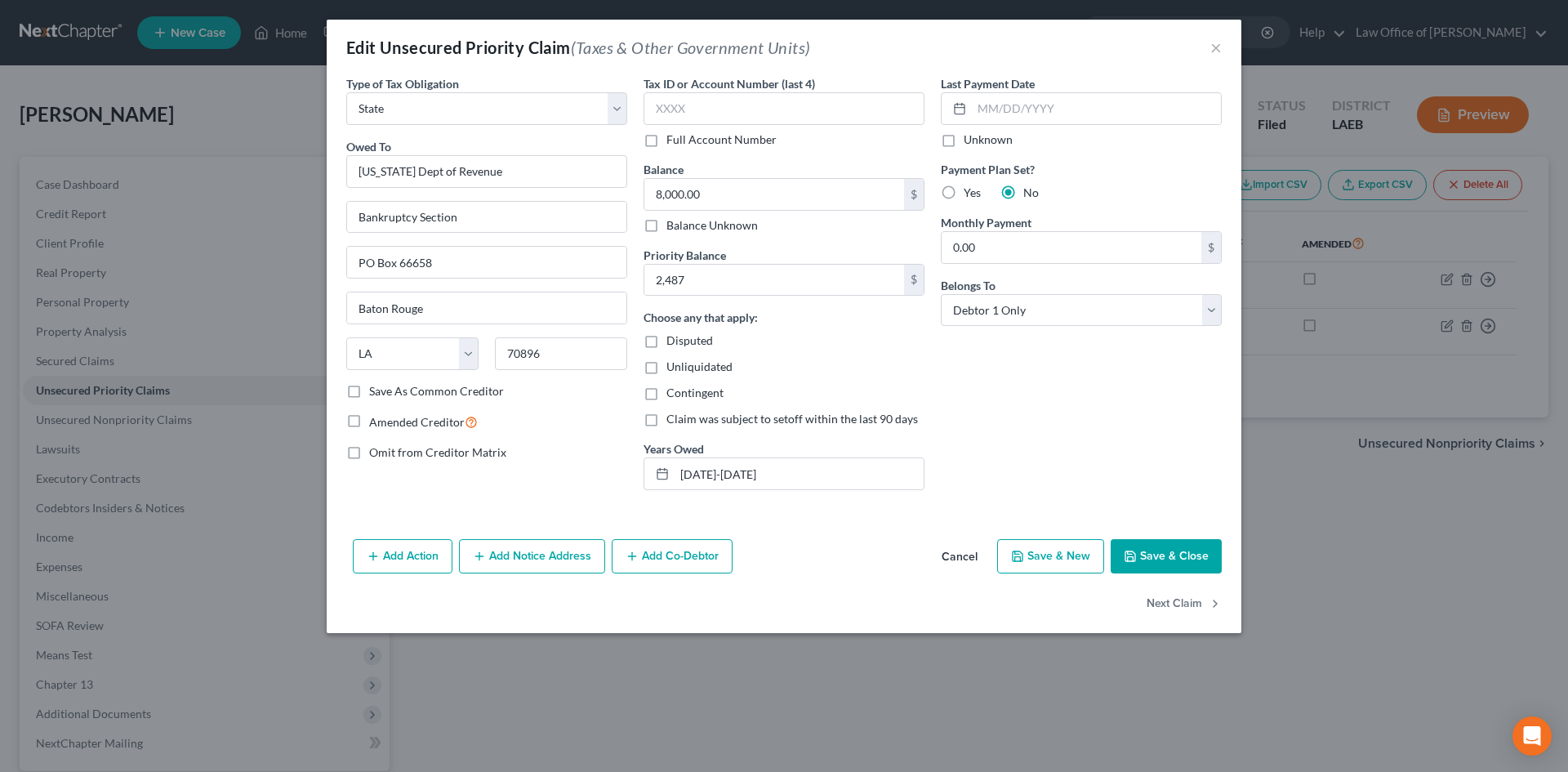
click at [1128, 414] on div "Last Payment Date Unknown Payment Plan Set? Yes No Monthly Payment 0.00 $ Belon…" at bounding box center [1081, 289] width 297 height 428
click at [1184, 556] on button "Save & Close" at bounding box center [1166, 556] width 111 height 34
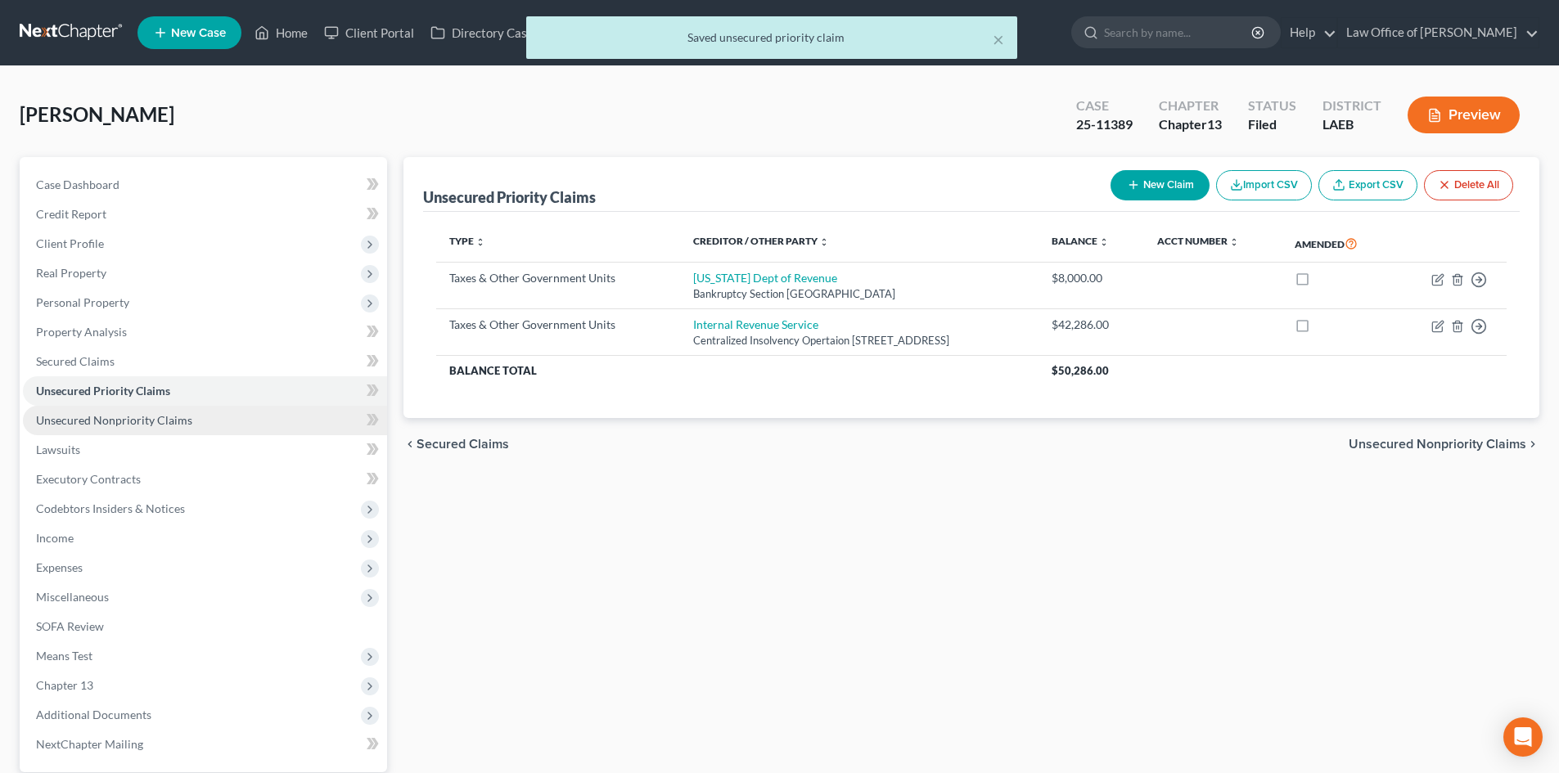
click at [97, 418] on span "Unsecured Nonpriority Claims" at bounding box center [114, 420] width 156 height 14
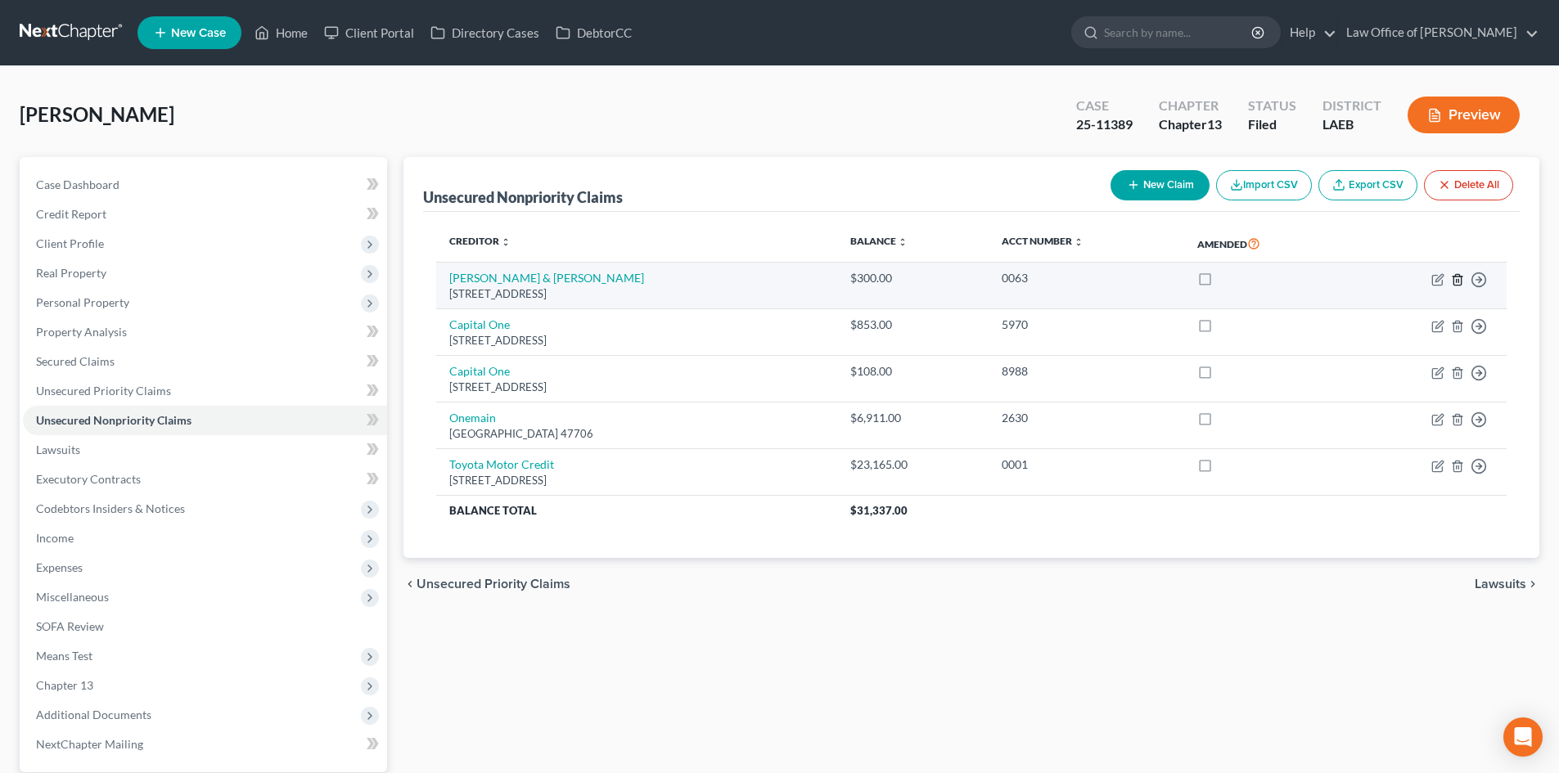
click at [1460, 283] on icon "button" at bounding box center [1456, 279] width 7 height 11
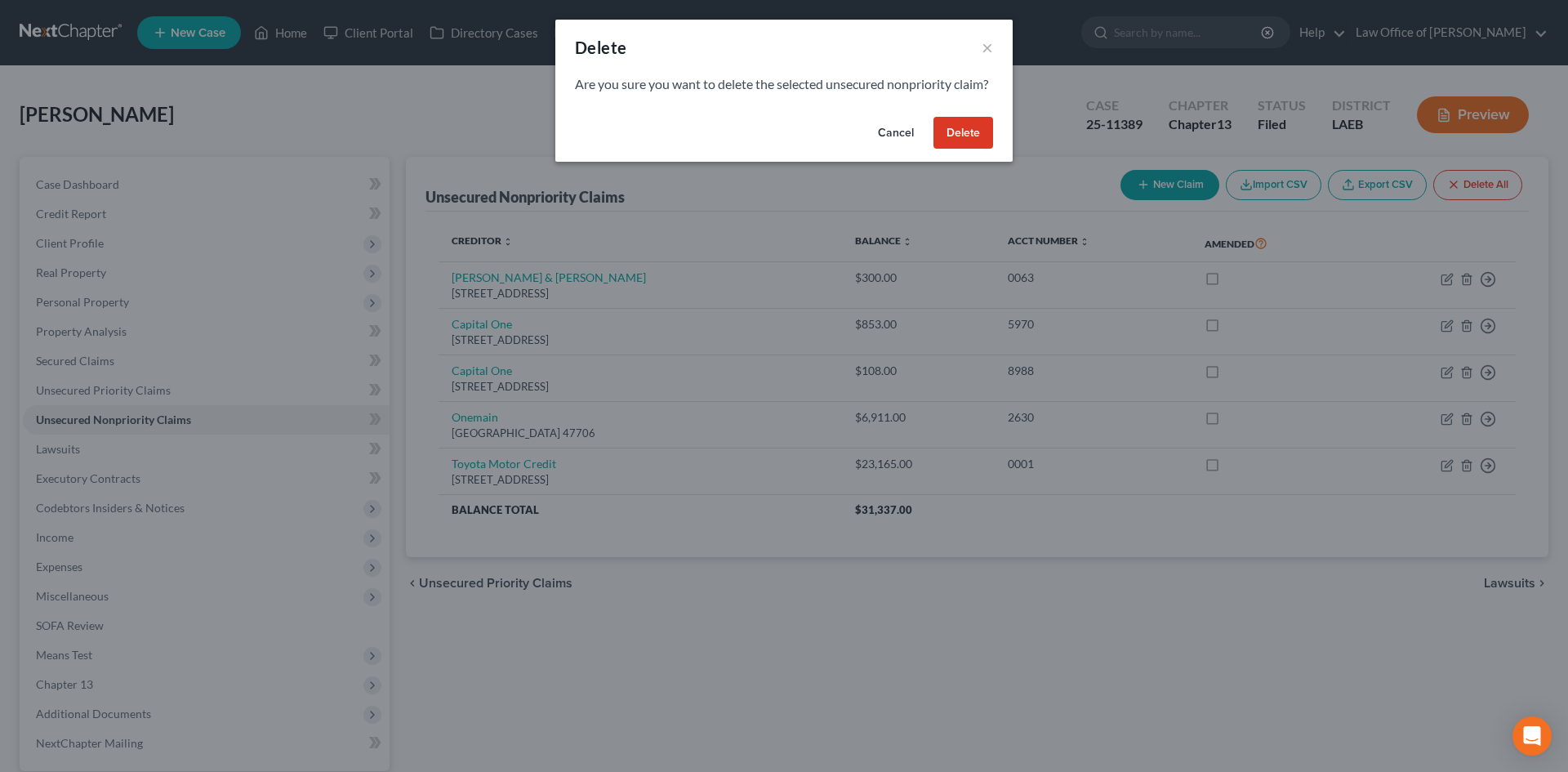
click at [946, 150] on button "Delete" at bounding box center [963, 133] width 60 height 33
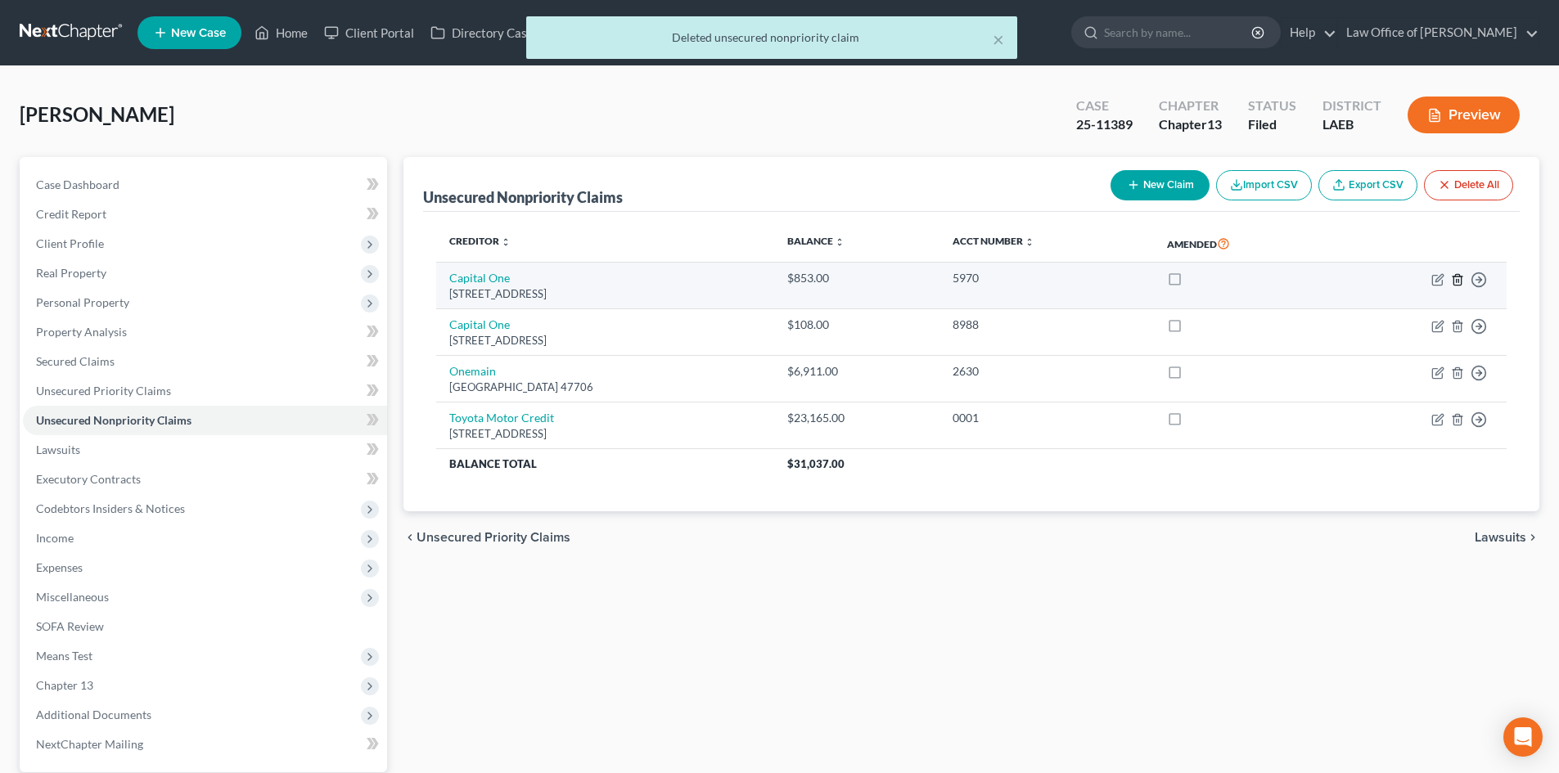
click at [1460, 277] on icon "button" at bounding box center [1456, 279] width 7 height 11
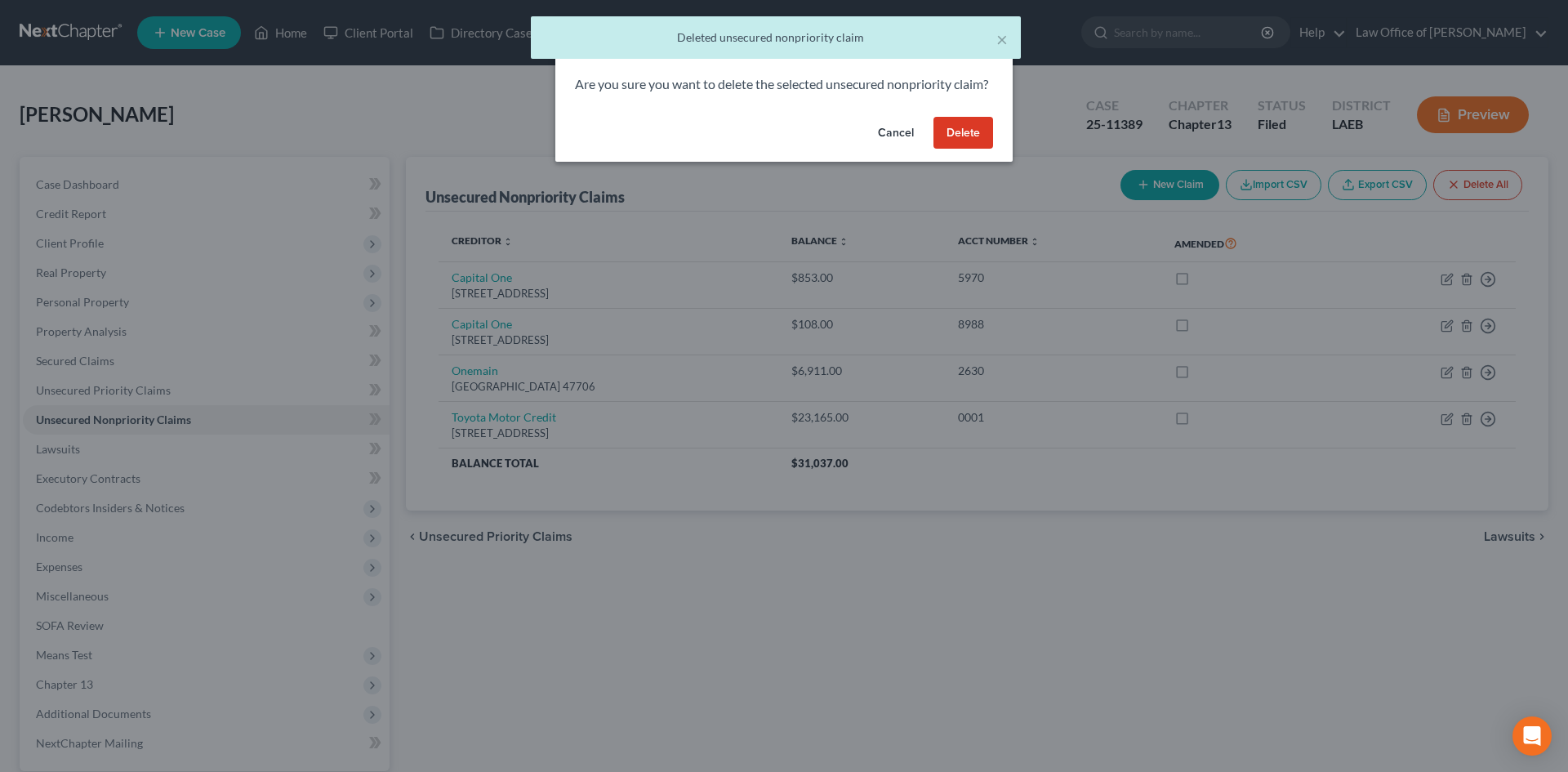
click at [941, 145] on button "Delete" at bounding box center [963, 133] width 60 height 33
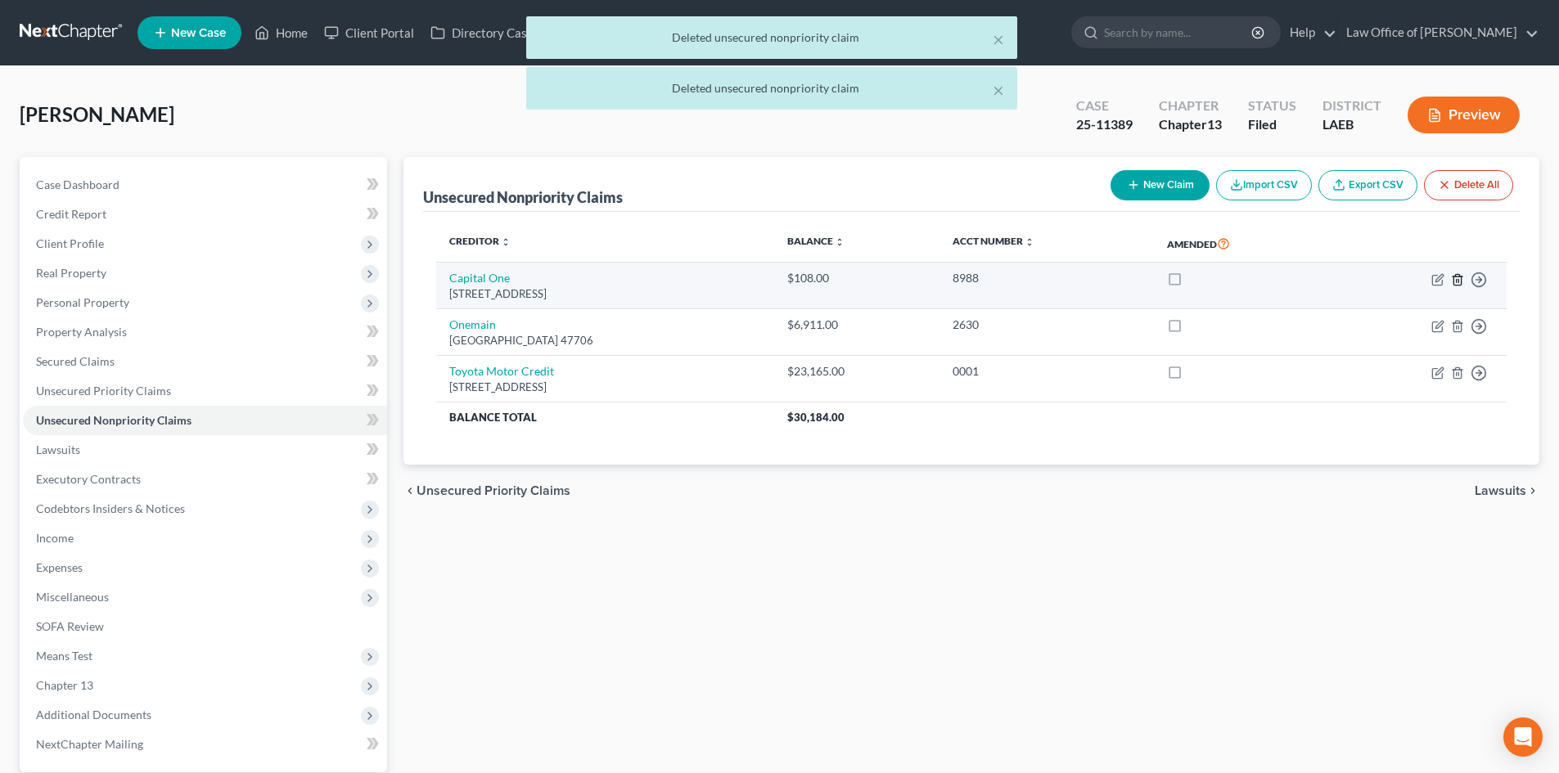
click at [1457, 284] on icon "button" at bounding box center [1457, 279] width 13 height 13
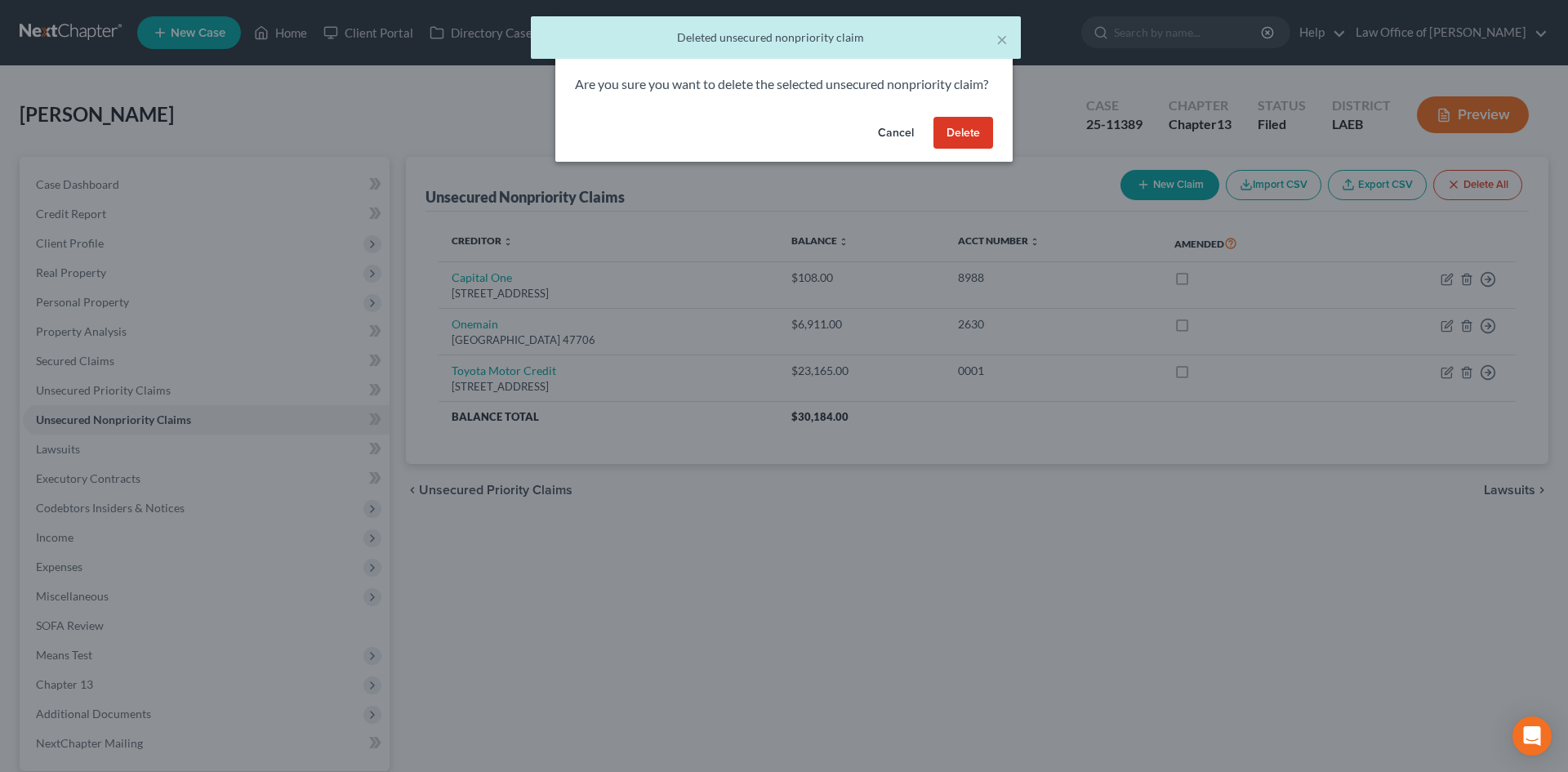
click at [956, 150] on button "Delete" at bounding box center [963, 133] width 60 height 33
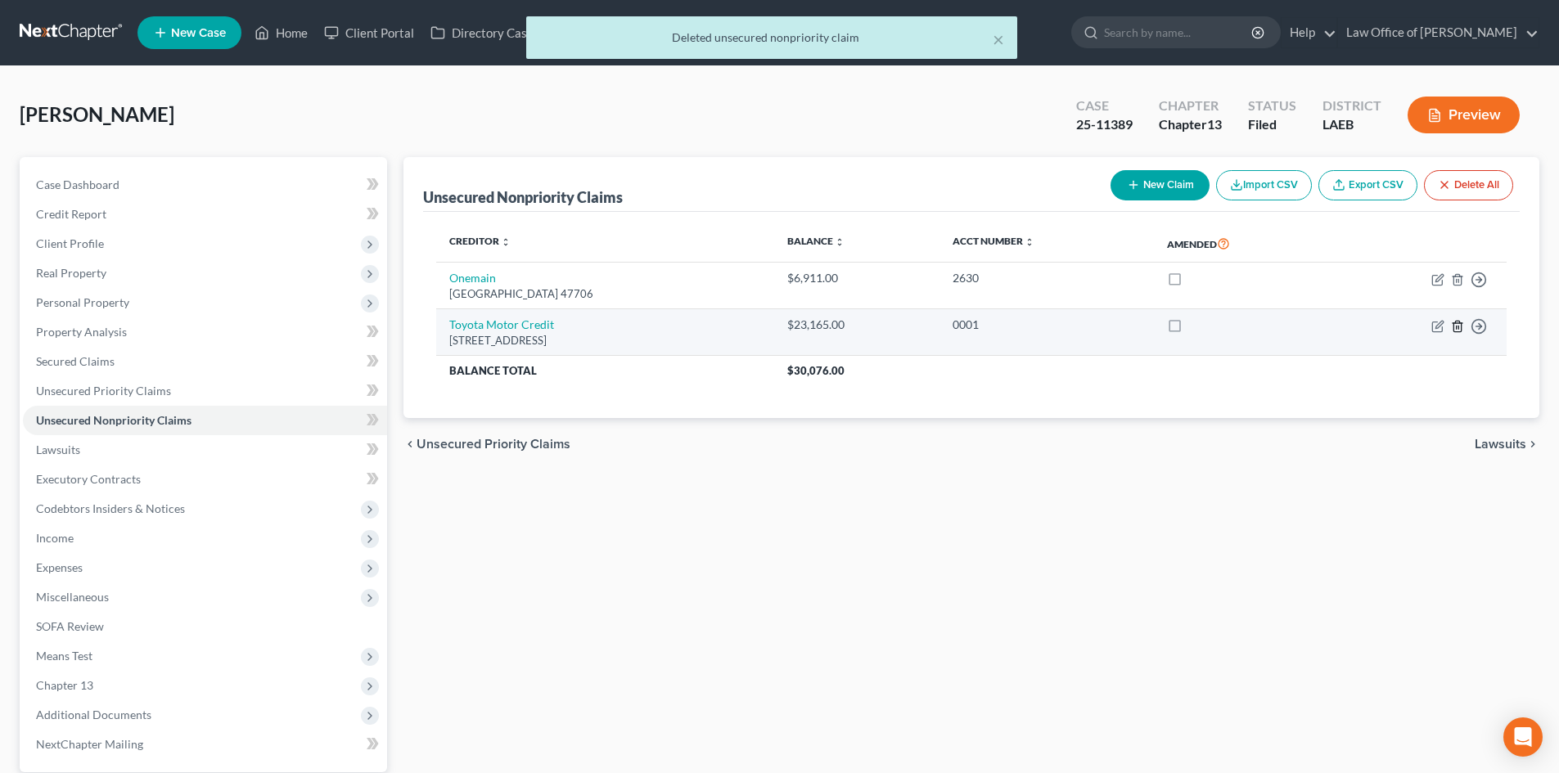
click at [1455, 330] on icon "button" at bounding box center [1457, 326] width 13 height 13
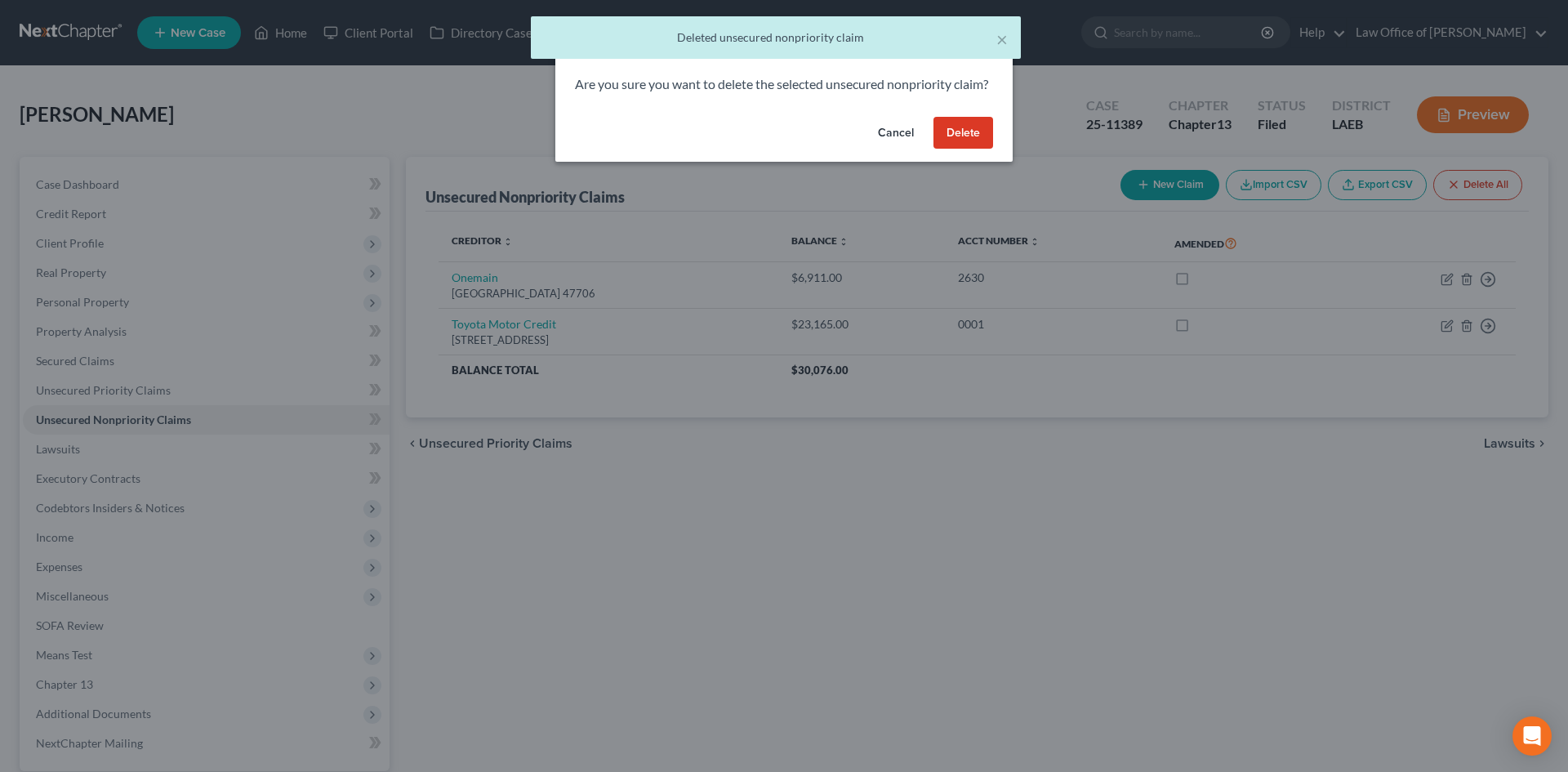
click at [967, 150] on button "Delete" at bounding box center [963, 133] width 60 height 33
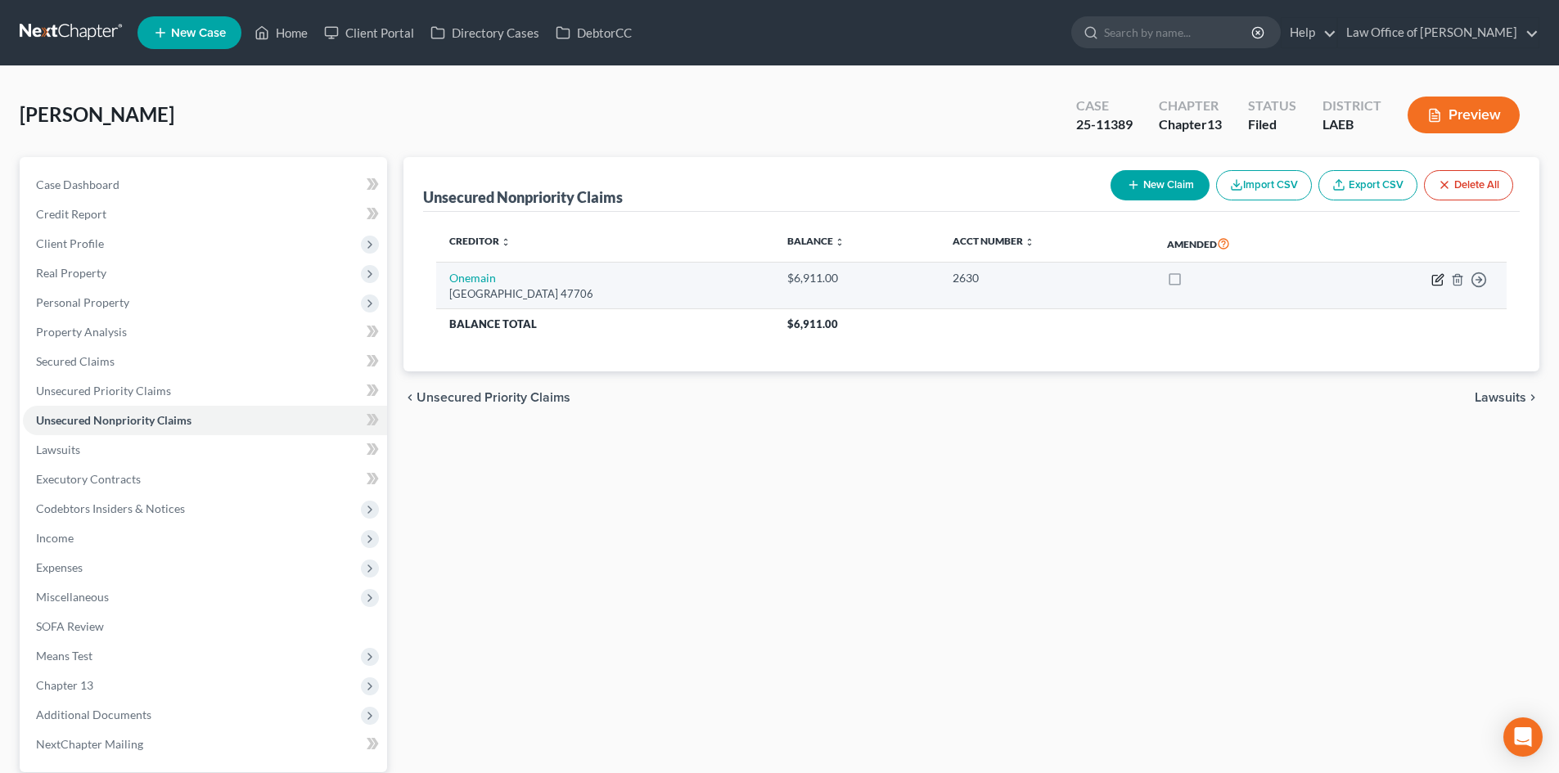
click at [1437, 284] on icon "button" at bounding box center [1437, 279] width 13 height 13
select select "15"
select select "0"
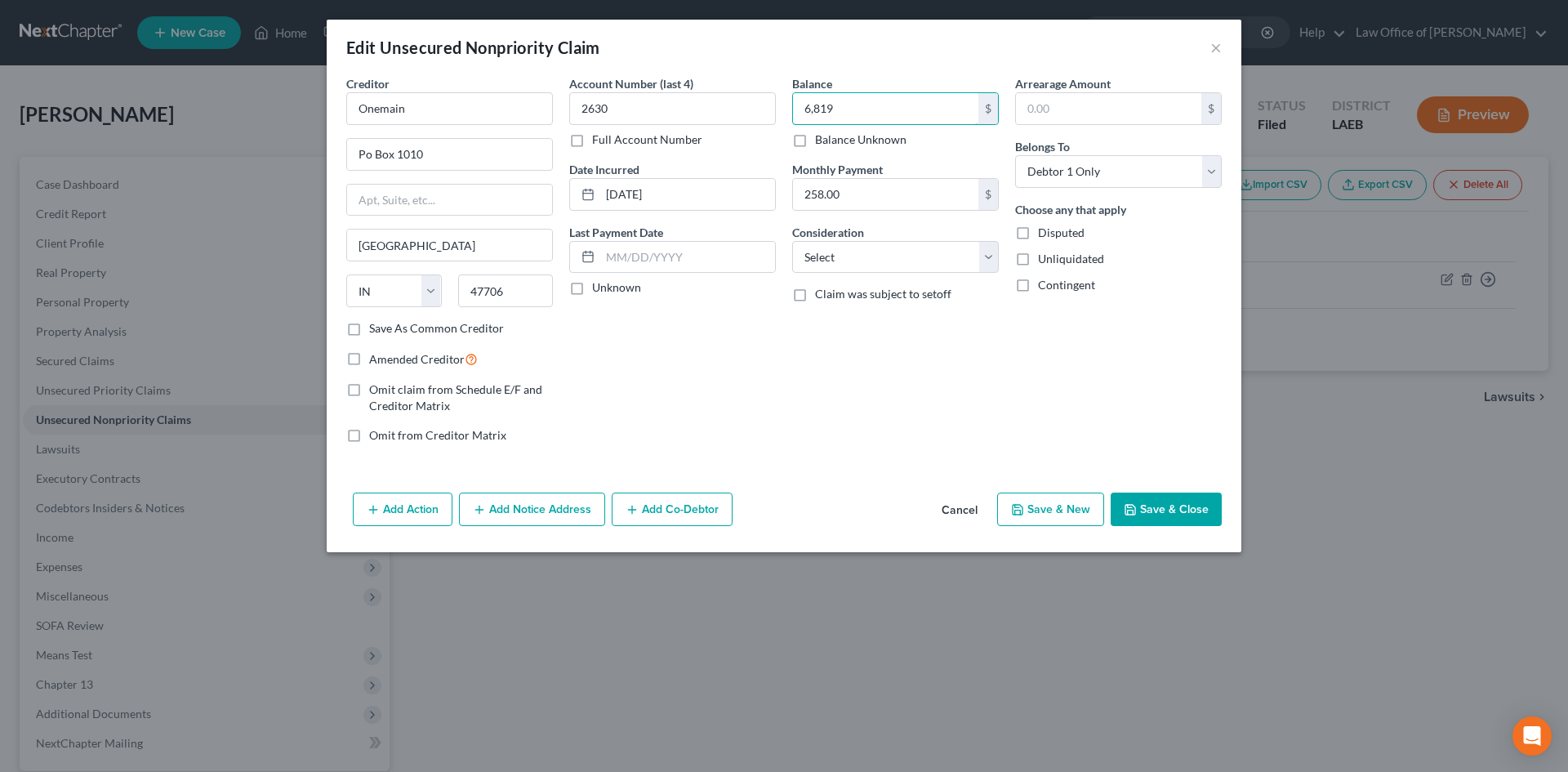
type input "6,819"
click at [1189, 503] on button "Save & Close" at bounding box center [1166, 509] width 111 height 34
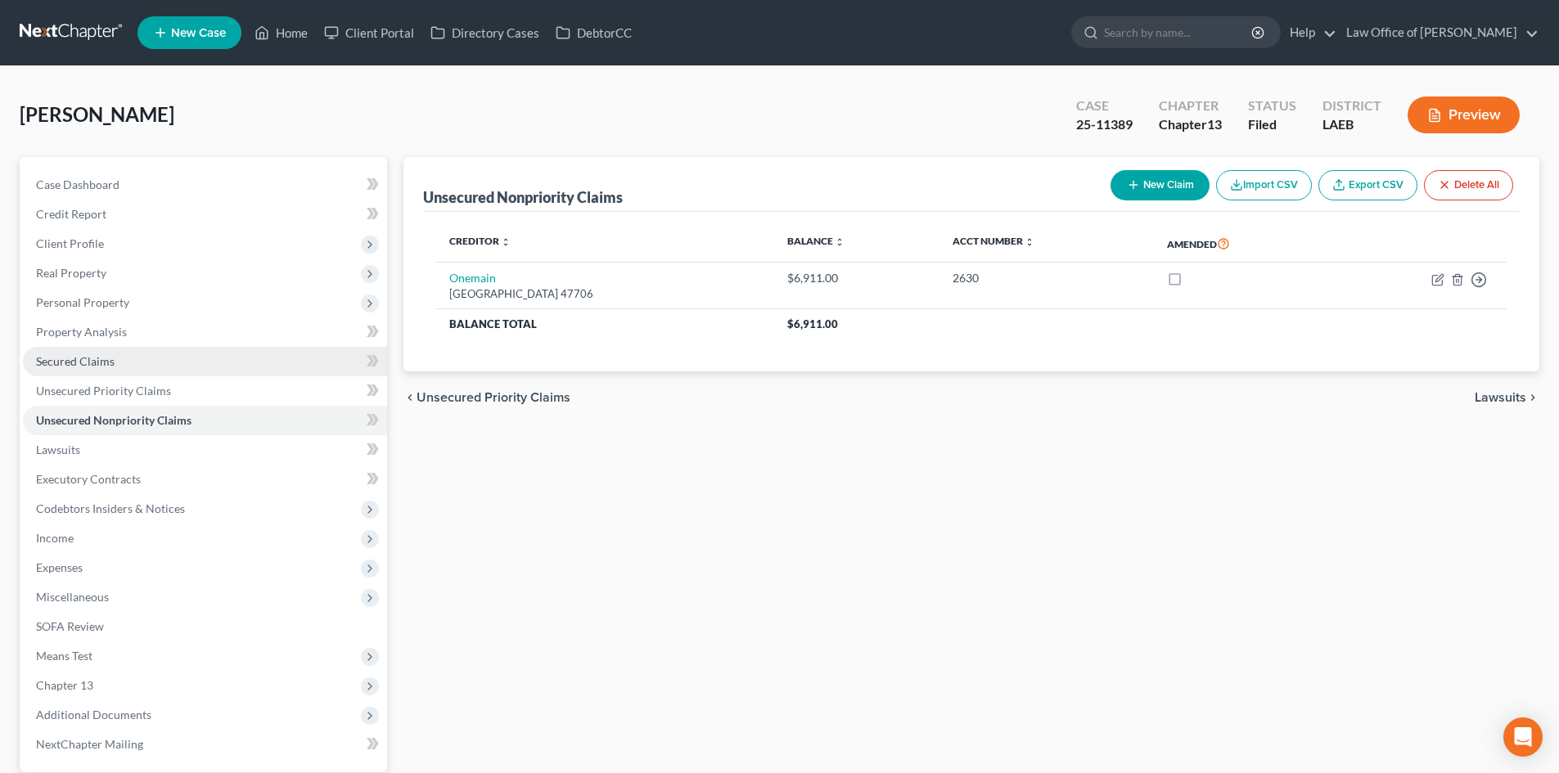
click at [93, 362] on span "Secured Claims" at bounding box center [75, 361] width 79 height 14
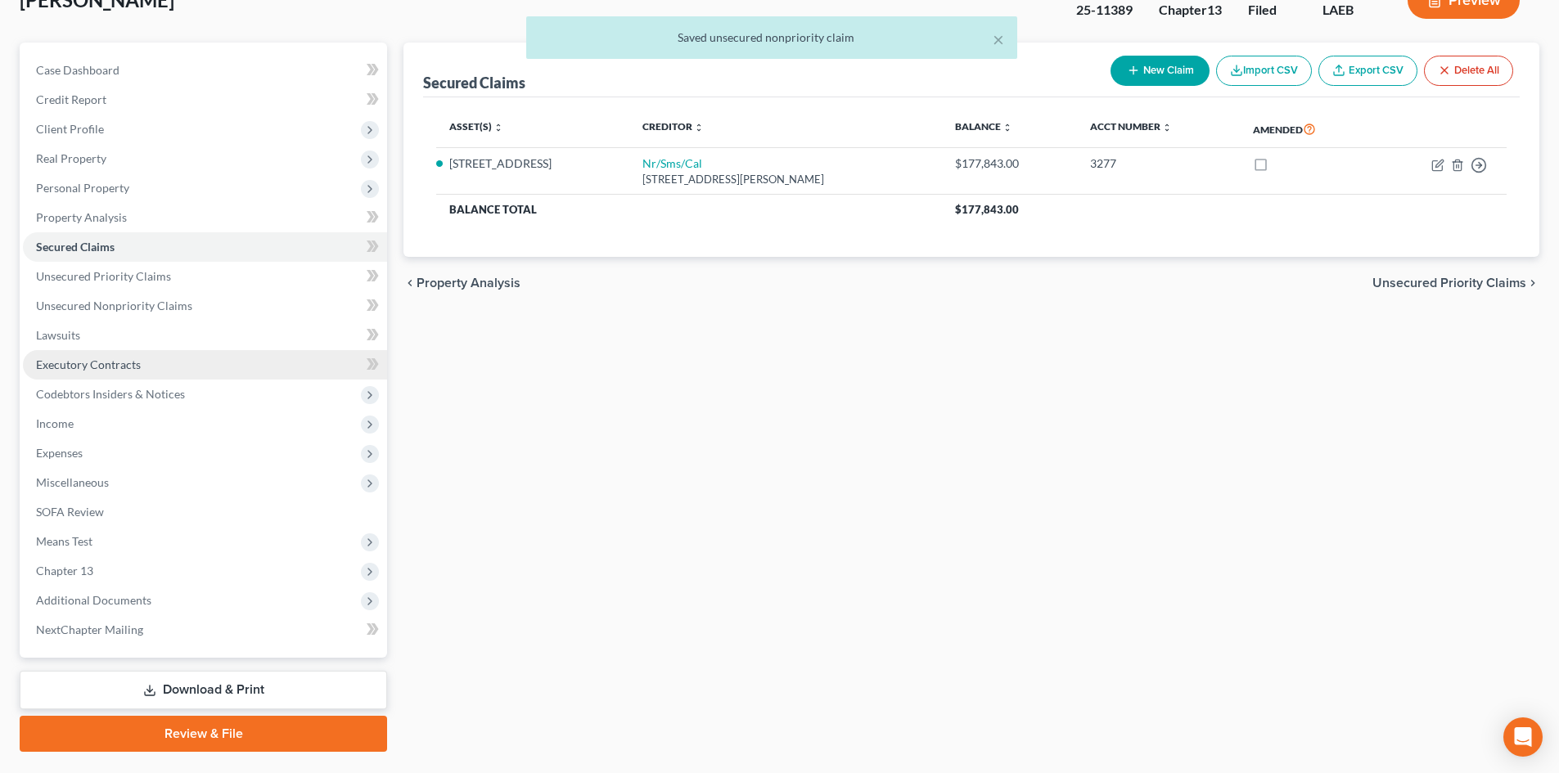
scroll to position [155, 0]
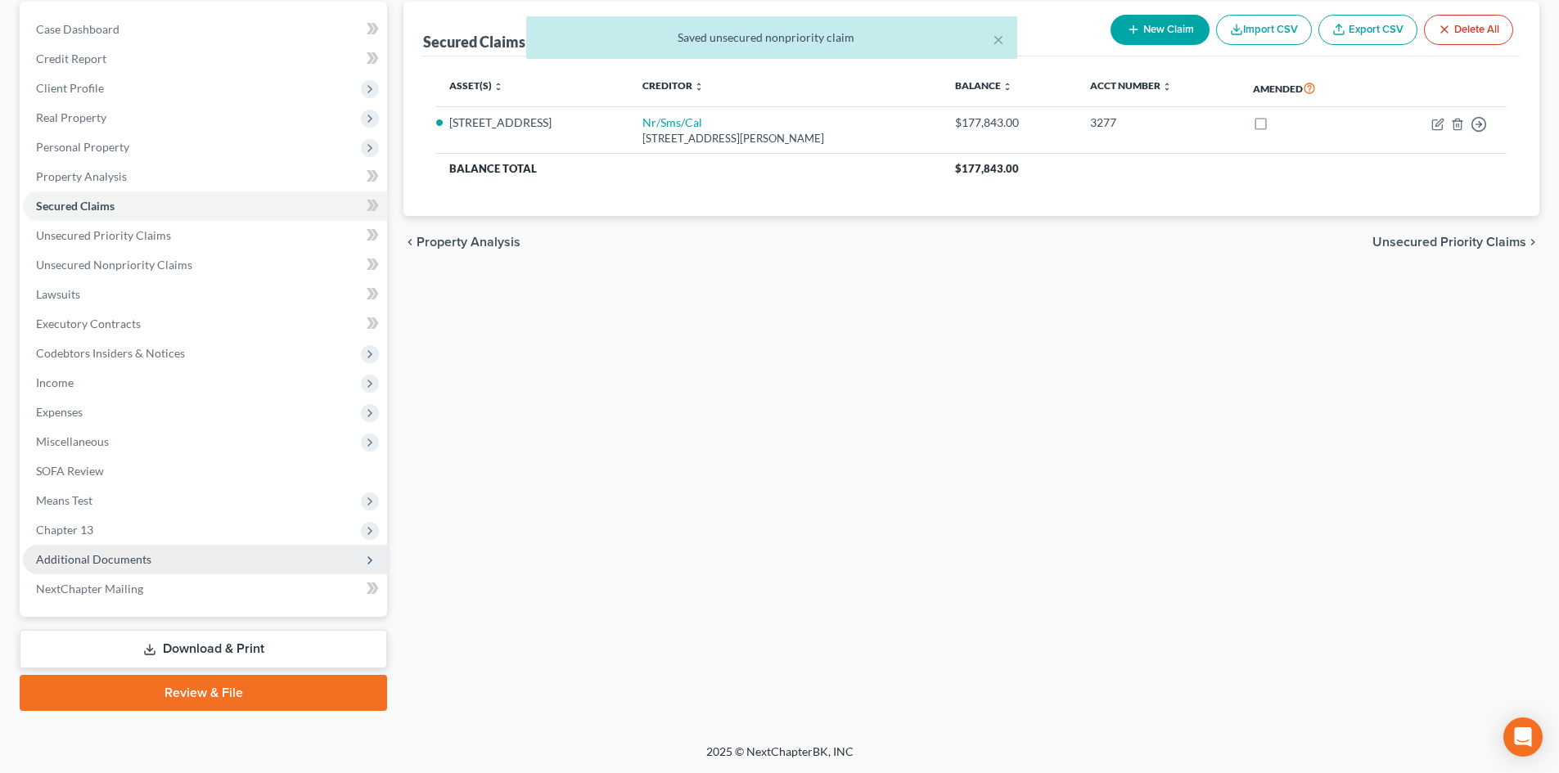
click at [114, 565] on span "Additional Documents" at bounding box center [93, 559] width 115 height 14
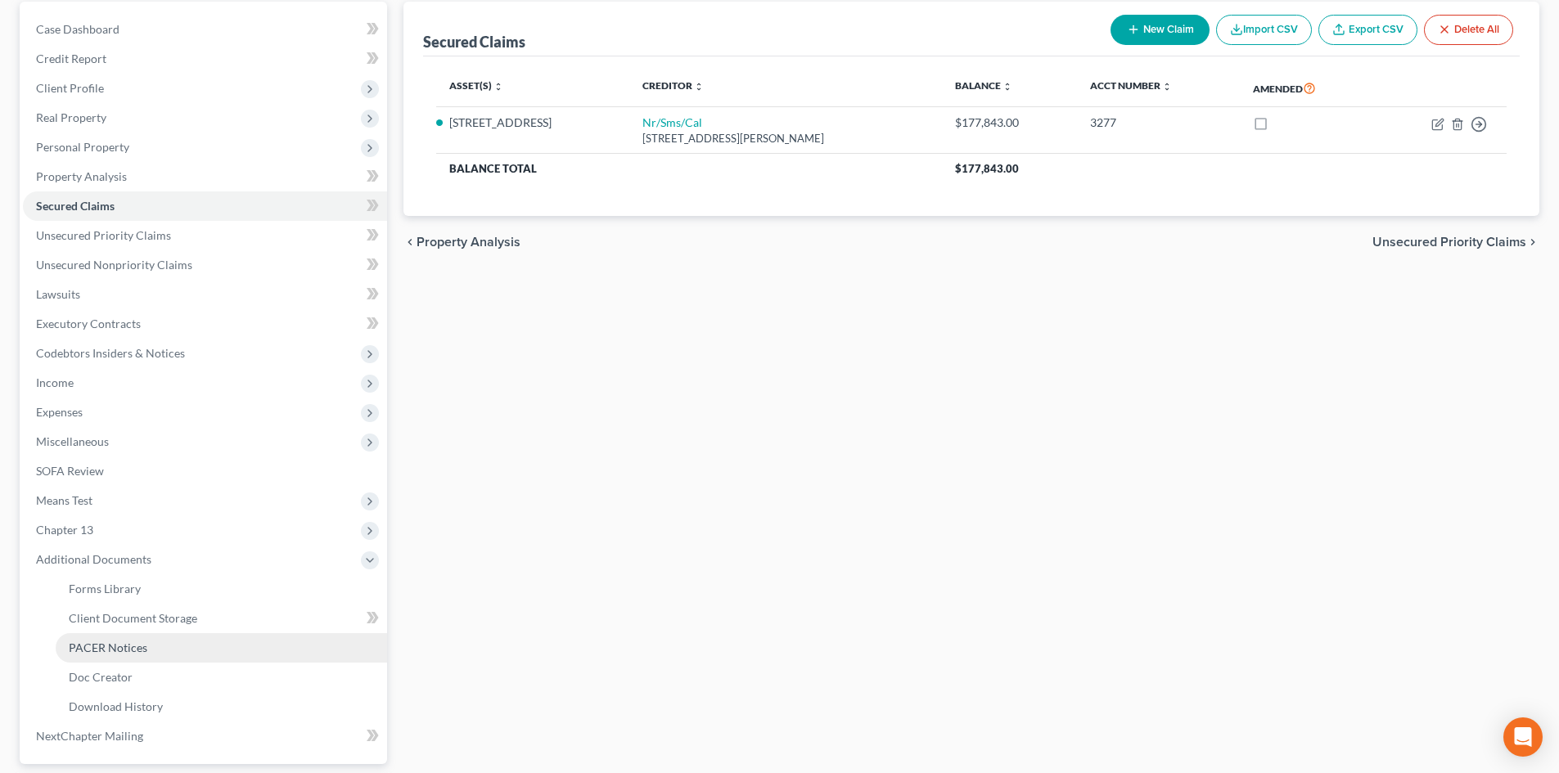
click at [128, 654] on span "PACER Notices" at bounding box center [108, 648] width 79 height 14
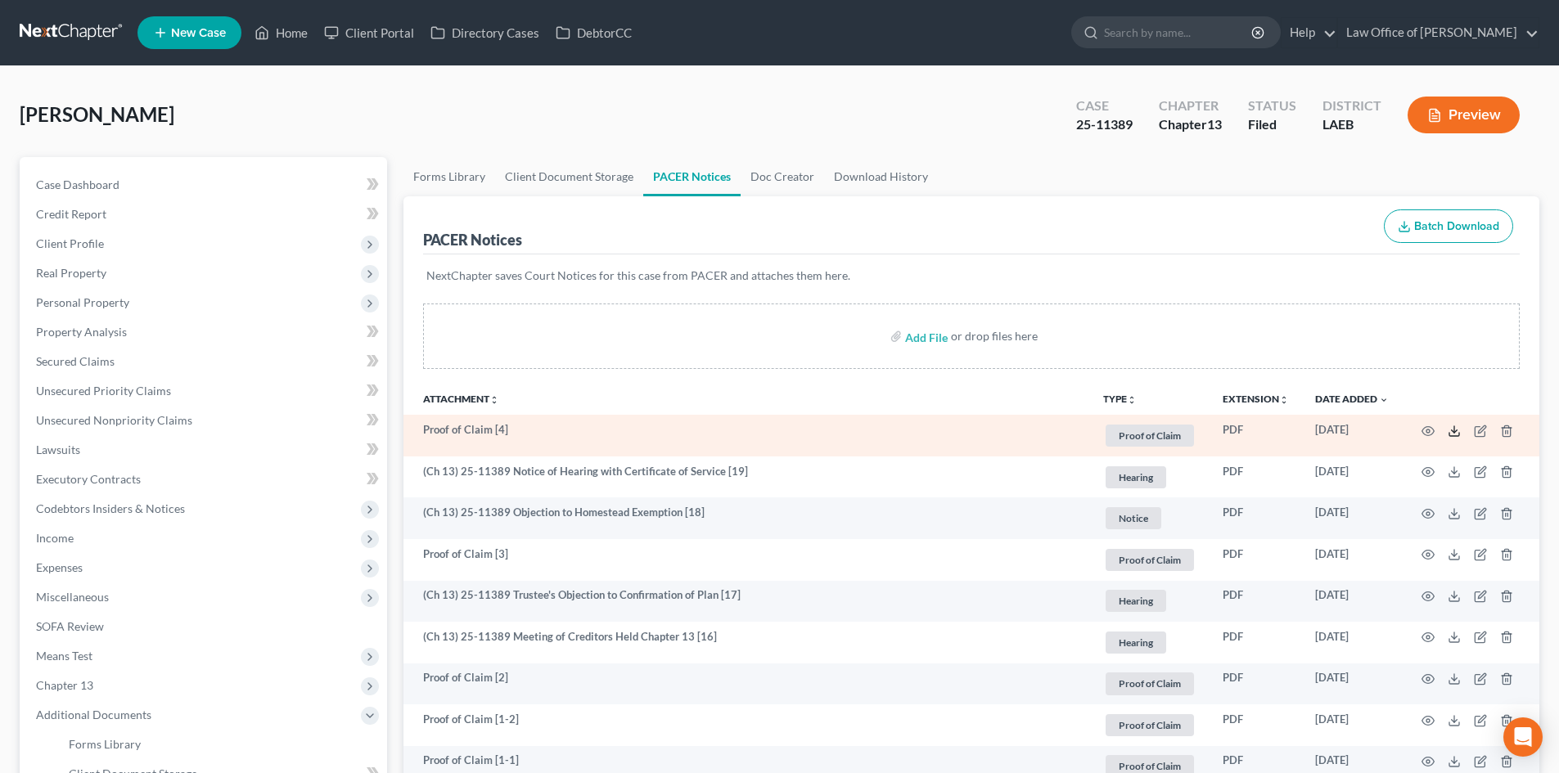
click at [1451, 432] on icon at bounding box center [1453, 431] width 13 height 13
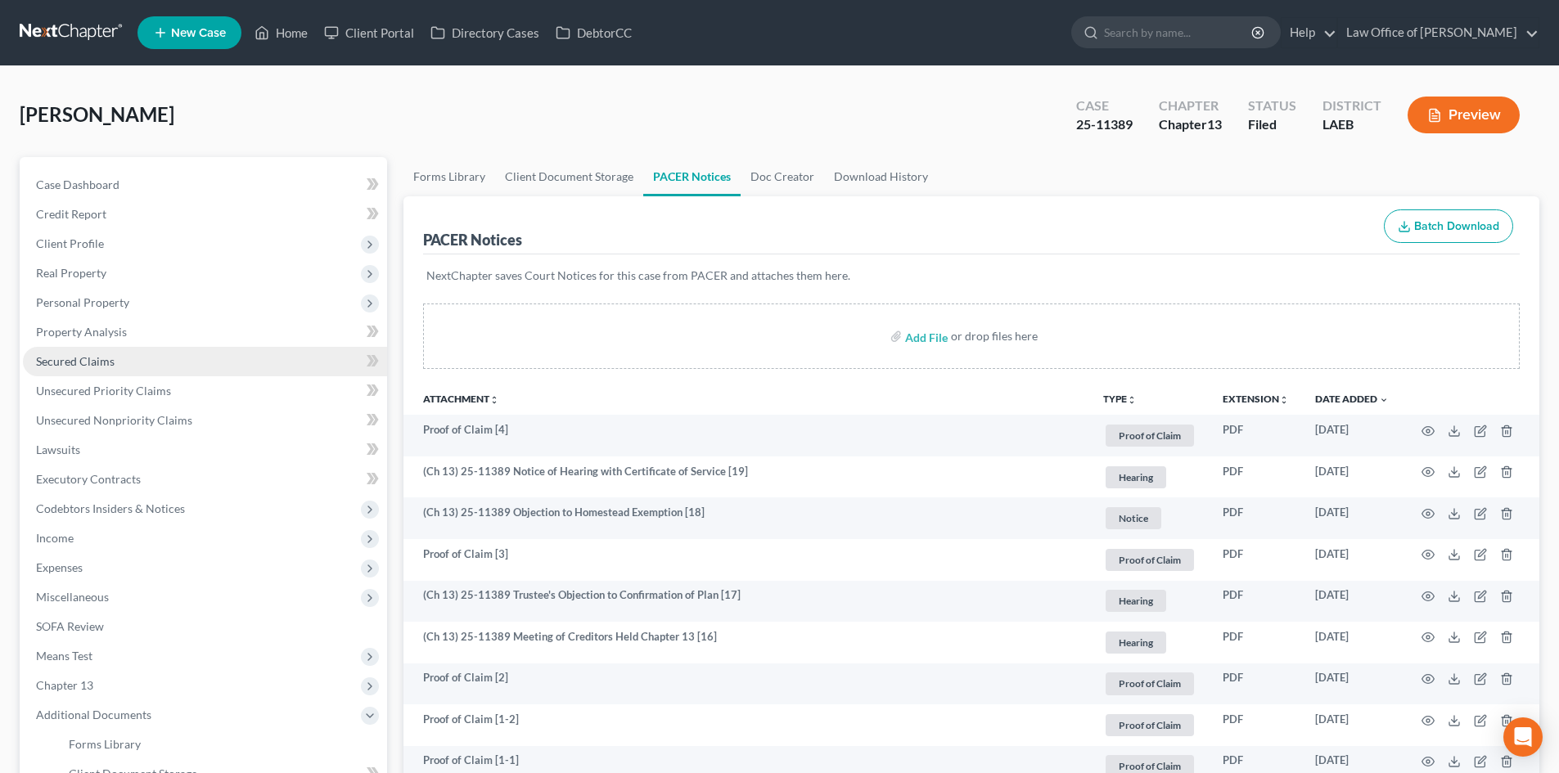
click at [86, 362] on span "Secured Claims" at bounding box center [75, 361] width 79 height 14
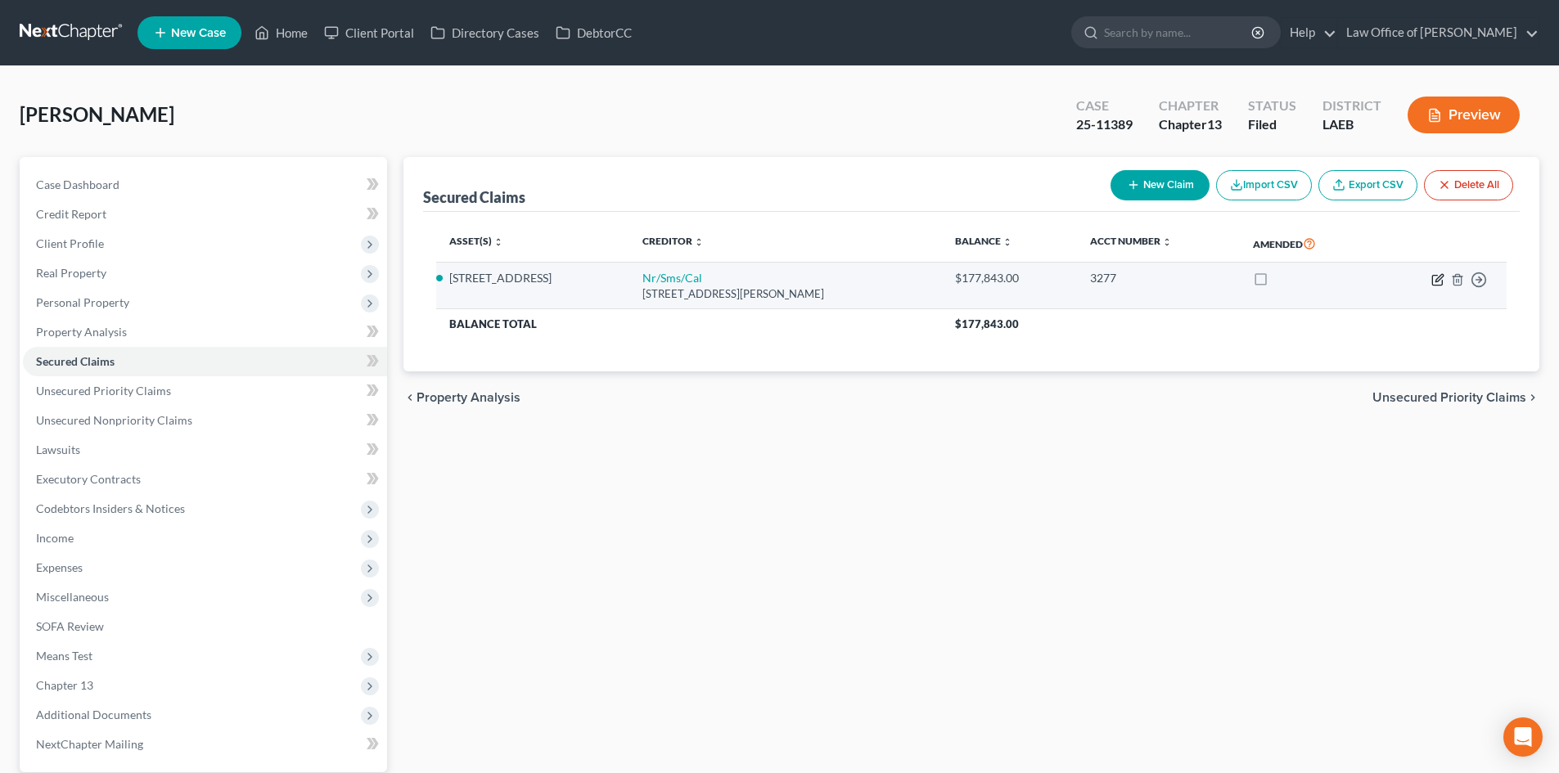
click at [1433, 283] on icon "button" at bounding box center [1437, 279] width 13 height 13
select select "42"
select select "2"
select select "0"
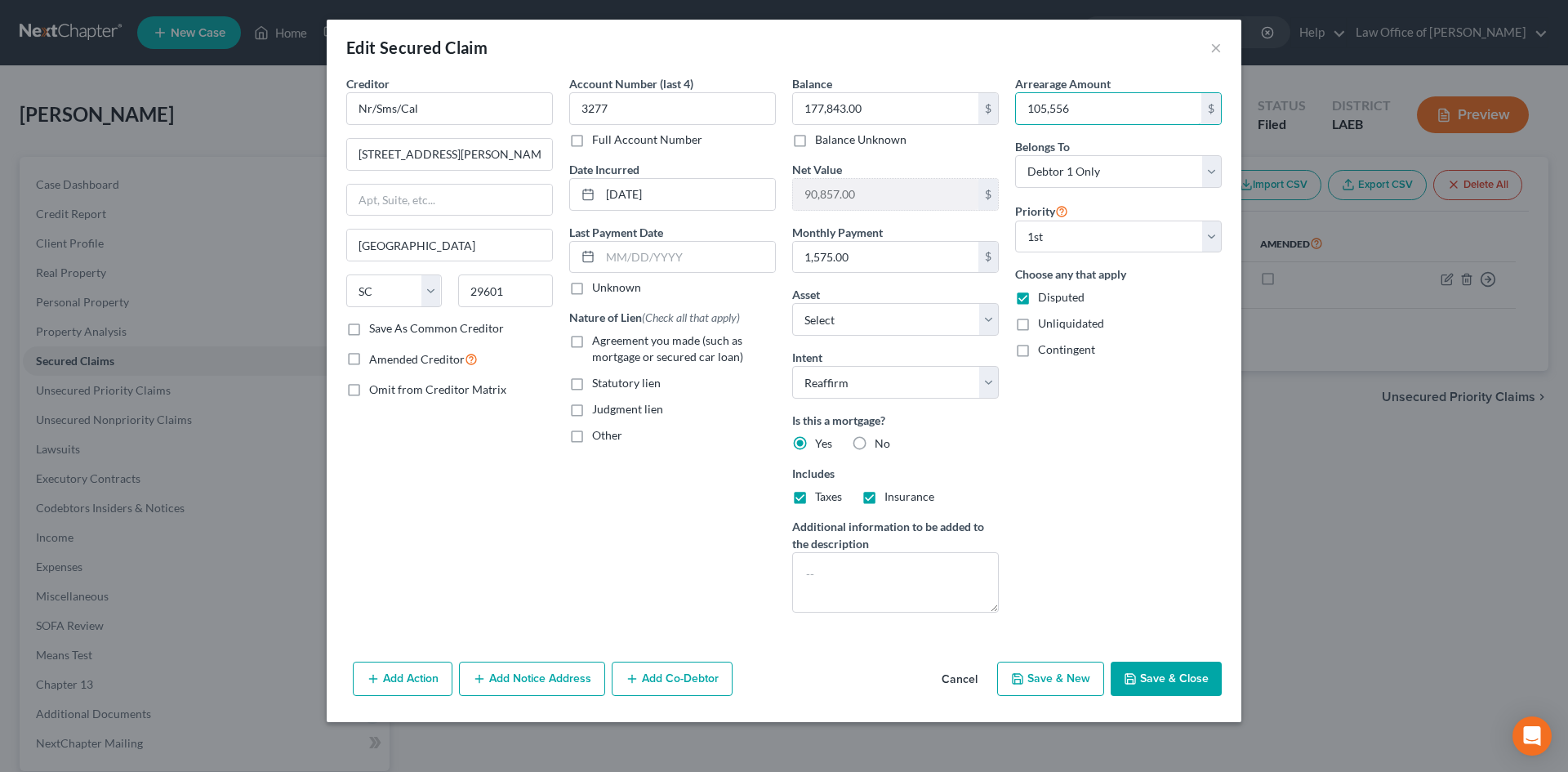
type input "105,556"
click at [1163, 675] on button "Save & Close" at bounding box center [1166, 679] width 111 height 34
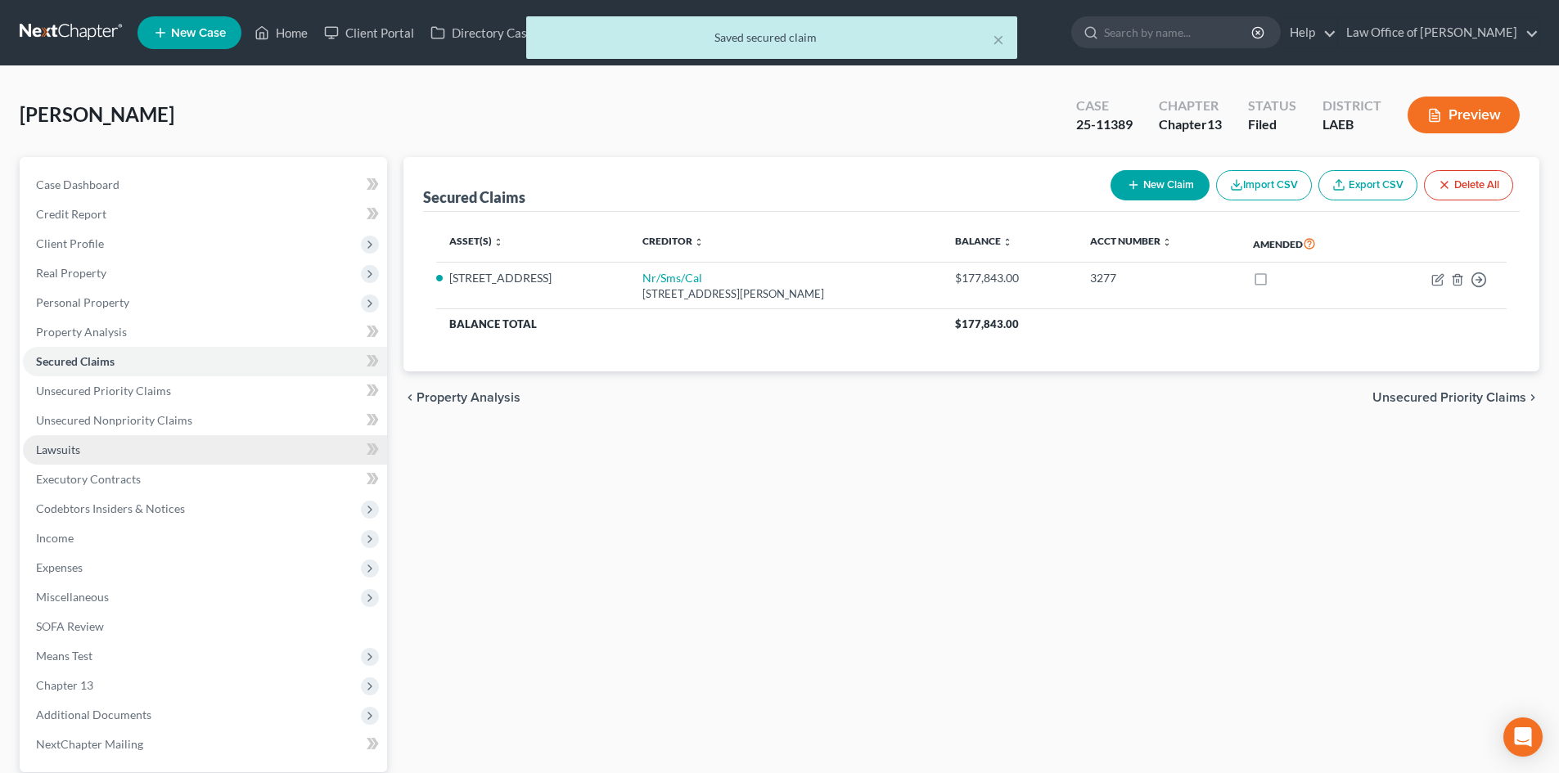
scroll to position [155, 0]
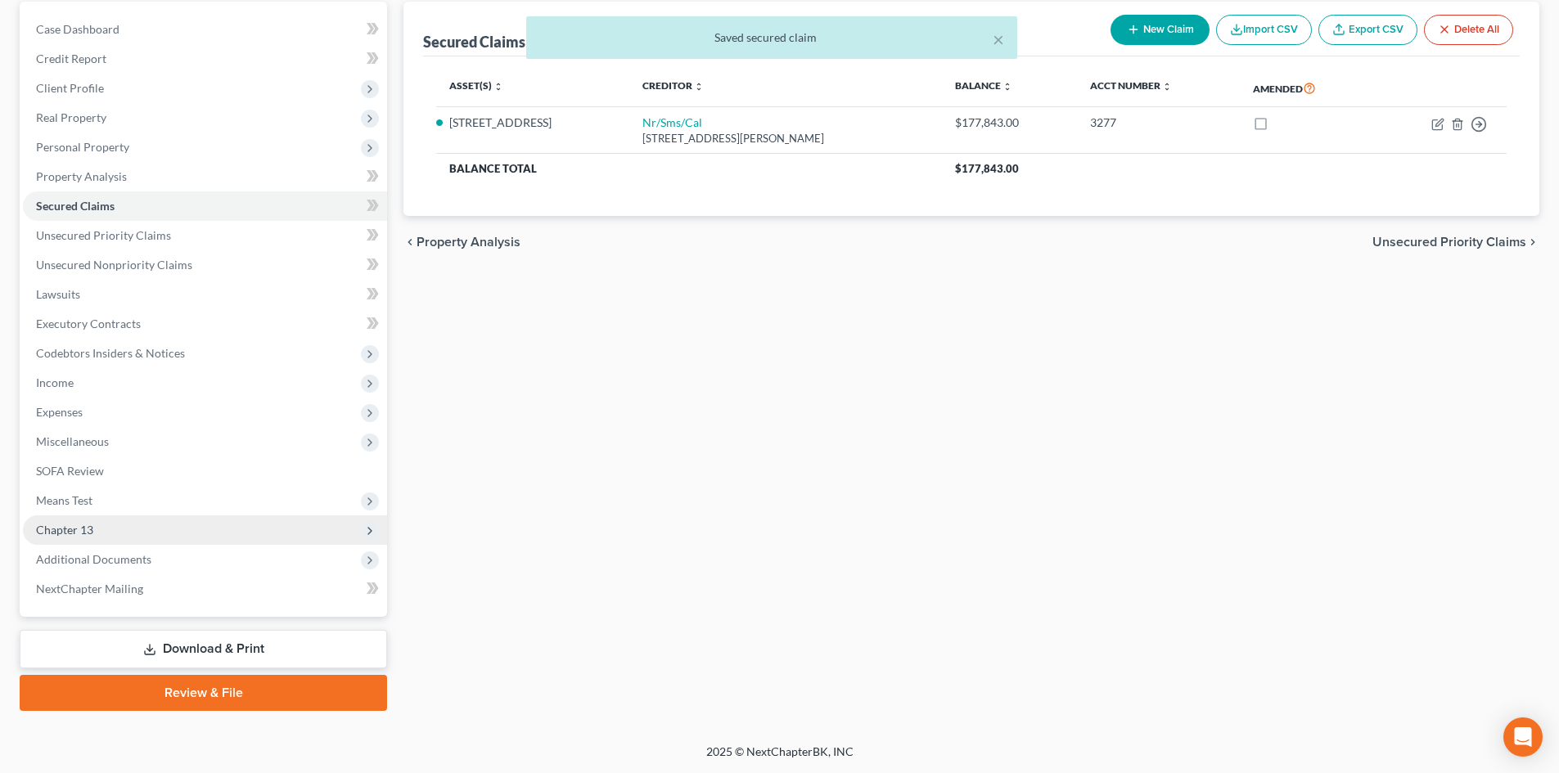
click at [87, 532] on span "Chapter 13" at bounding box center [64, 530] width 57 height 14
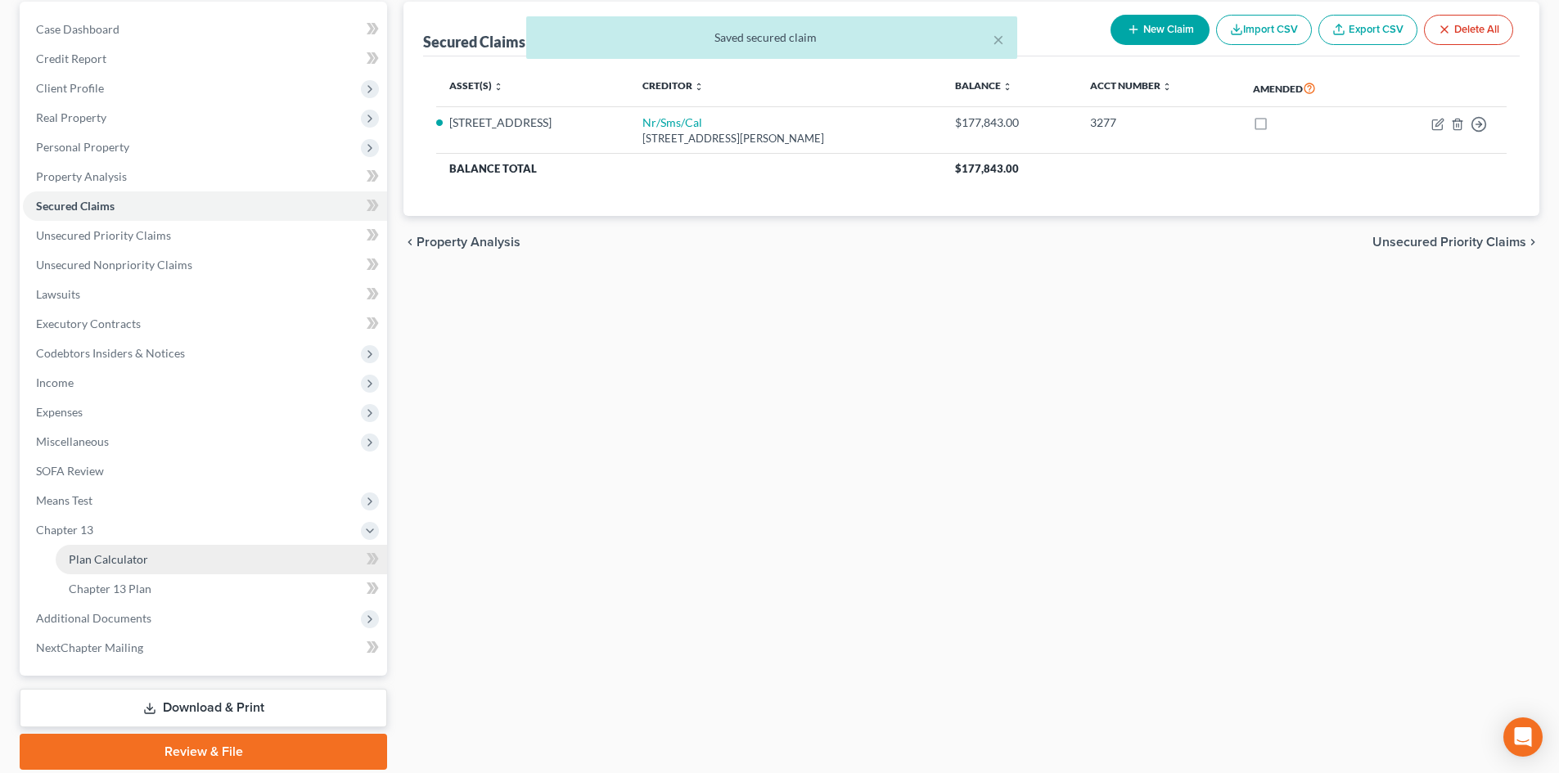
click at [119, 565] on span "Plan Calculator" at bounding box center [108, 559] width 79 height 14
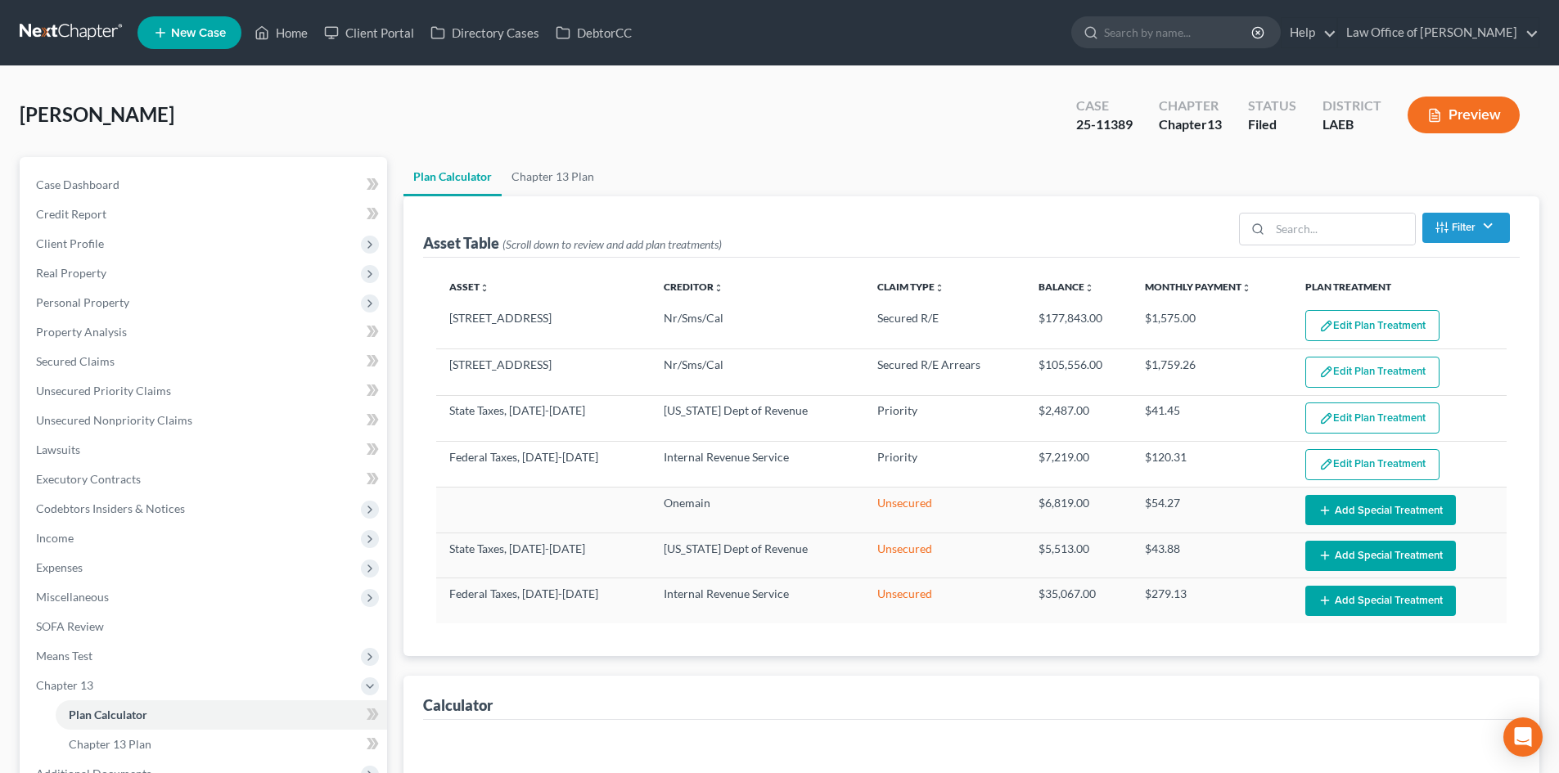
select select "59"
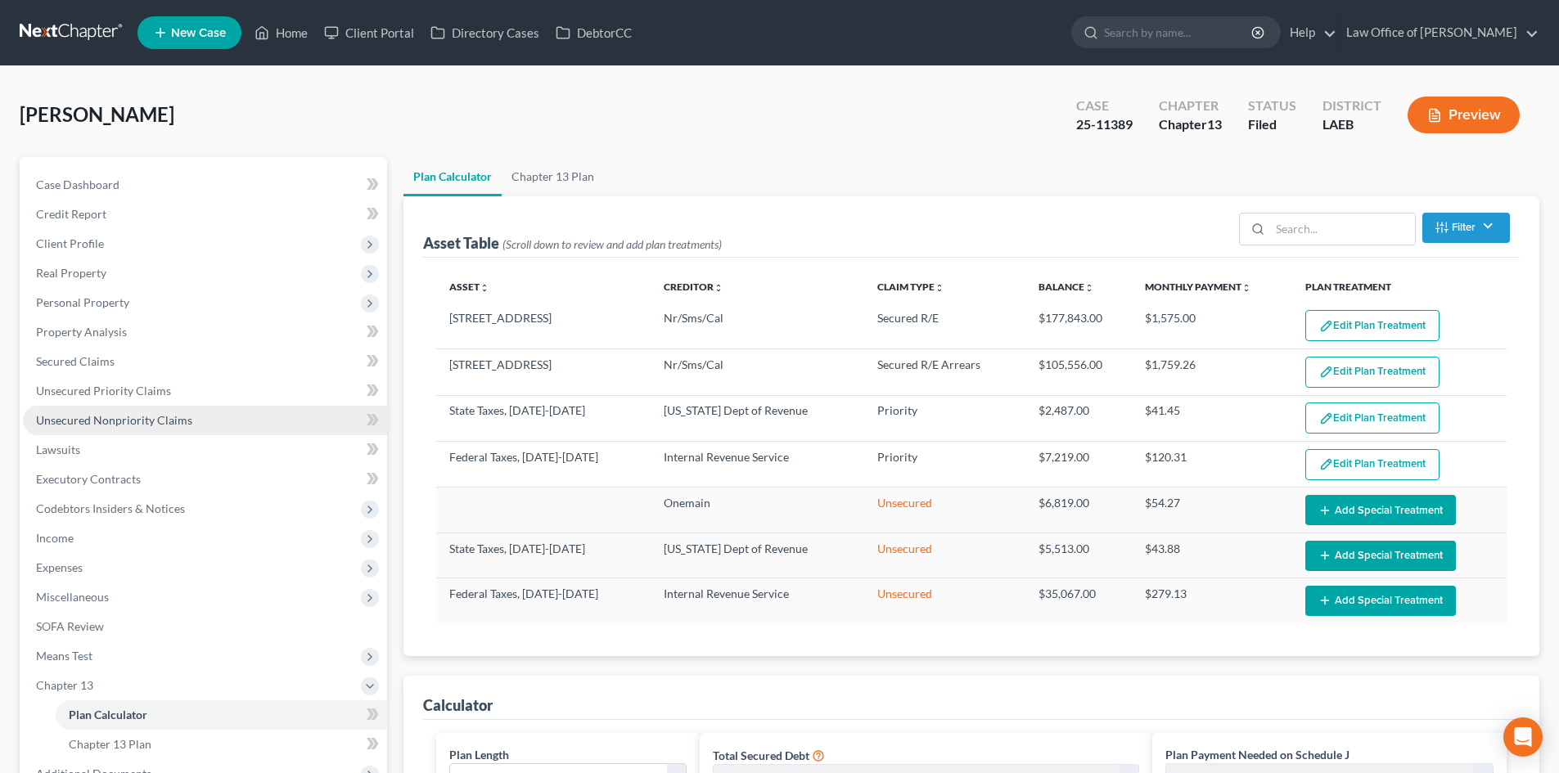
scroll to position [164, 0]
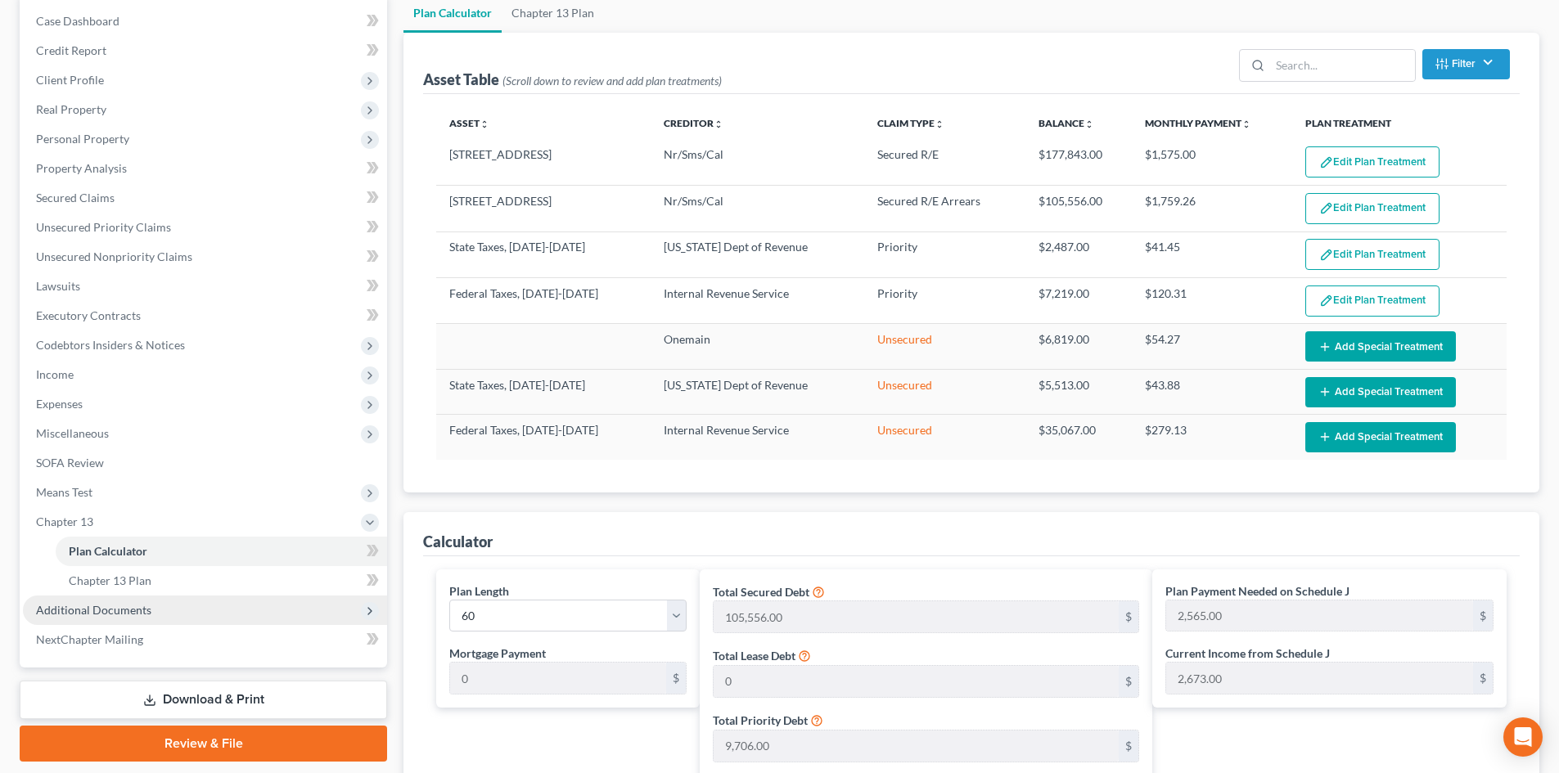
click at [73, 600] on span "Additional Documents" at bounding box center [205, 610] width 364 height 29
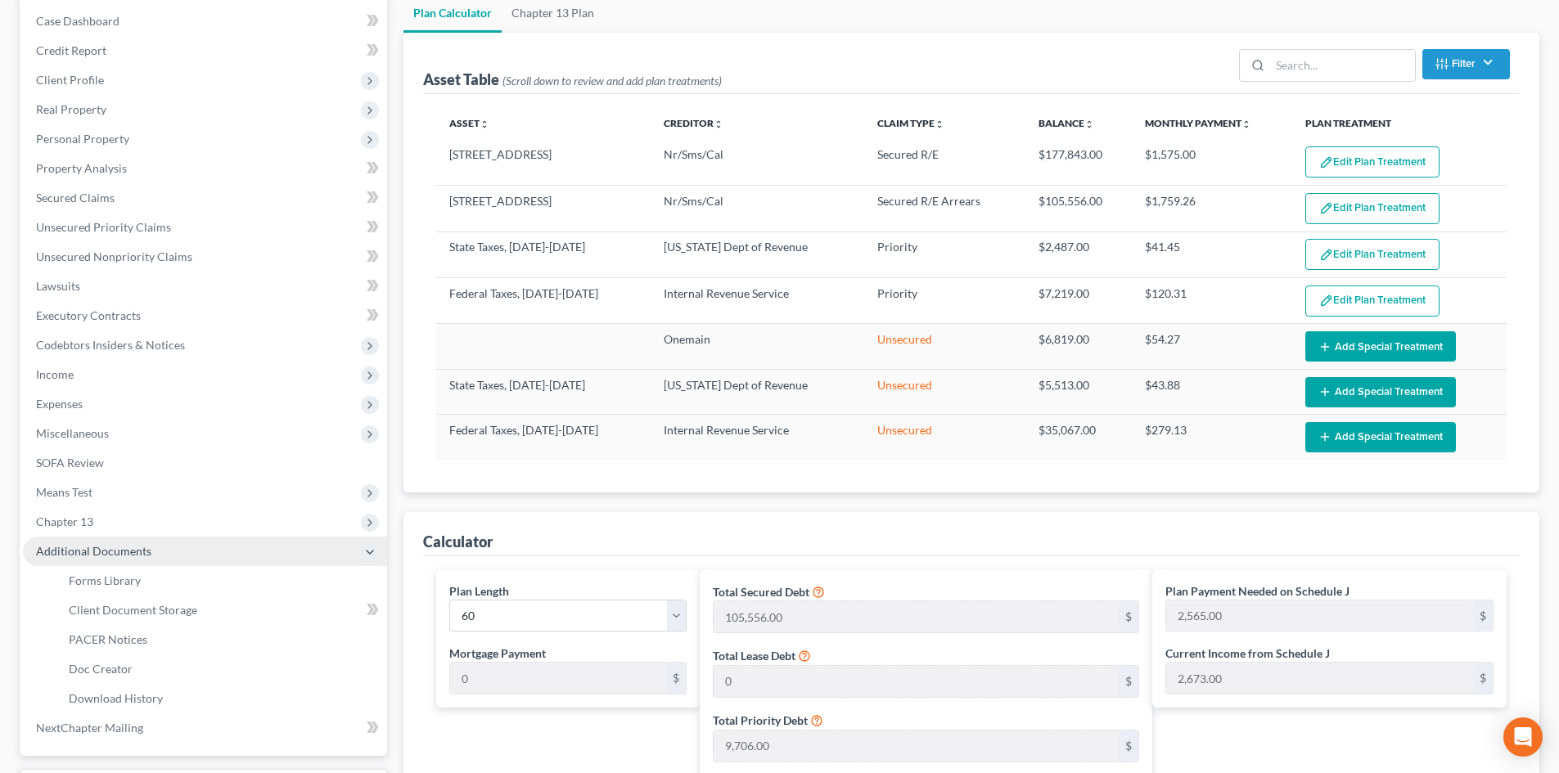
scroll to position [327, 0]
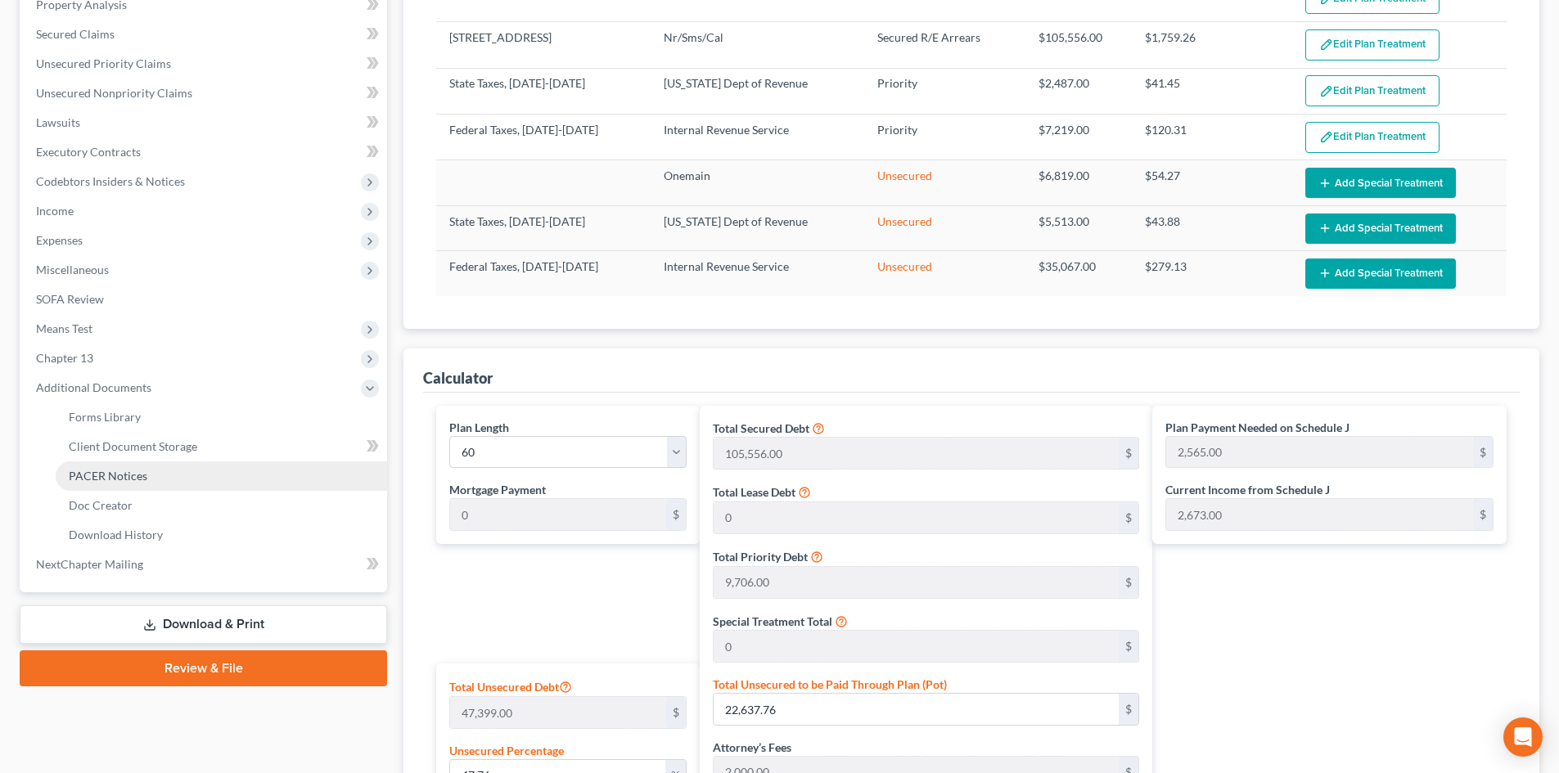
click at [122, 483] on link "PACER Notices" at bounding box center [221, 475] width 331 height 29
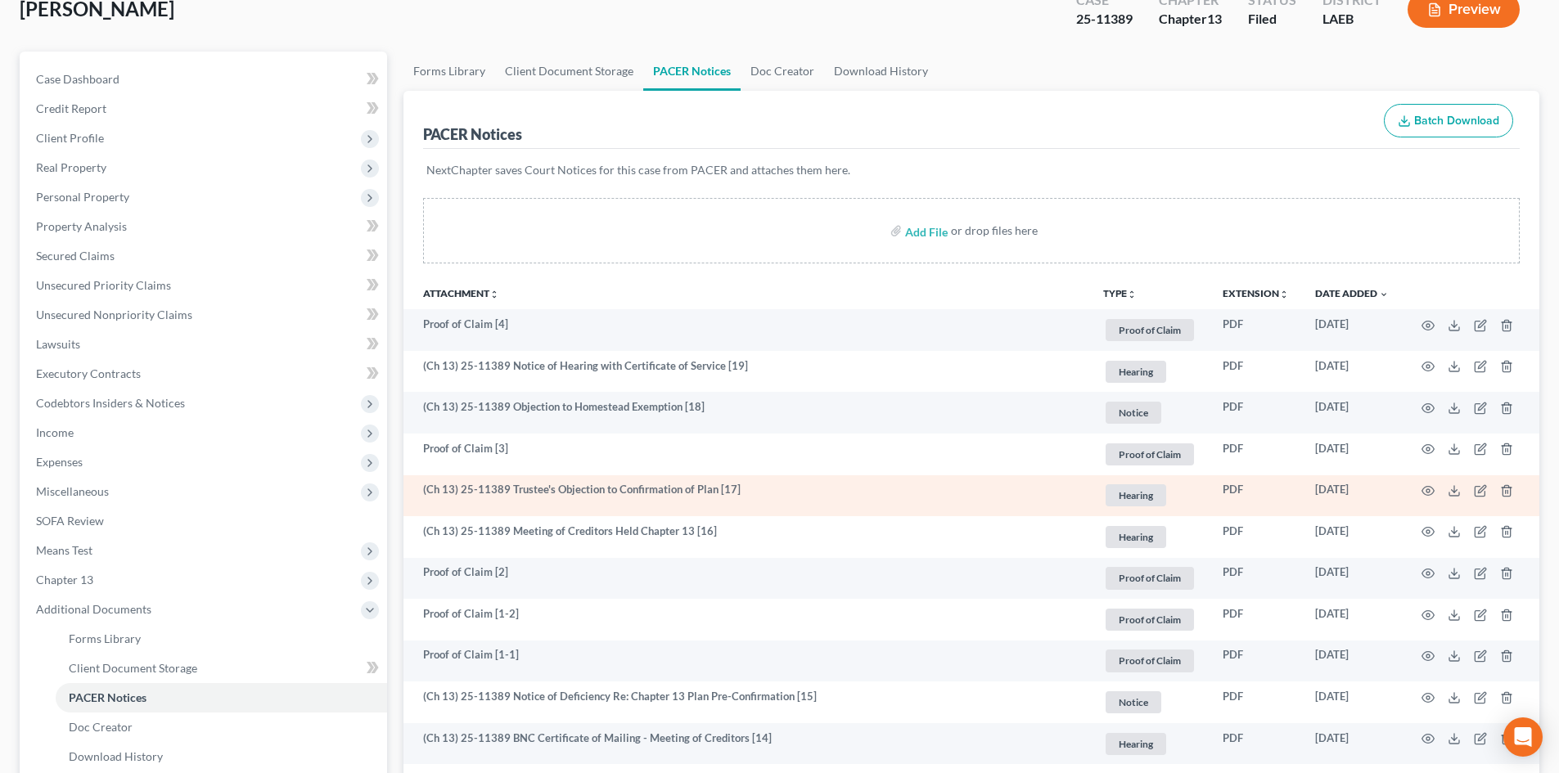
scroll to position [164, 0]
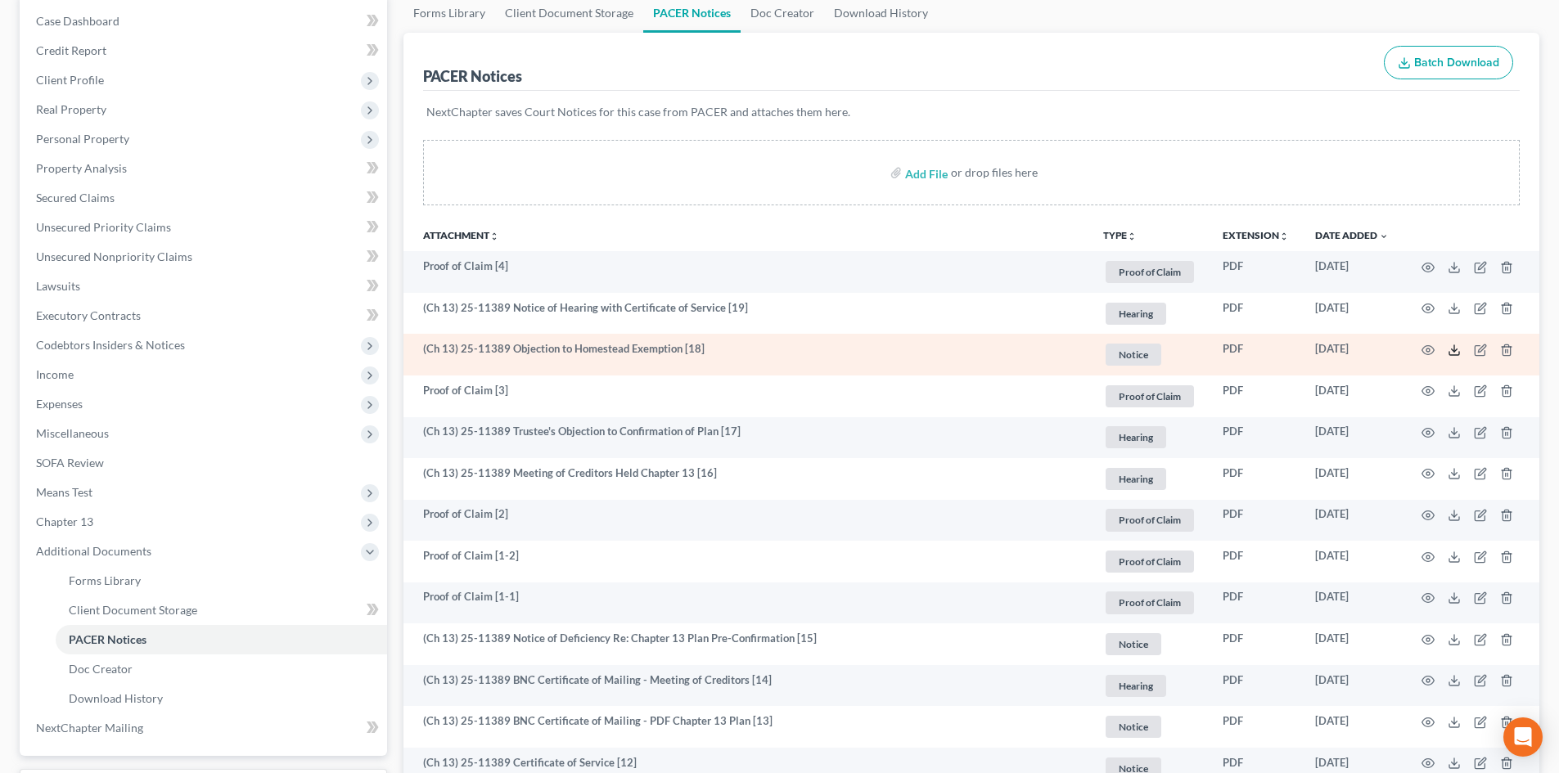
click at [1449, 353] on icon at bounding box center [1454, 353] width 10 height 3
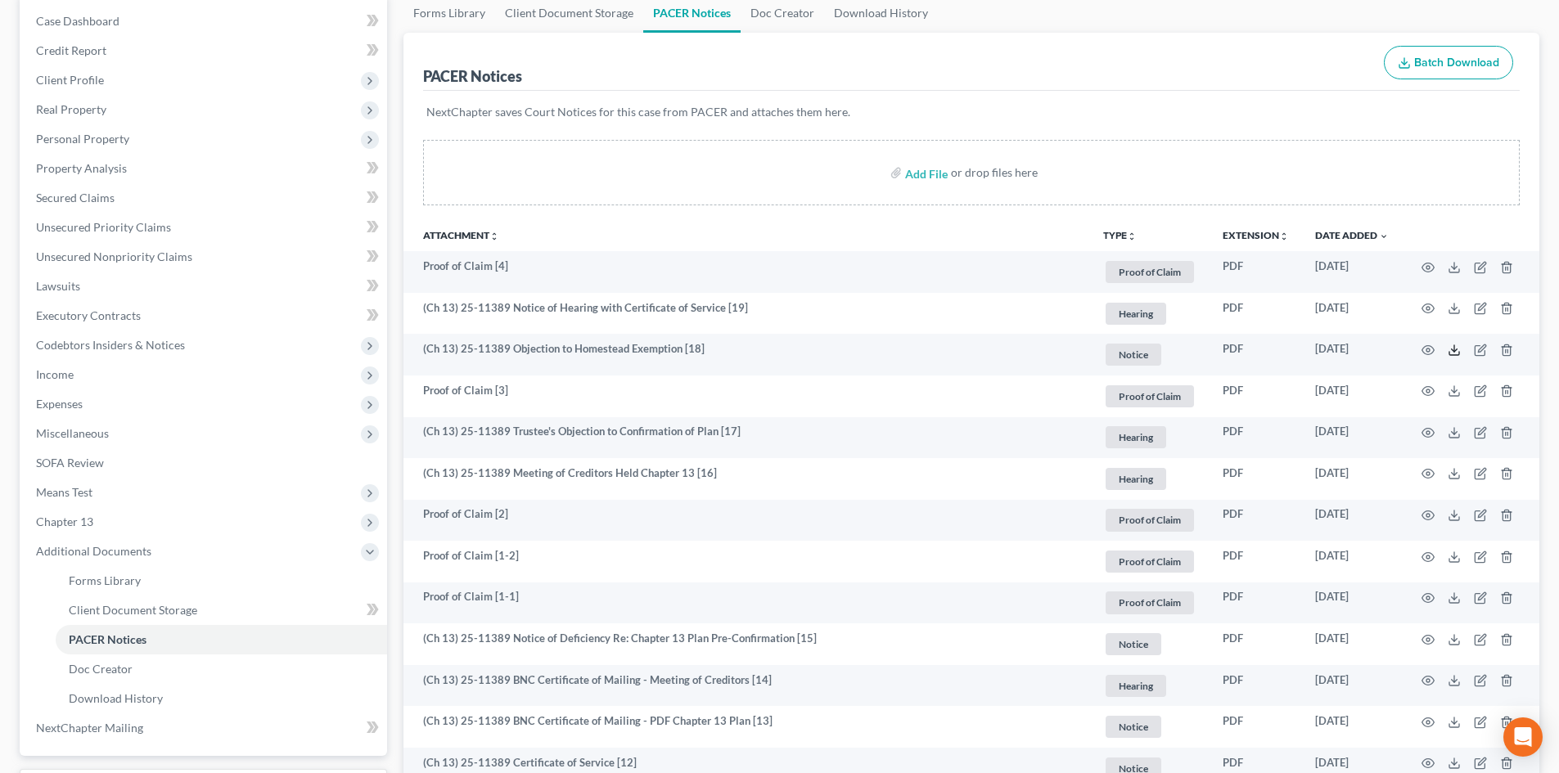
scroll to position [0, 0]
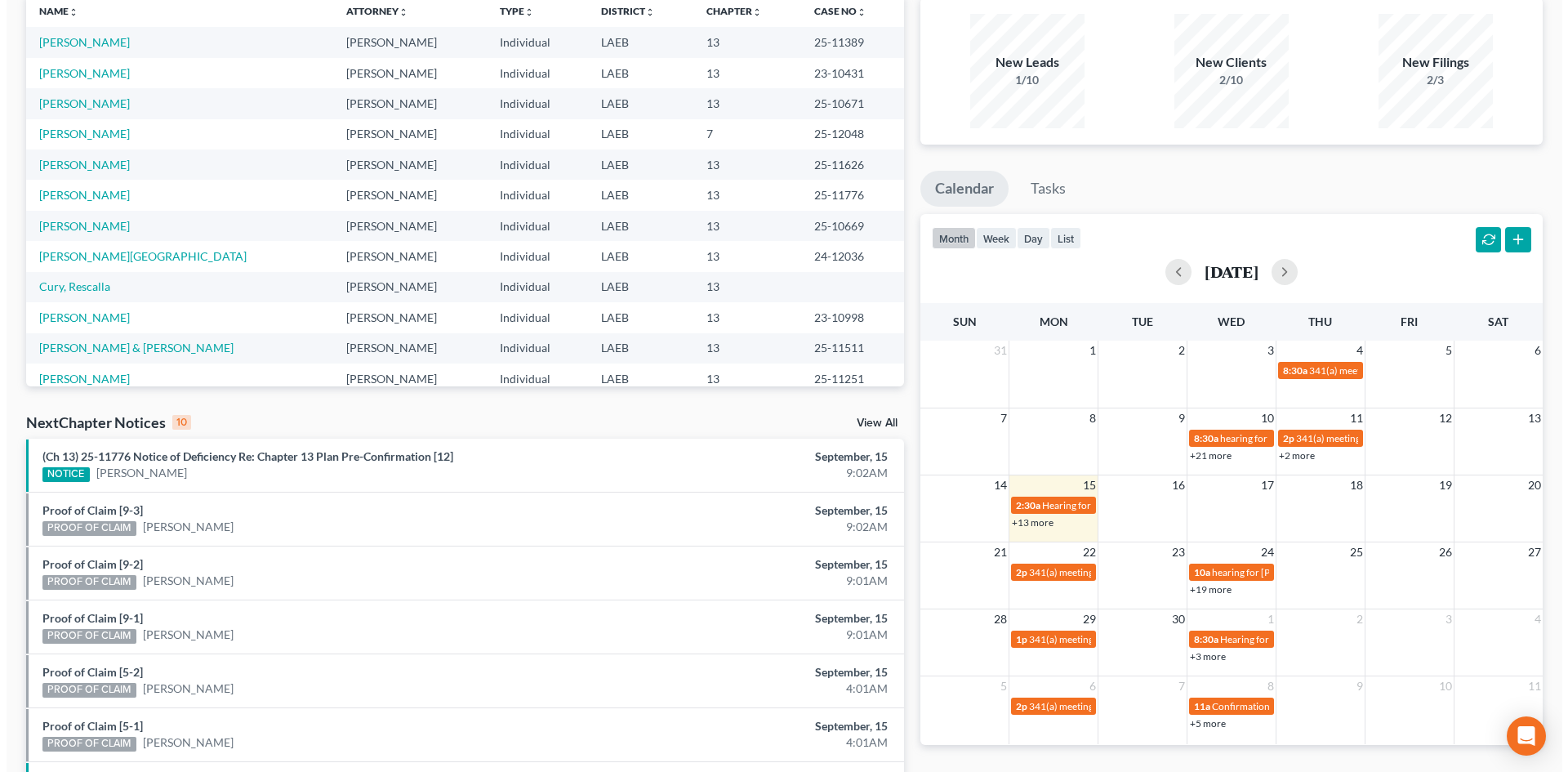
scroll to position [164, 0]
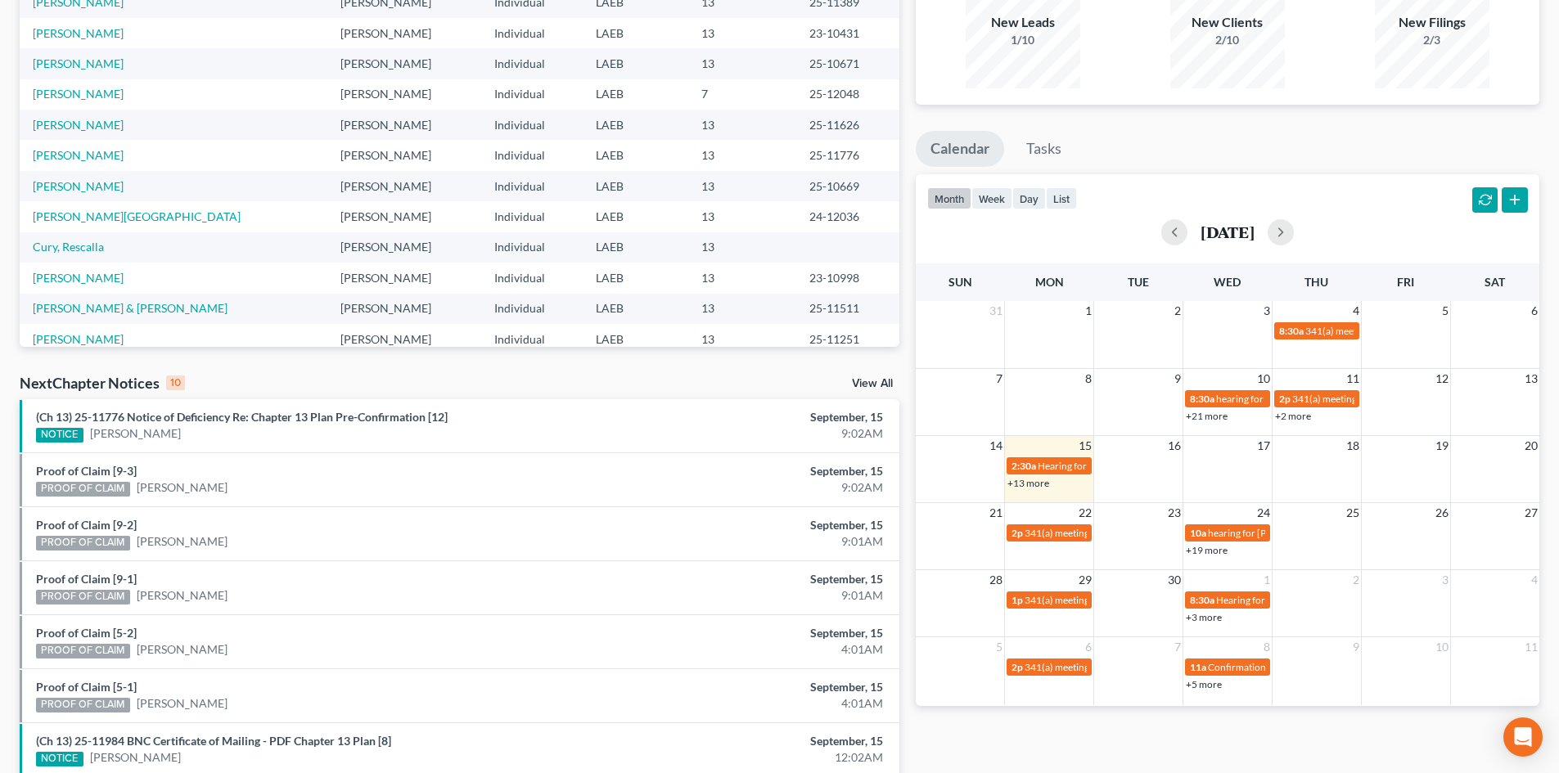
click at [1219, 551] on link "+19 more" at bounding box center [1206, 550] width 42 height 12
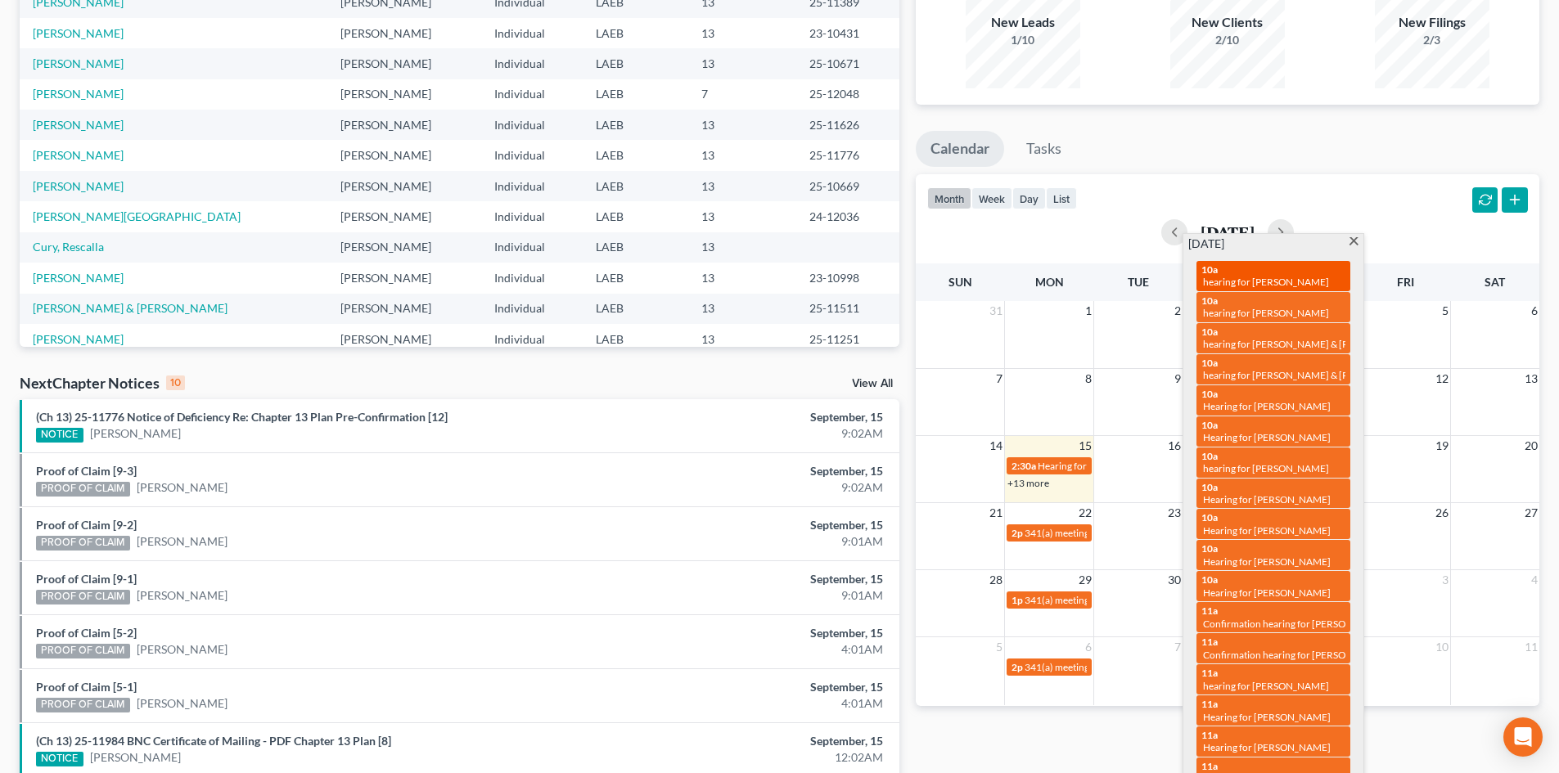
click at [1277, 276] on span "hearing for [PERSON_NAME]" at bounding box center [1266, 282] width 126 height 12
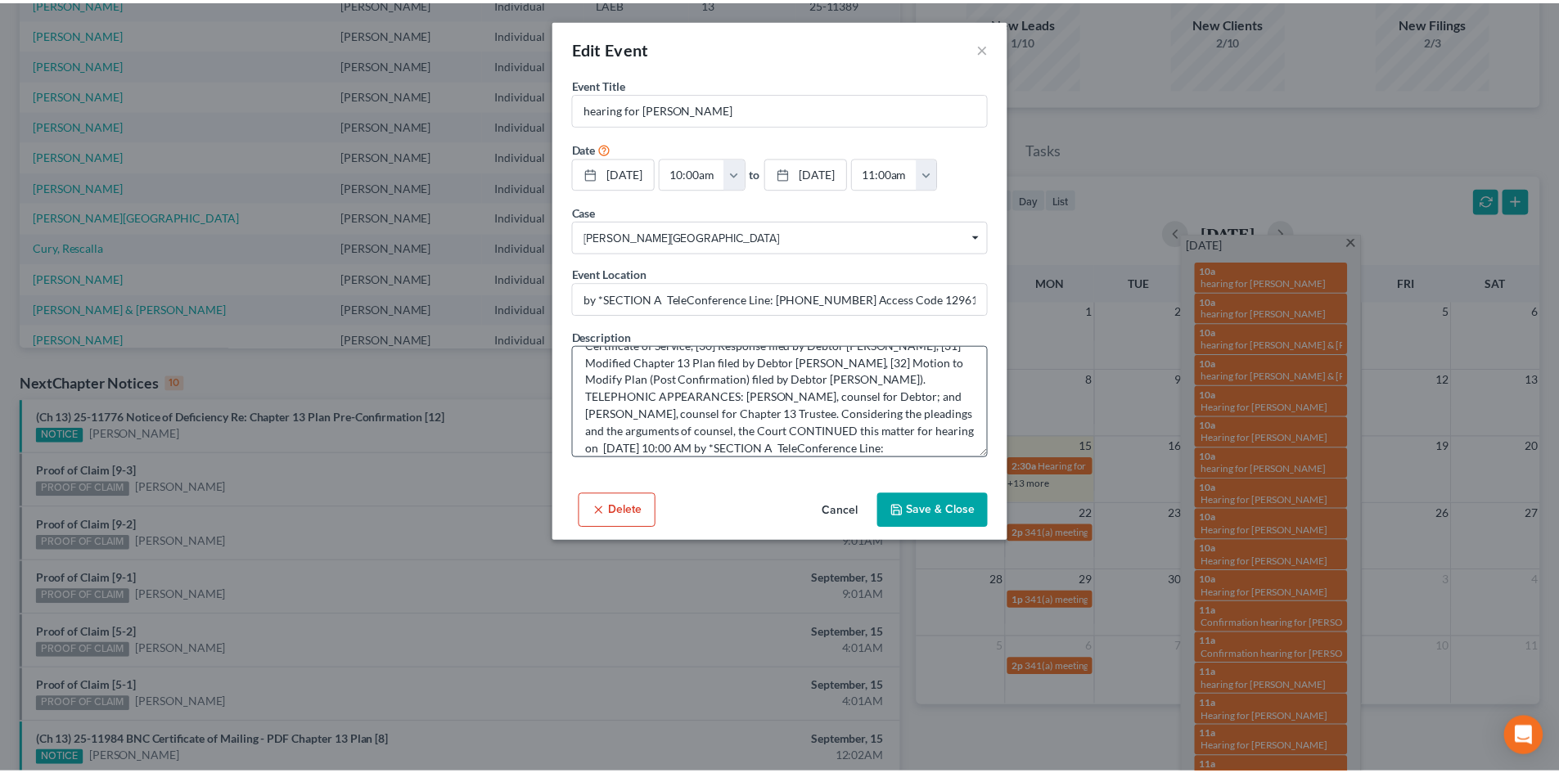
scroll to position [103, 0]
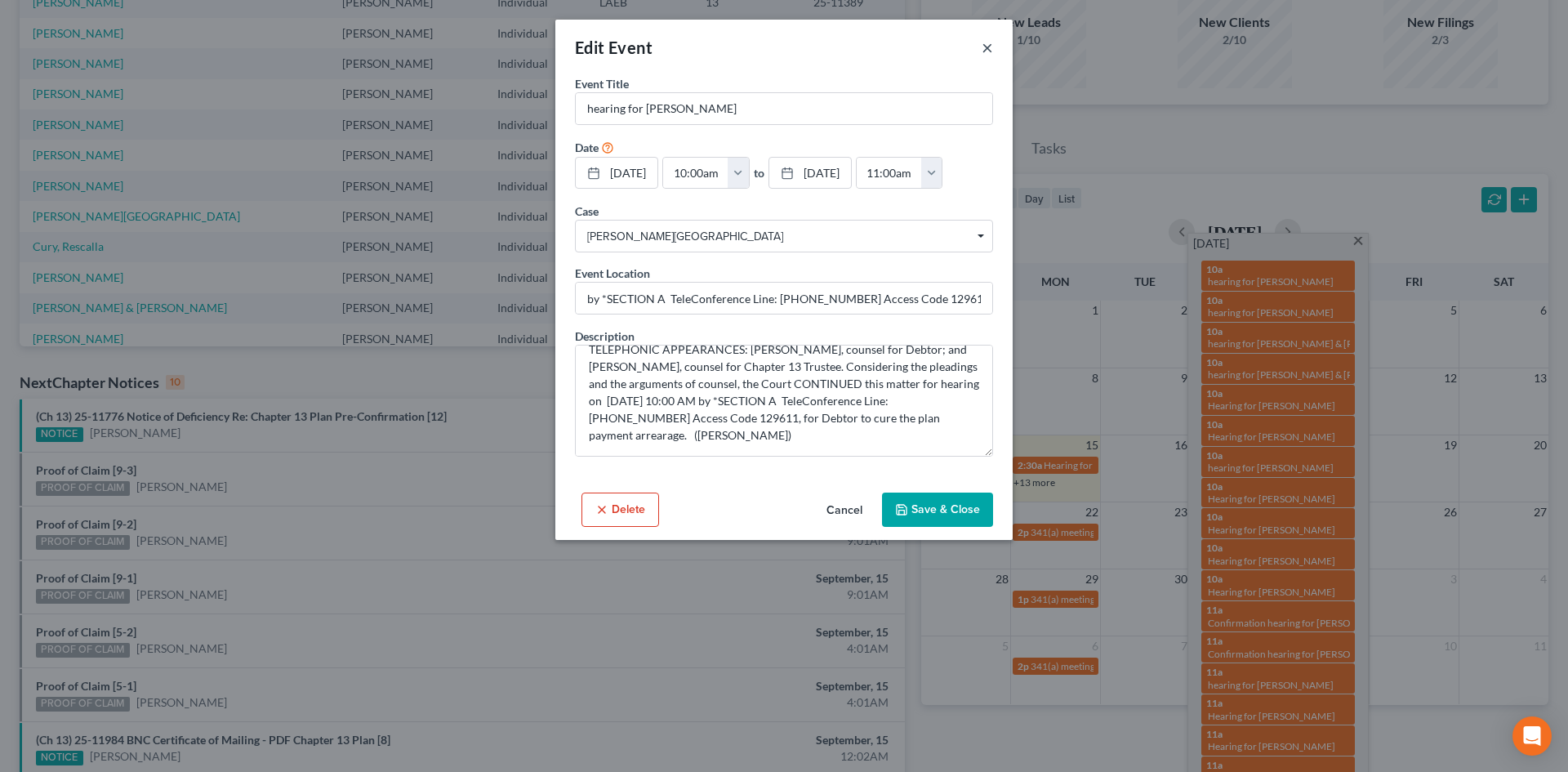
click at [989, 49] on button "×" at bounding box center [986, 48] width 11 height 20
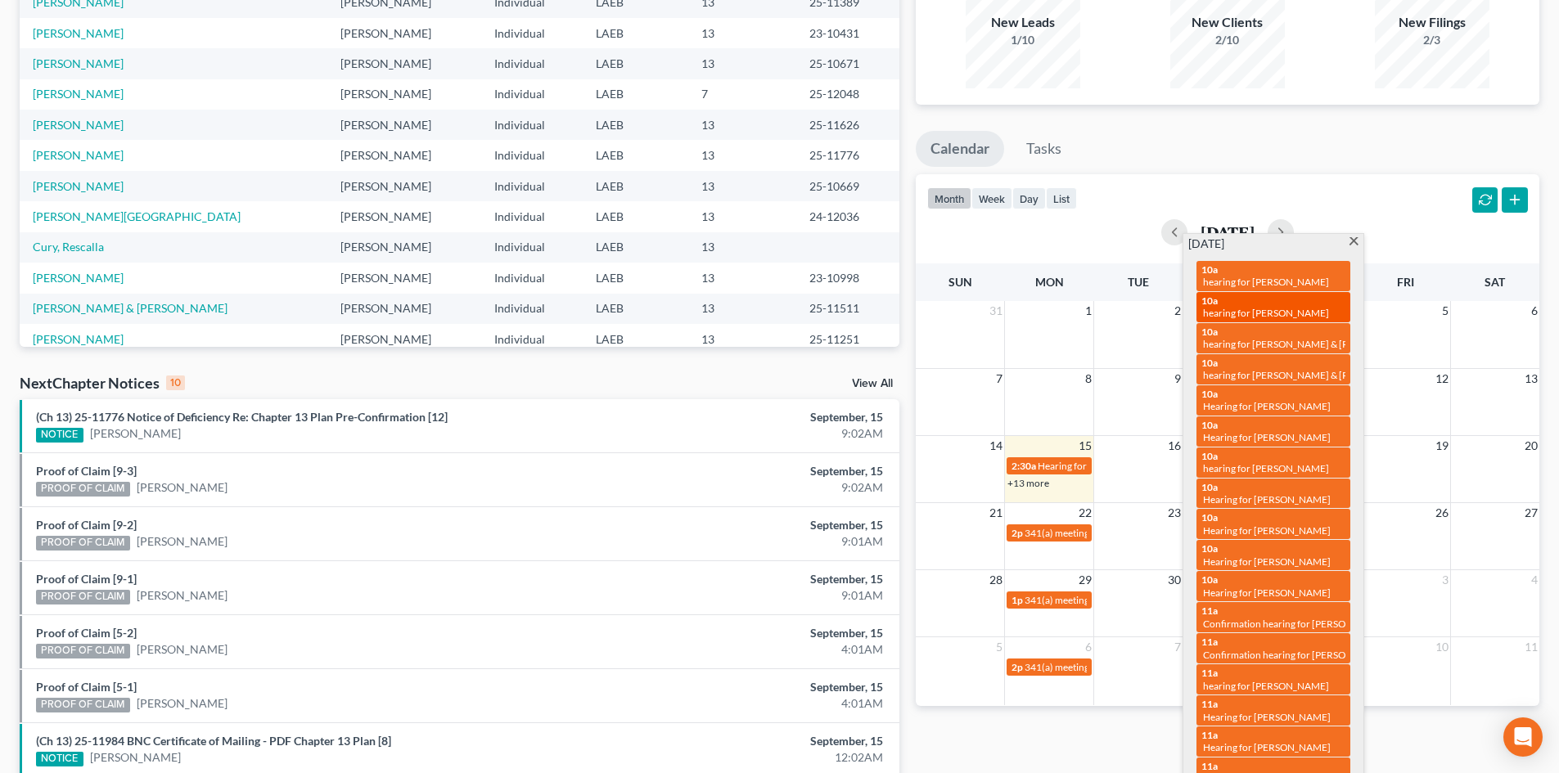
click at [1271, 307] on span "hearing for [PERSON_NAME]" at bounding box center [1266, 313] width 126 height 12
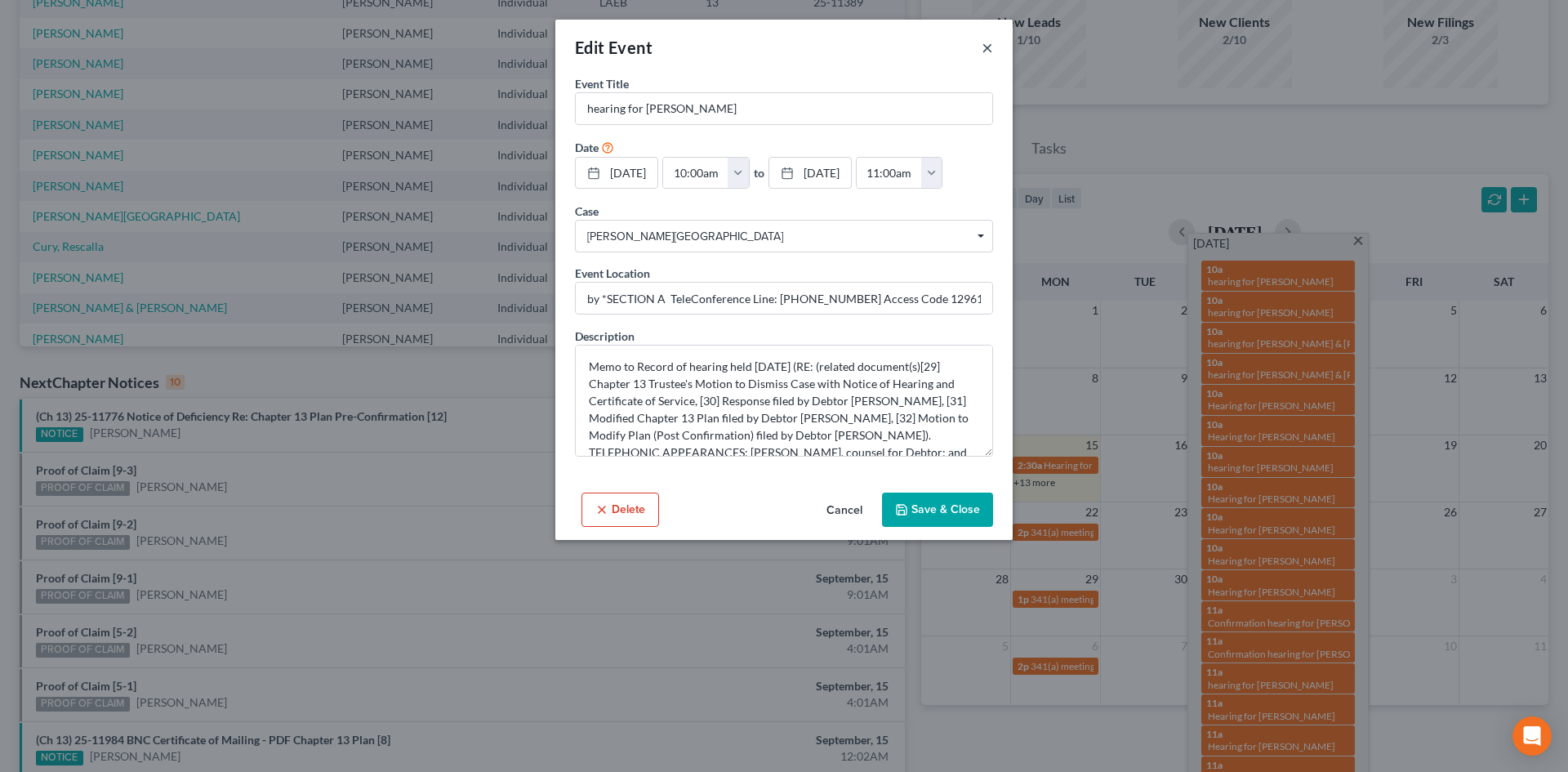
click at [983, 56] on button "×" at bounding box center [986, 48] width 11 height 20
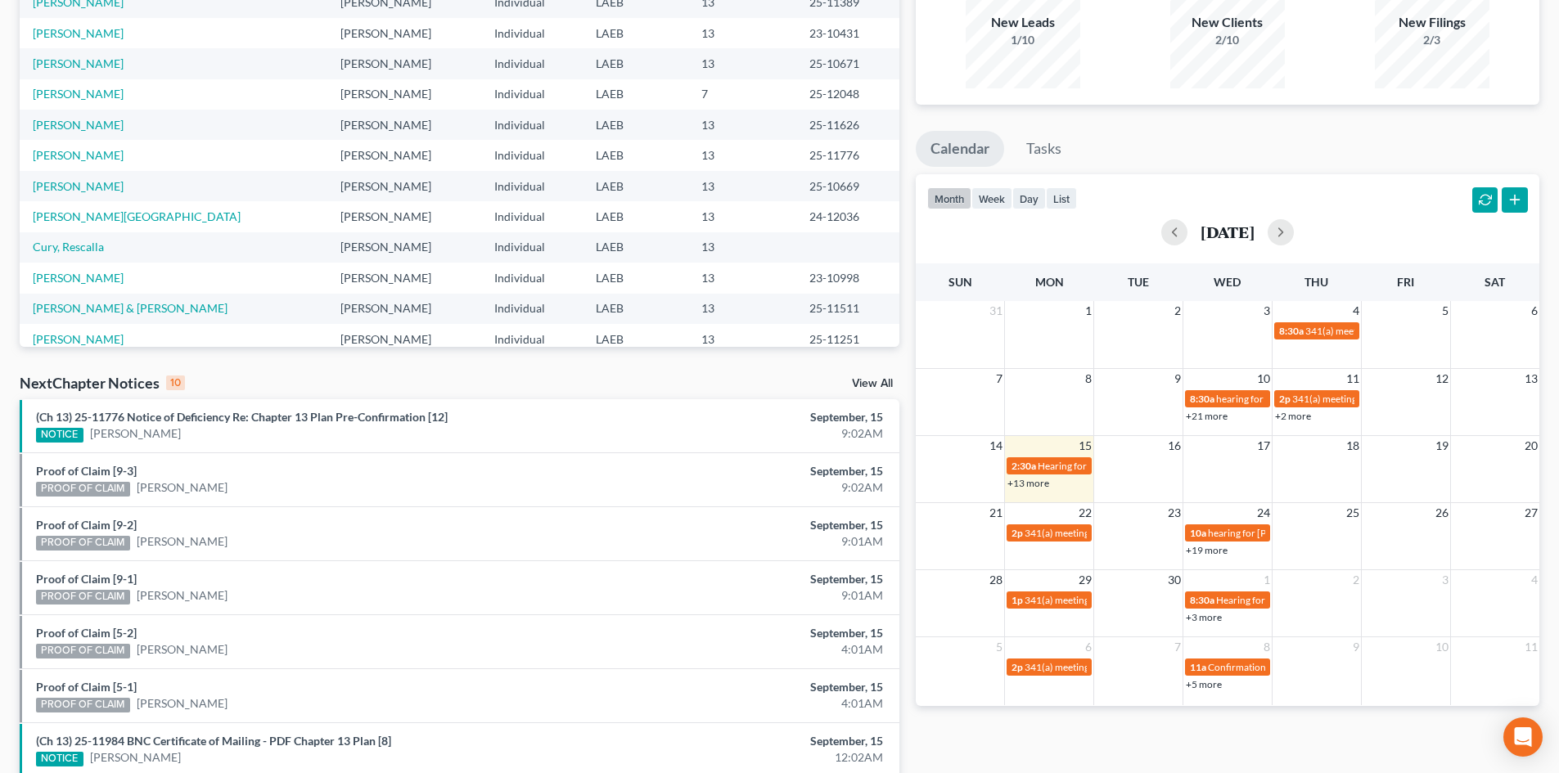
click at [1398, 191] on div "month week day list [DATE]" at bounding box center [1227, 213] width 640 height 79
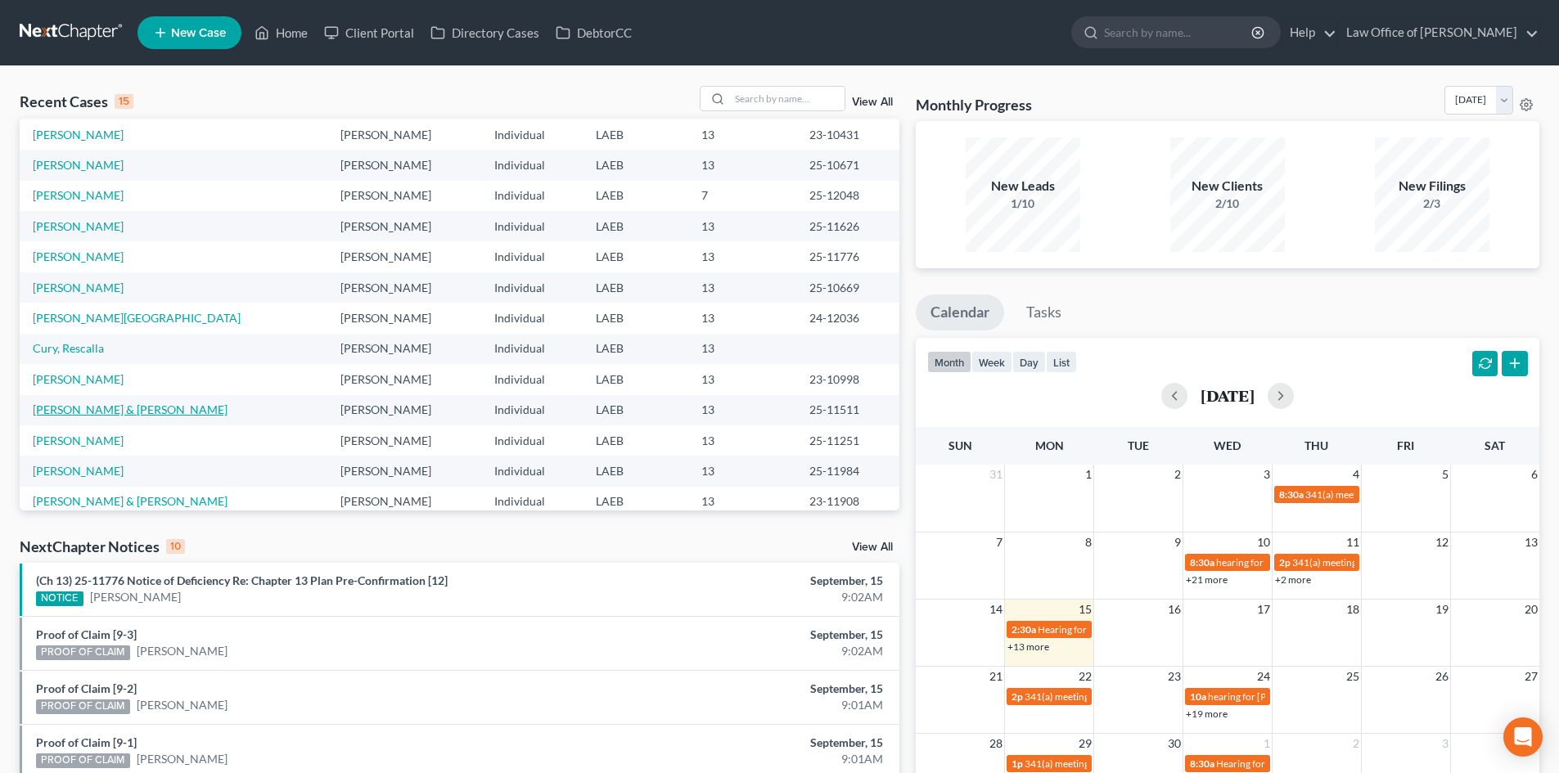
scroll to position [112, 0]
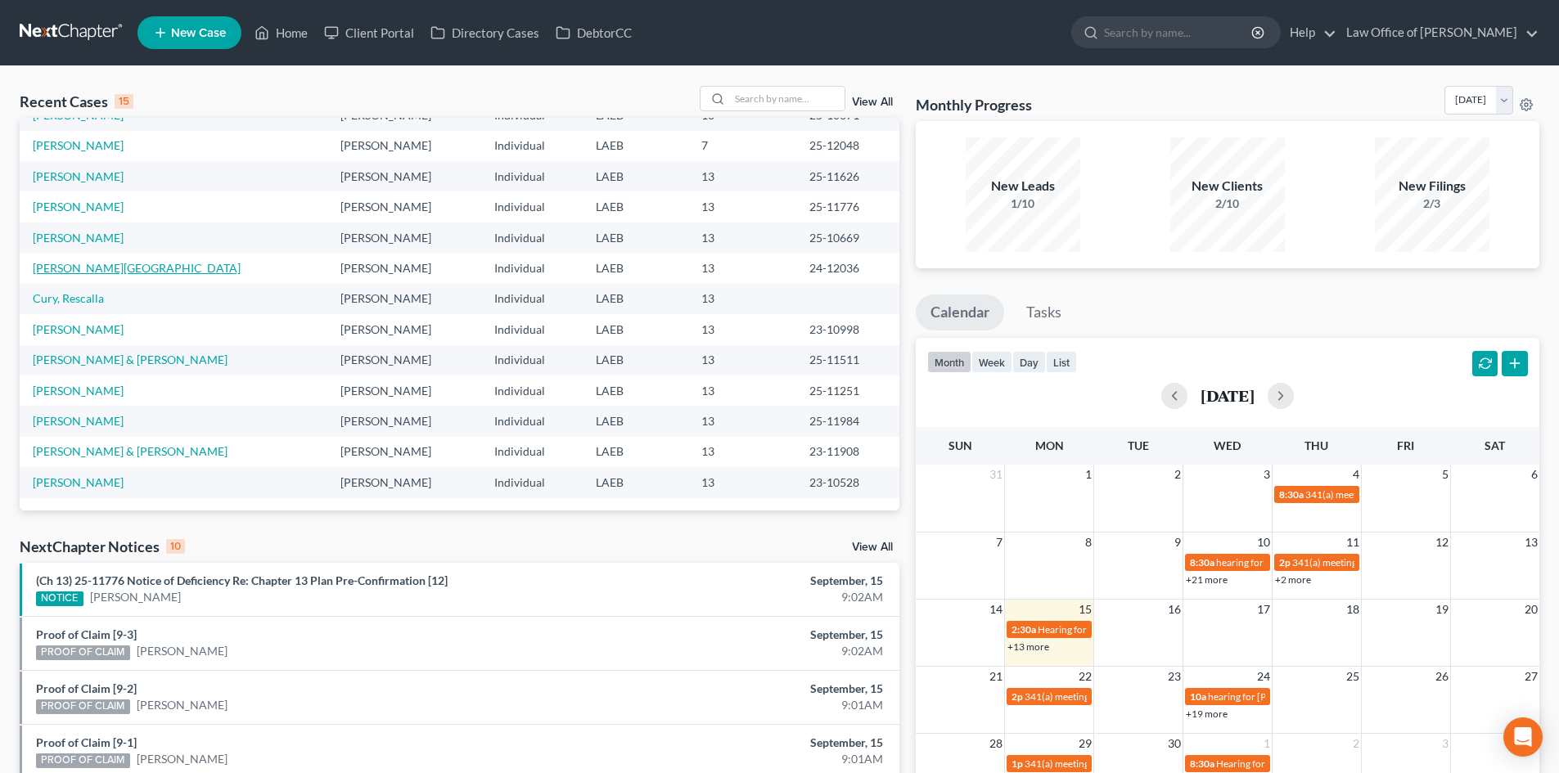
click at [84, 274] on link "[PERSON_NAME][GEOGRAPHIC_DATA]" at bounding box center [137, 268] width 208 height 14
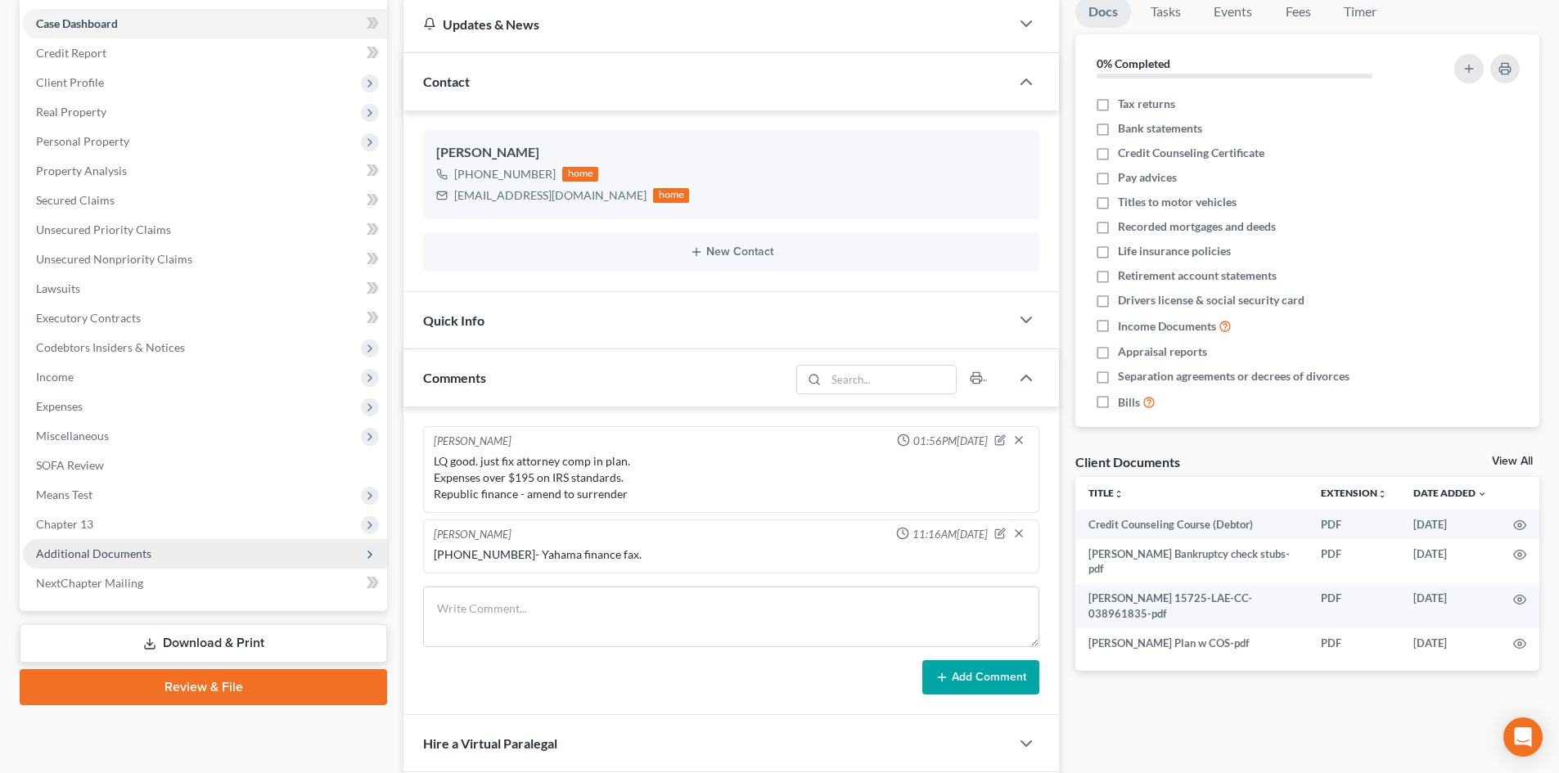
scroll to position [327, 0]
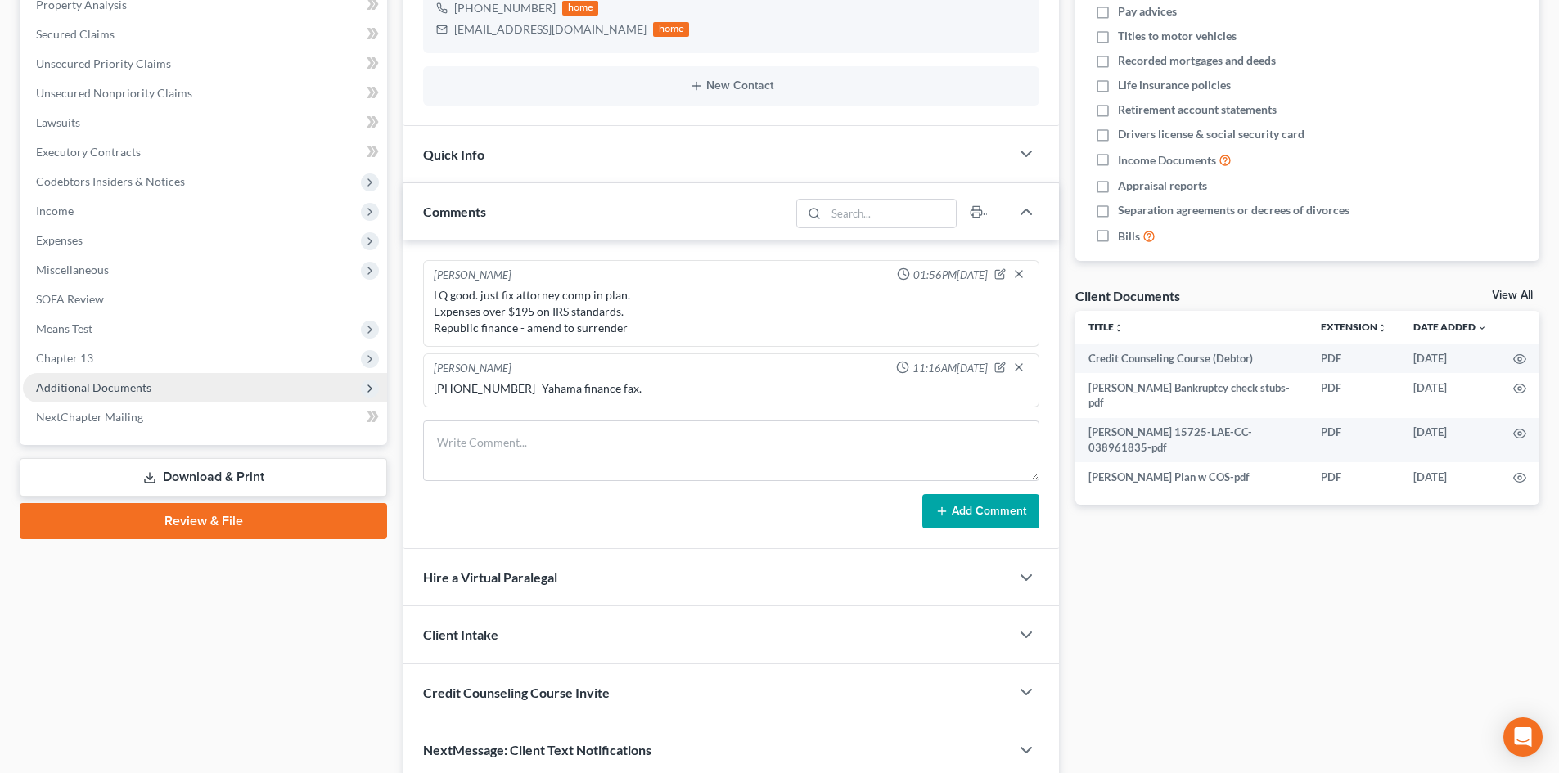
click at [94, 395] on span "Additional Documents" at bounding box center [205, 387] width 364 height 29
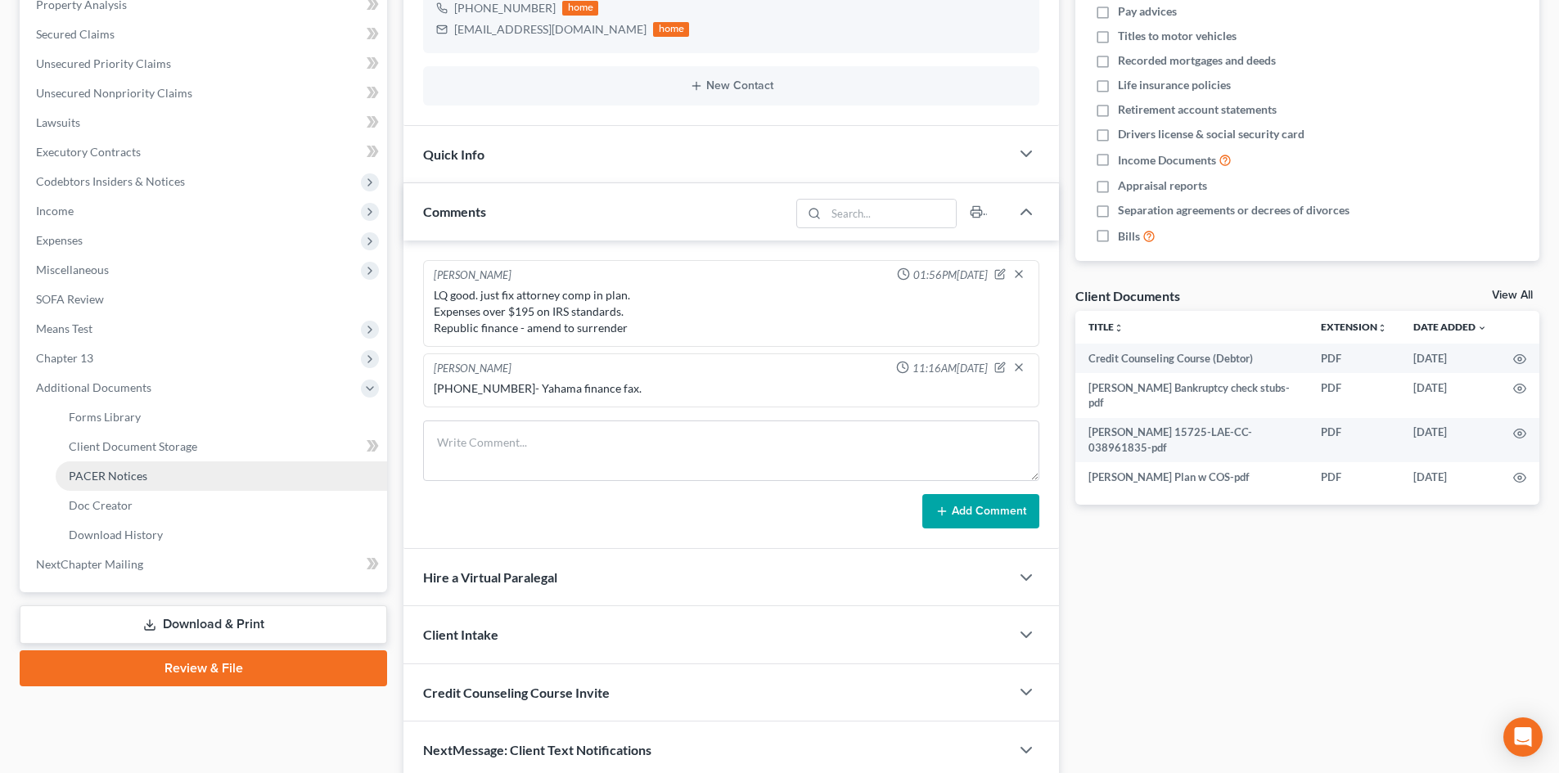
click at [89, 479] on span "PACER Notices" at bounding box center [108, 476] width 79 height 14
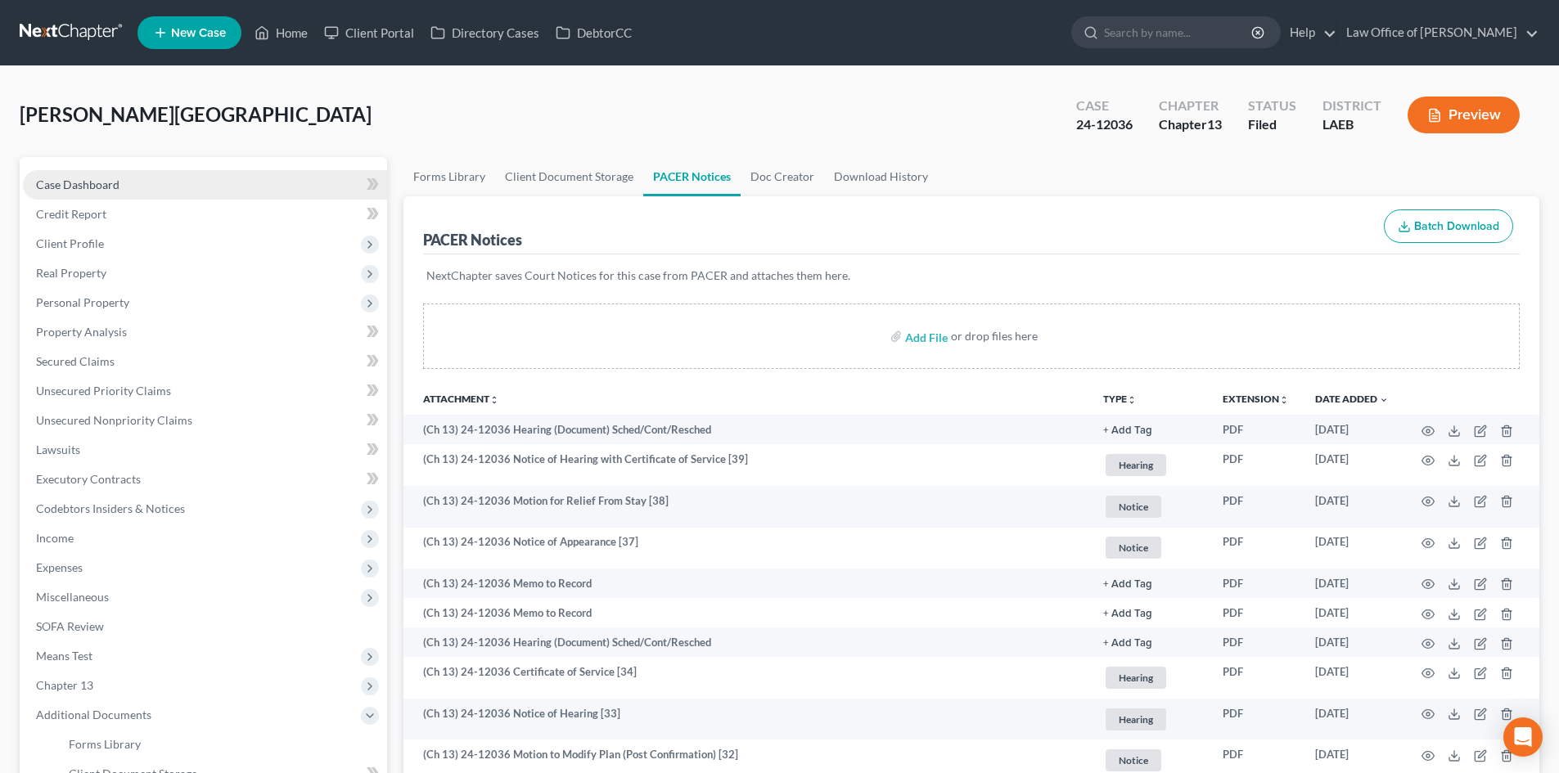
click at [65, 182] on span "Case Dashboard" at bounding box center [77, 185] width 83 height 14
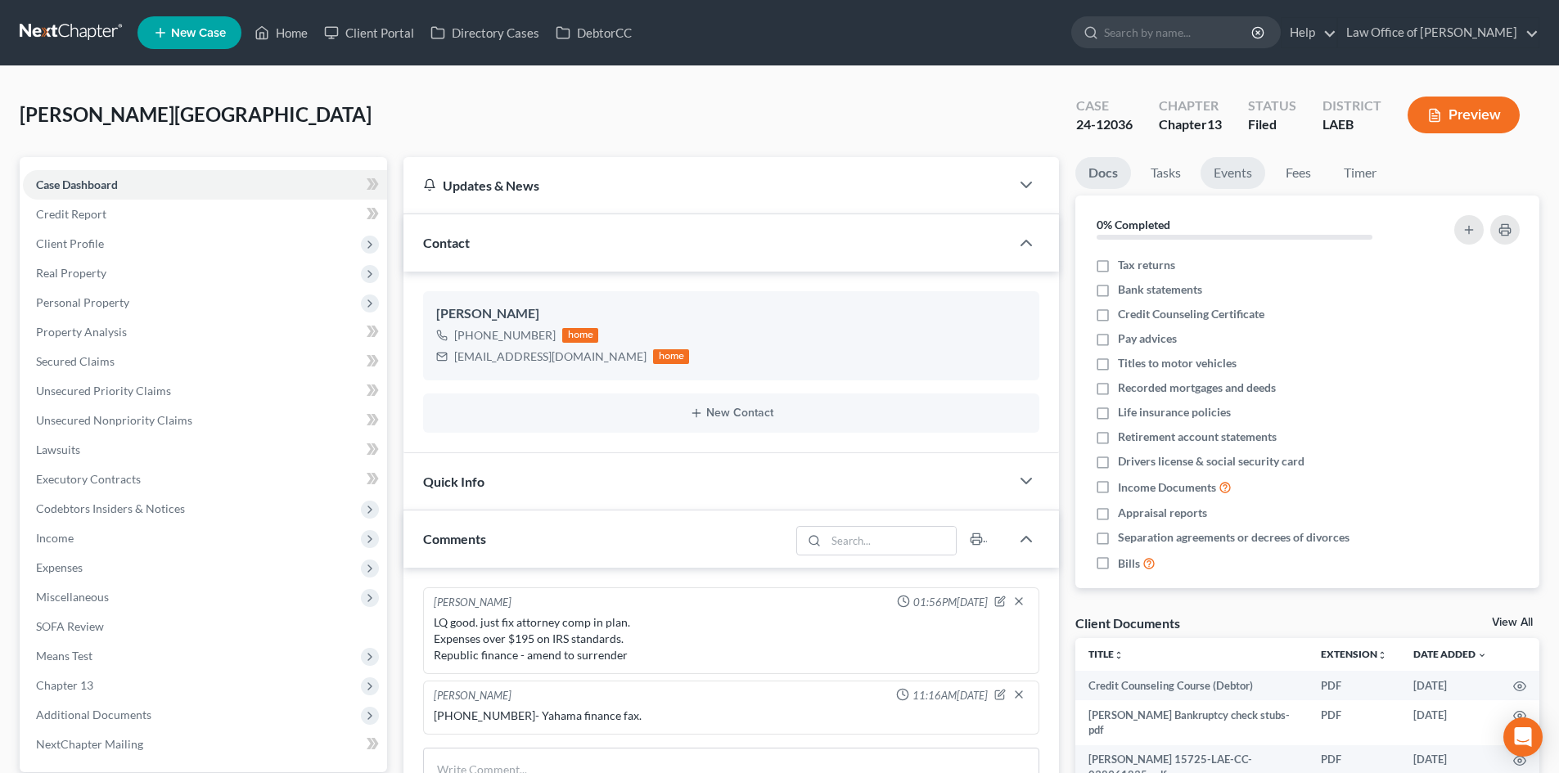
click at [1217, 178] on link "Events" at bounding box center [1232, 173] width 65 height 32
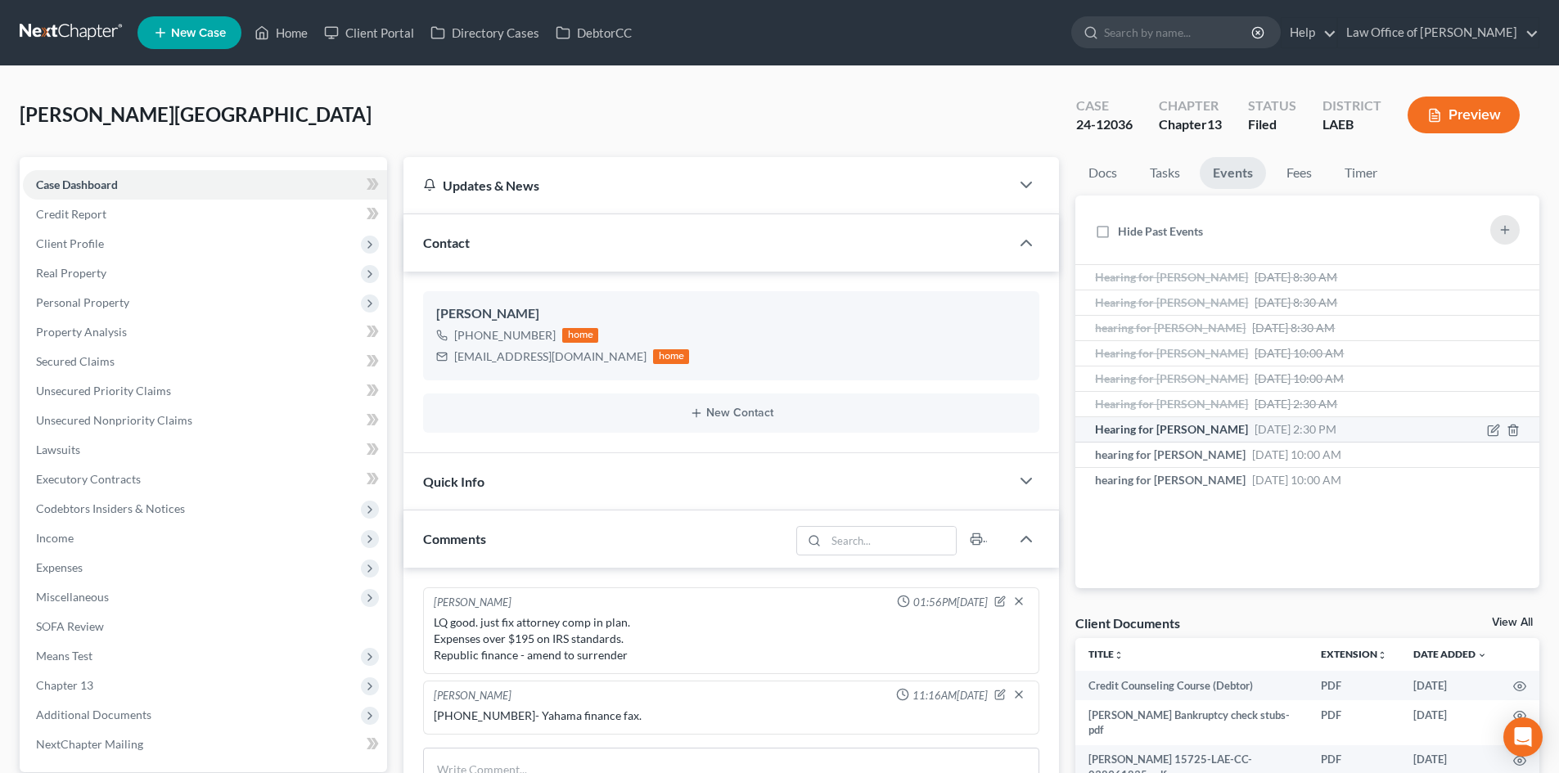
click at [1169, 425] on span "Hearing for [PERSON_NAME]" at bounding box center [1171, 429] width 153 height 14
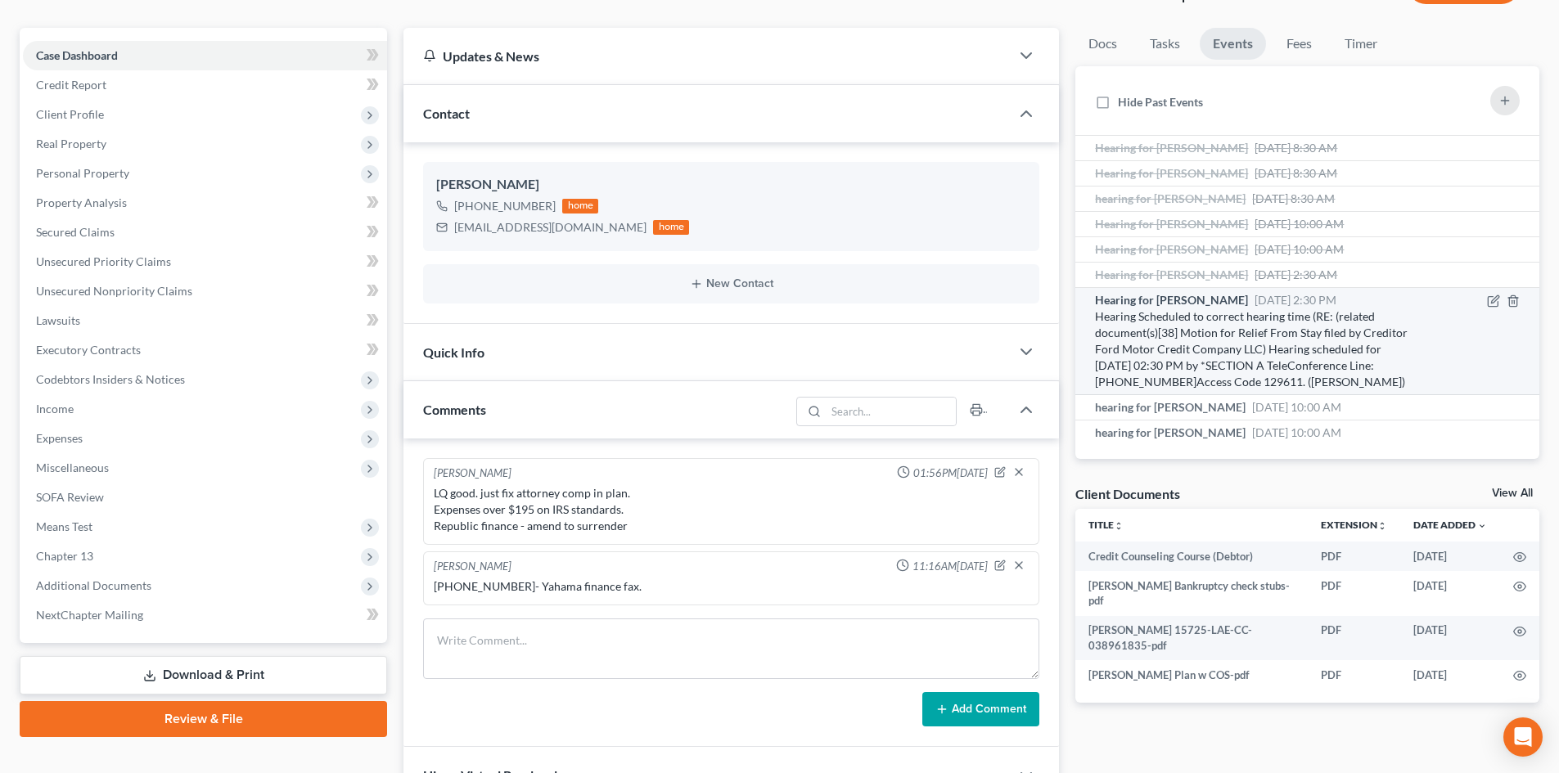
scroll to position [164, 0]
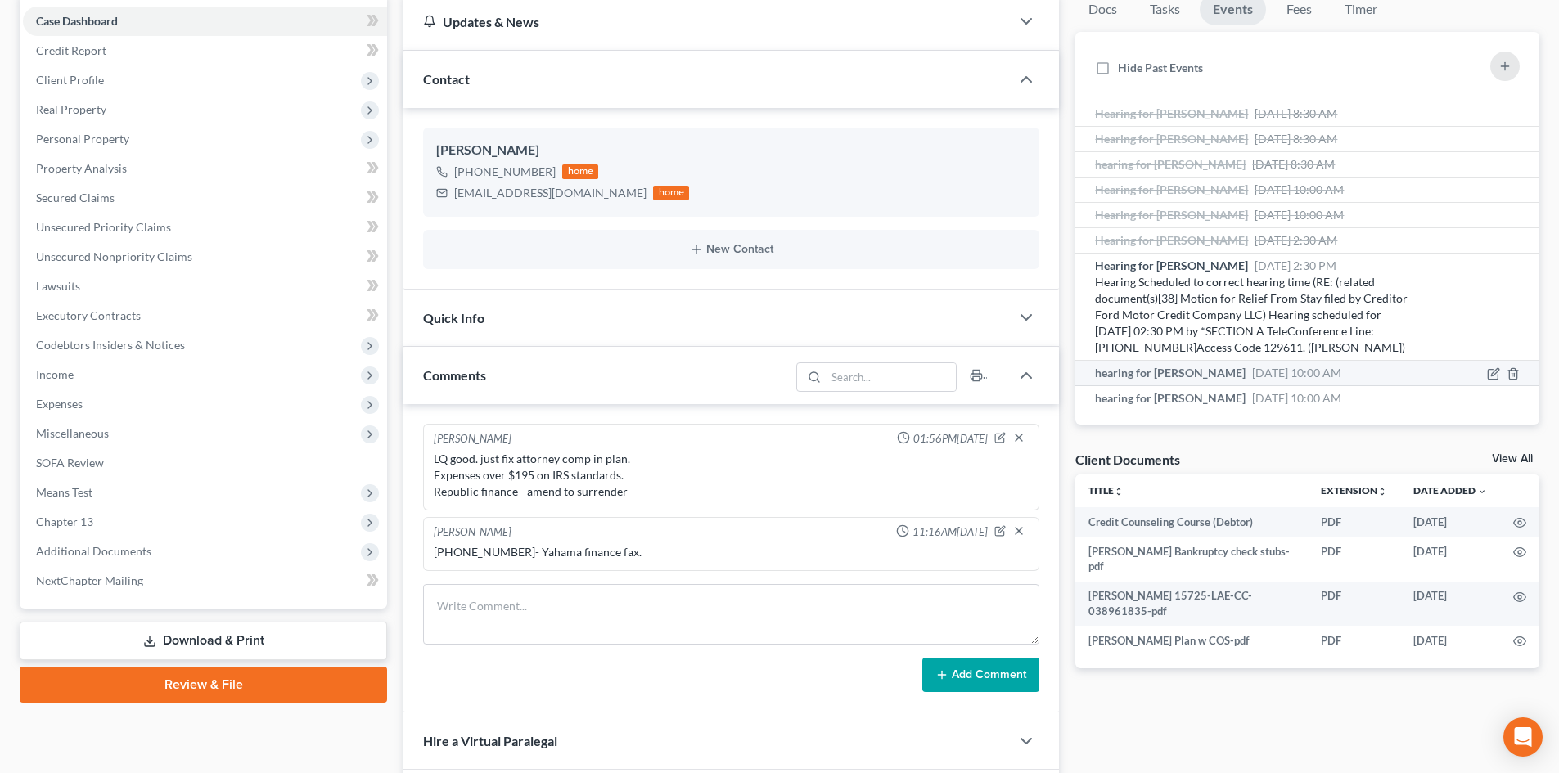
click at [1164, 375] on span "hearing for [PERSON_NAME]" at bounding box center [1170, 373] width 151 height 14
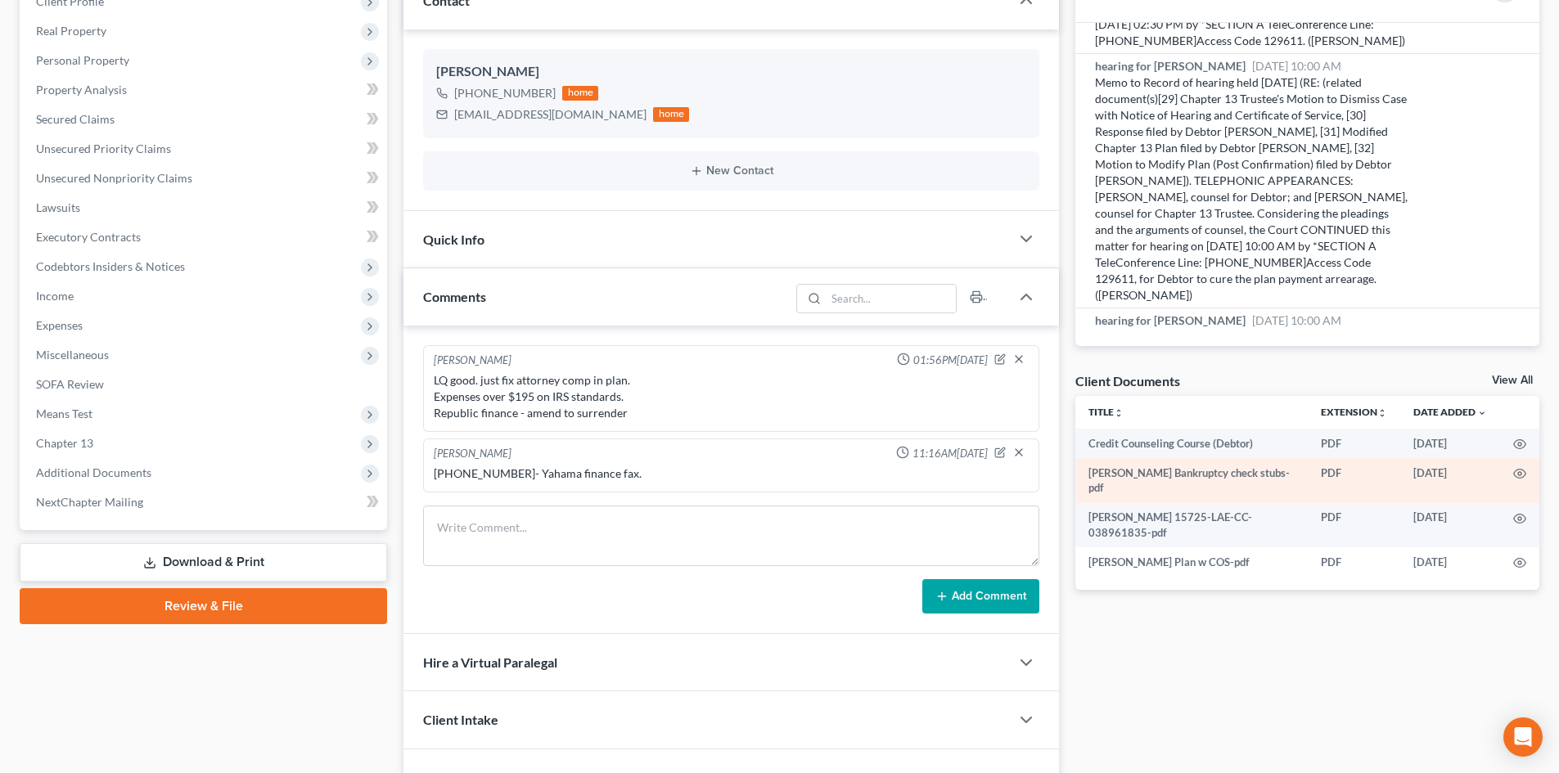
scroll to position [327, 0]
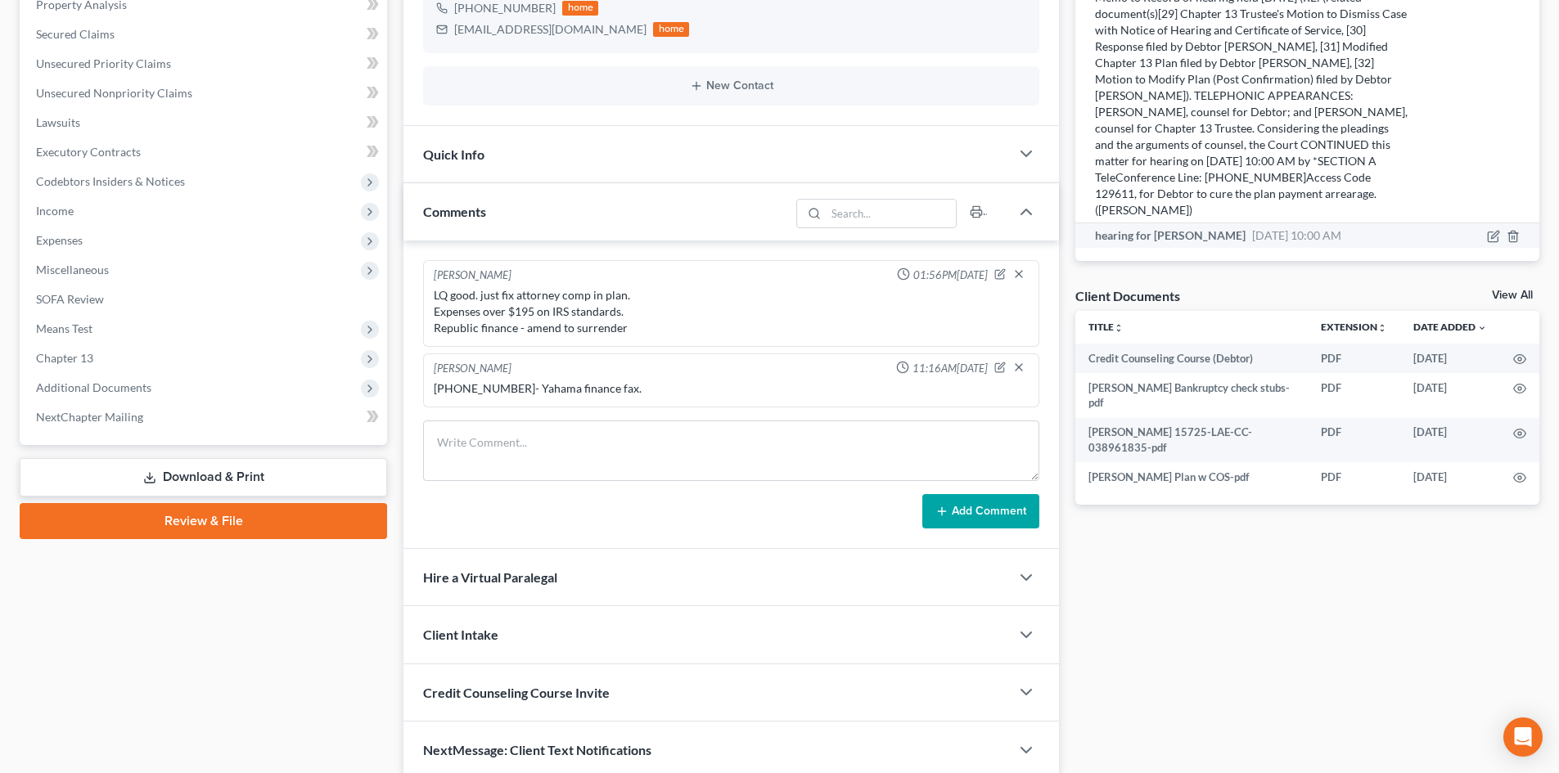
click at [1141, 245] on li "hearing for [PERSON_NAME] [DATE] 10:00 AM Memo to Record of hearing held [DATE]…" at bounding box center [1307, 235] width 464 height 25
click at [1141, 241] on span "hearing for [PERSON_NAME]" at bounding box center [1170, 235] width 151 height 14
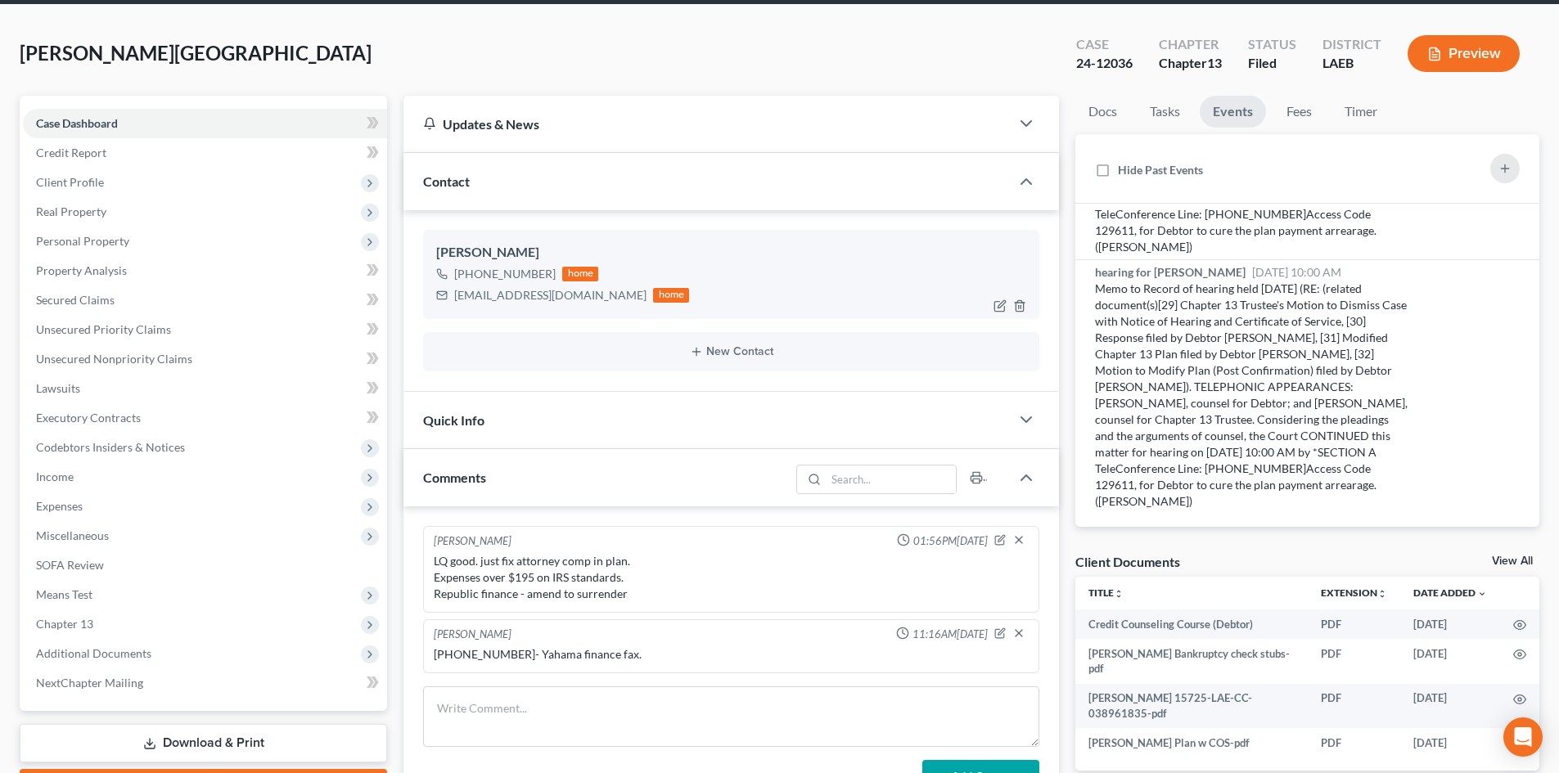
scroll to position [0, 0]
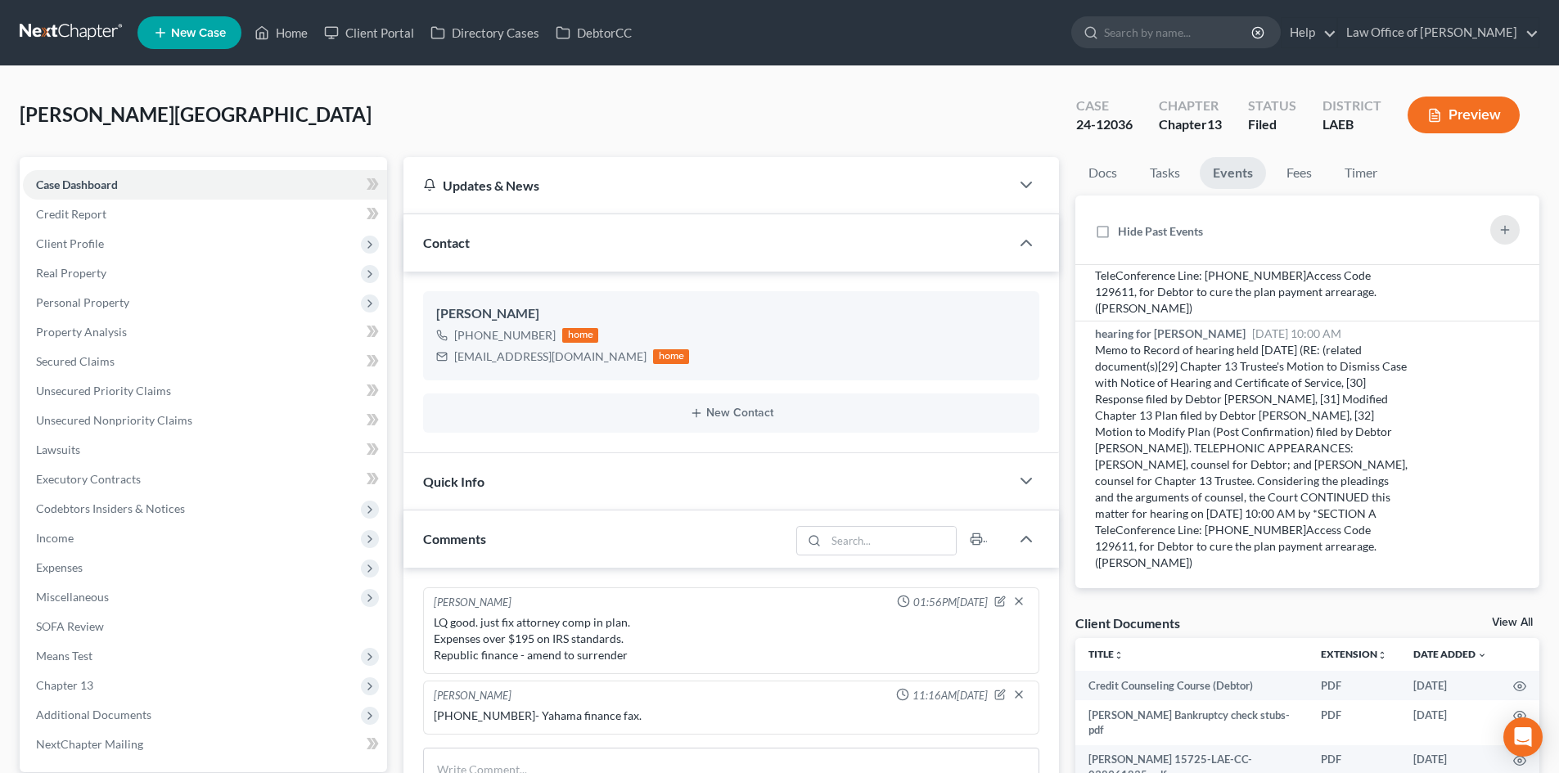
click at [50, 28] on link at bounding box center [72, 32] width 105 height 29
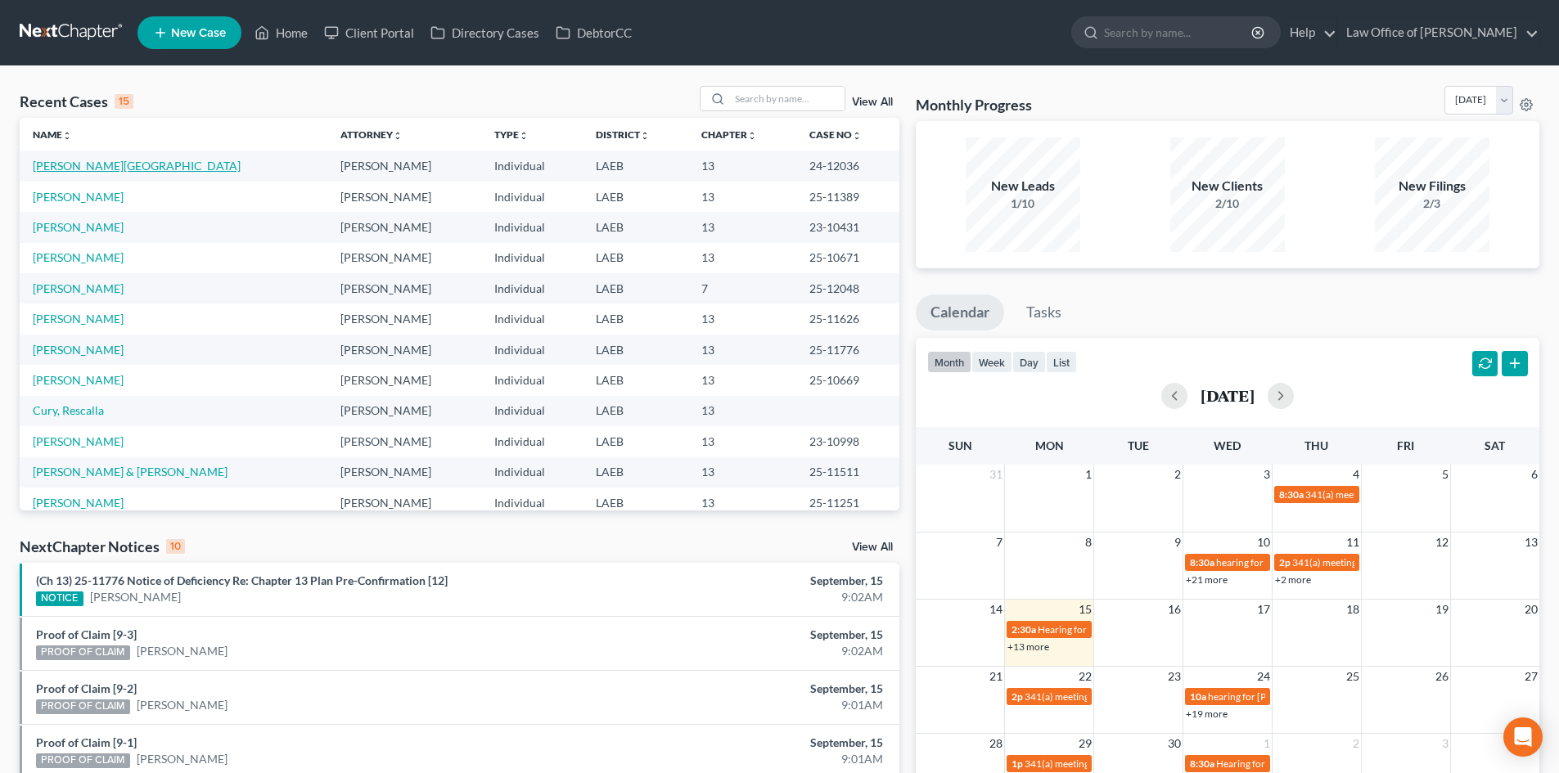
drag, startPoint x: 52, startPoint y: 170, endPoint x: 93, endPoint y: 160, distance: 42.1
click at [52, 170] on link "[PERSON_NAME][GEOGRAPHIC_DATA]" at bounding box center [137, 166] width 208 height 14
